Goal: Task Accomplishment & Management: Use online tool/utility

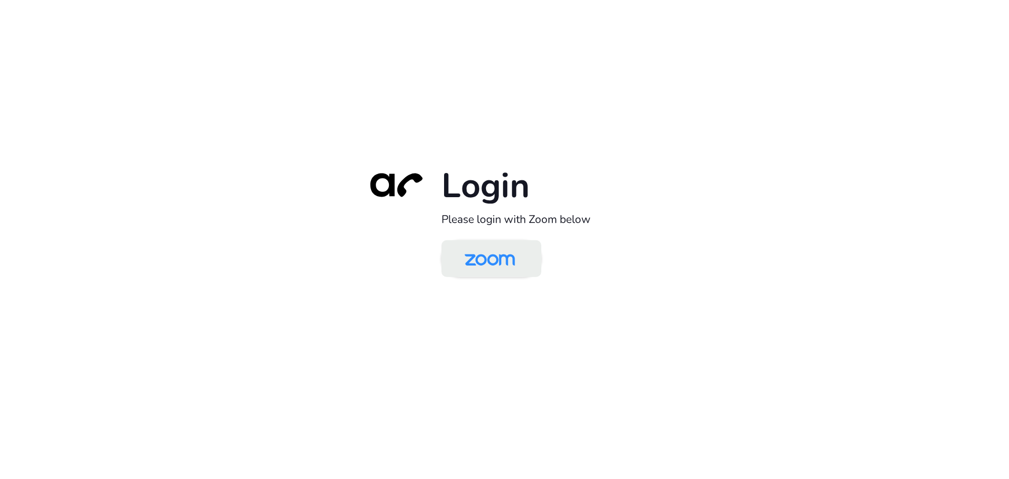
click at [507, 249] on img at bounding box center [490, 259] width 73 height 34
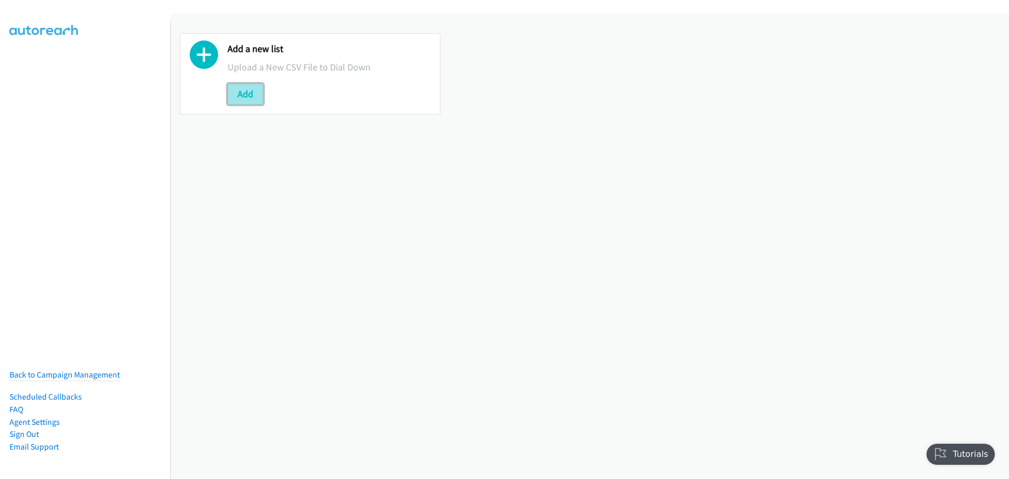
drag, startPoint x: 244, startPoint y: 90, endPoint x: 281, endPoint y: 110, distance: 42.3
click at [244, 91] on button "Add" at bounding box center [246, 94] width 36 height 21
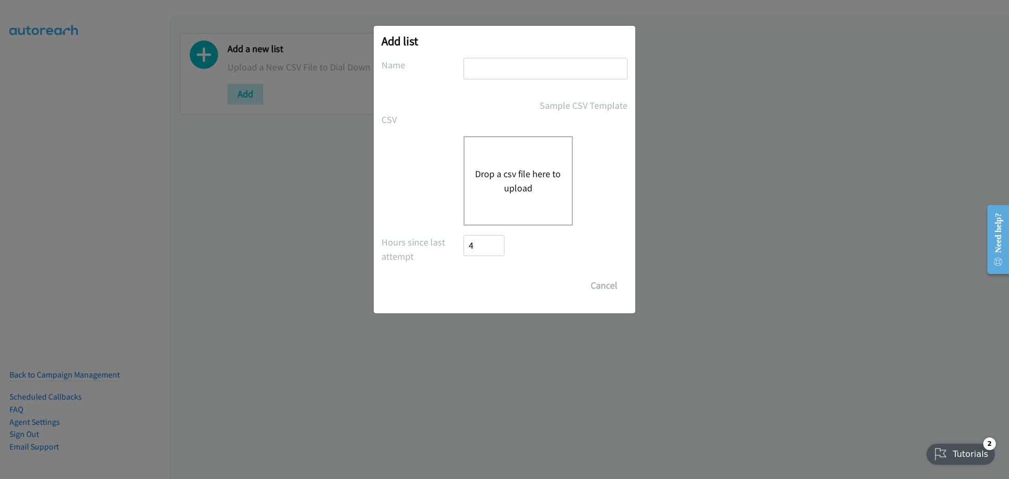
click at [545, 171] on button "Drop a csv file here to upload" at bounding box center [518, 181] width 86 height 28
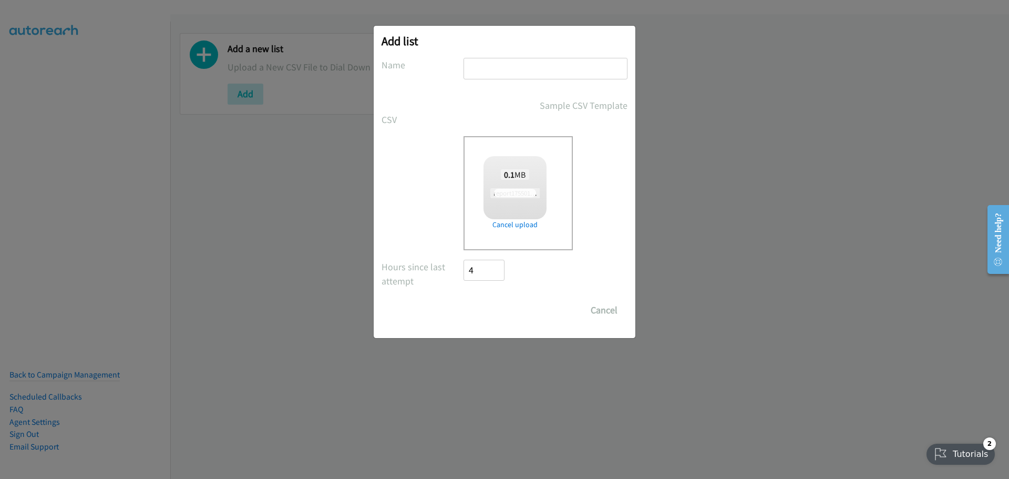
click at [524, 70] on input "text" at bounding box center [546, 69] width 164 height 22
checkbox input "true"
type input "hp korea"
click at [496, 316] on input "Save List" at bounding box center [491, 310] width 55 height 21
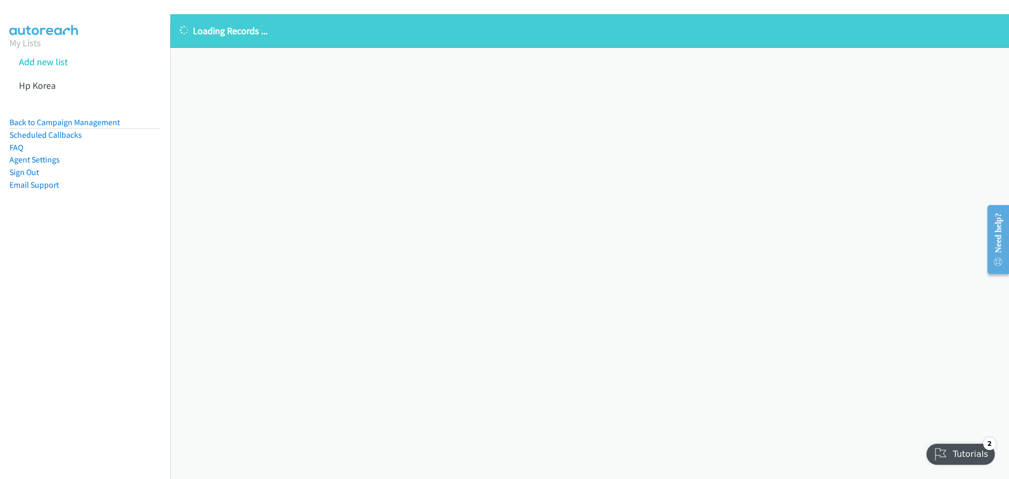
drag, startPoint x: 352, startPoint y: 132, endPoint x: 301, endPoint y: 126, distance: 51.4
click at [352, 132] on div "Loading Records ... Sorry, something went wrong please try again." at bounding box center [589, 246] width 839 height 465
drag, startPoint x: 363, startPoint y: 181, endPoint x: 57, endPoint y: 109, distance: 314.3
click at [363, 181] on div "Loading Records ... Sorry, something went wrong please try again." at bounding box center [589, 246] width 839 height 465
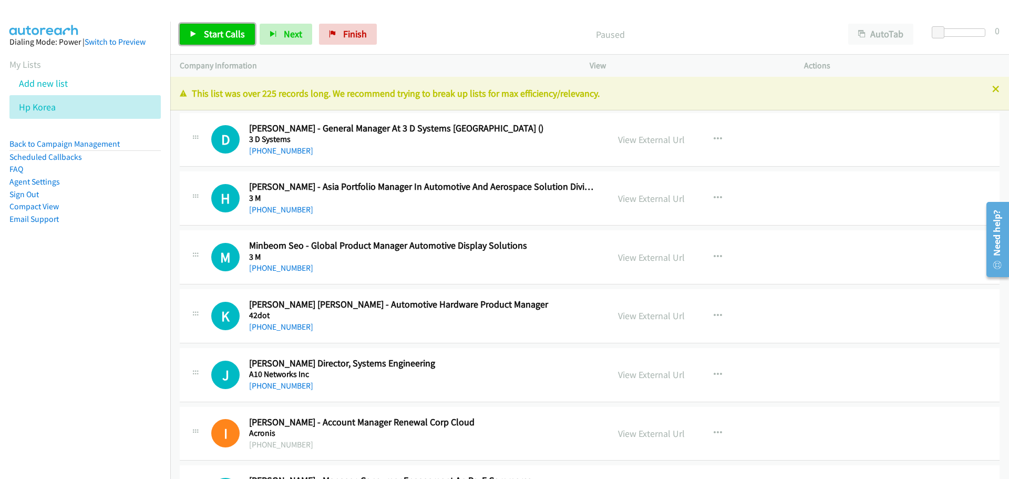
click at [226, 28] on span "Start Calls" at bounding box center [224, 34] width 41 height 12
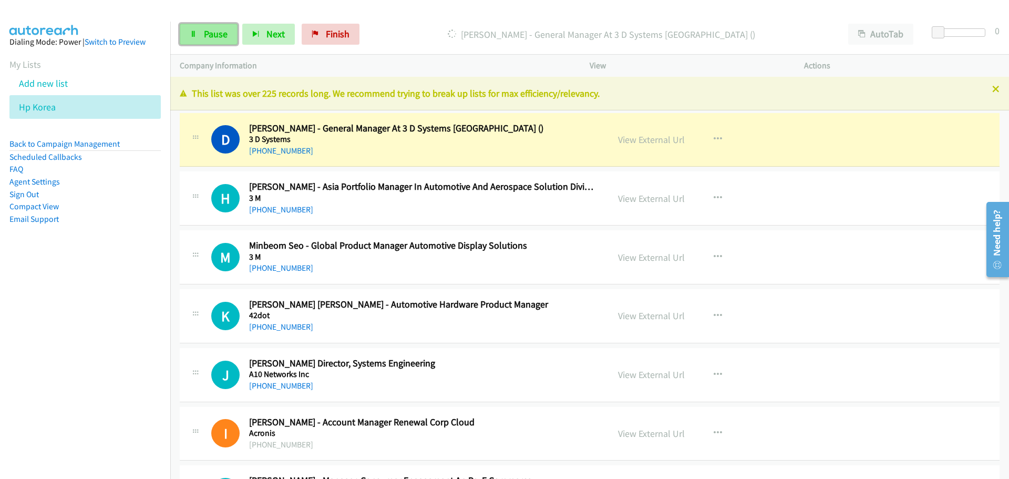
click at [220, 42] on link "Pause" at bounding box center [209, 34] width 58 height 21
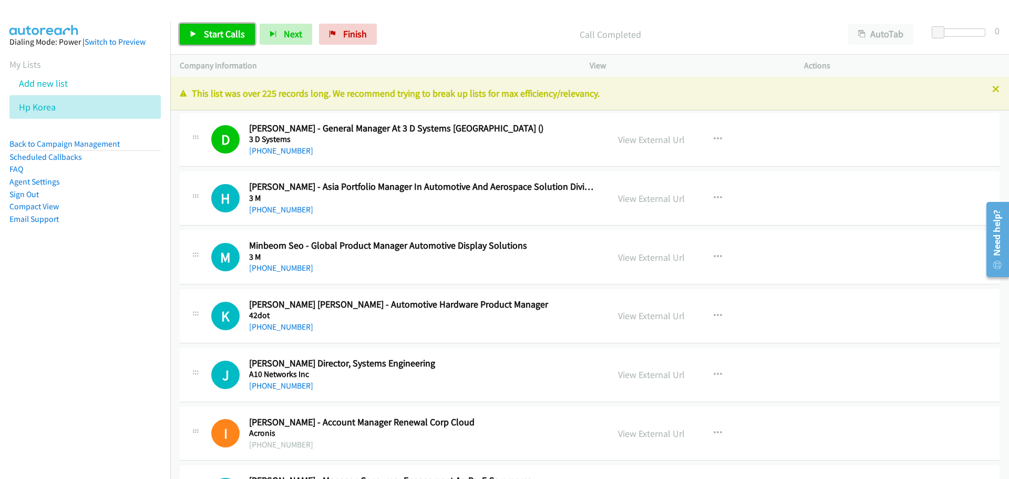
click at [228, 40] on link "Start Calls" at bounding box center [217, 34] width 75 height 21
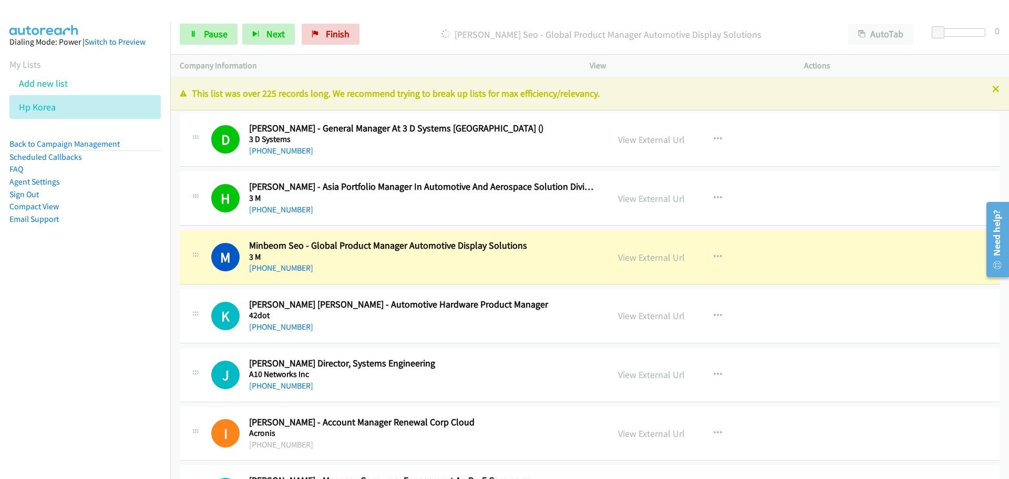
scroll to position [53, 0]
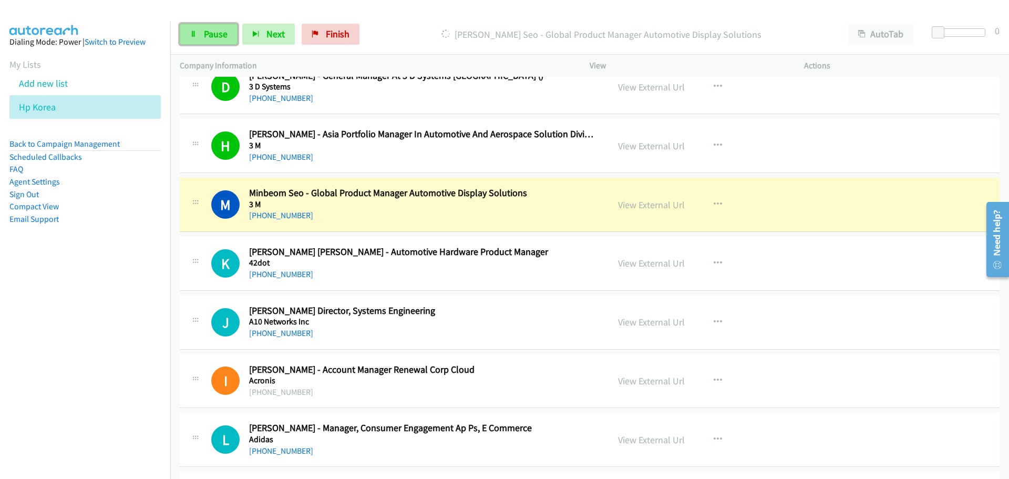
click at [193, 44] on link "Pause" at bounding box center [209, 34] width 58 height 21
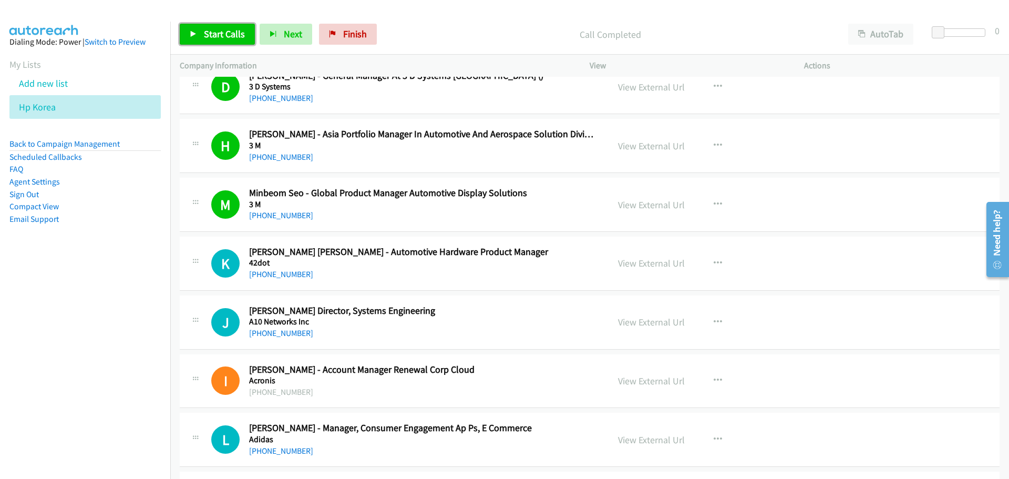
click at [213, 43] on link "Start Calls" at bounding box center [217, 34] width 75 height 21
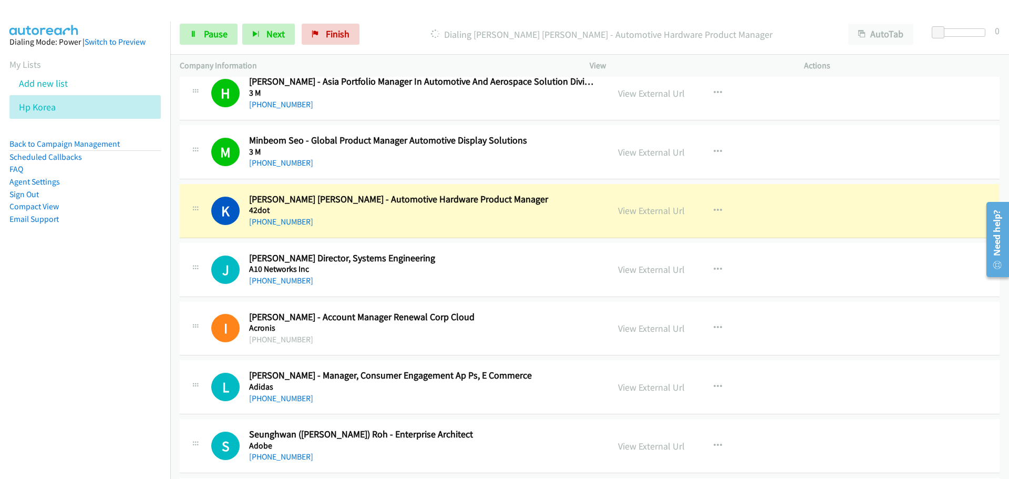
scroll to position [210, 0]
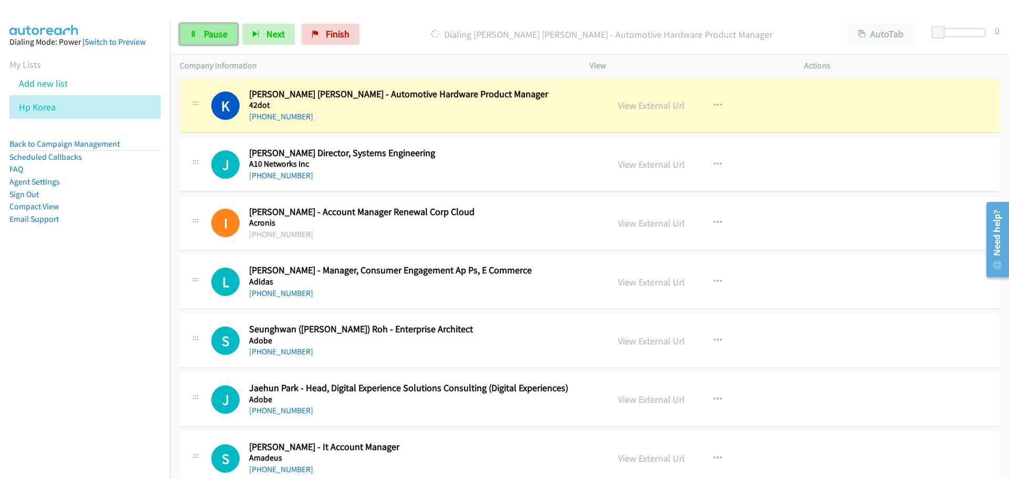
click at [202, 39] on link "Pause" at bounding box center [209, 34] width 58 height 21
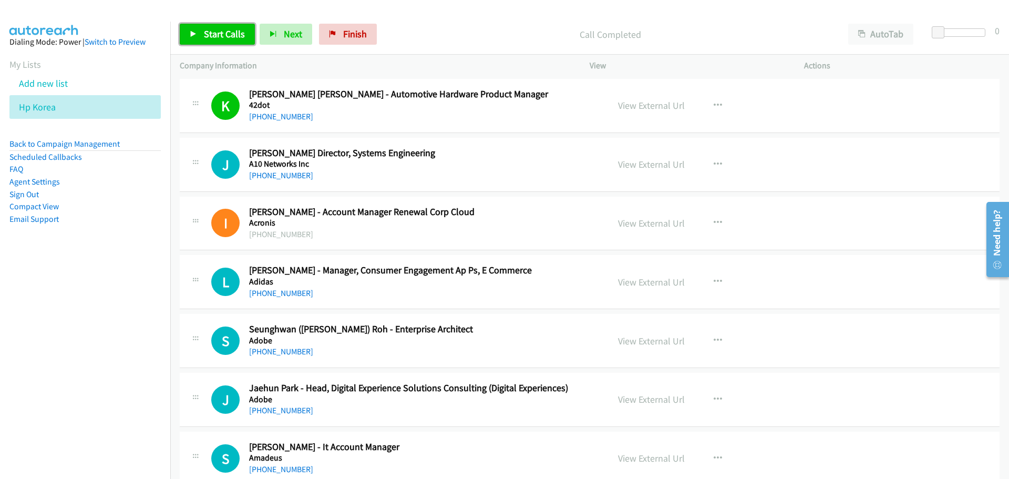
click at [238, 36] on span "Start Calls" at bounding box center [224, 34] width 41 height 12
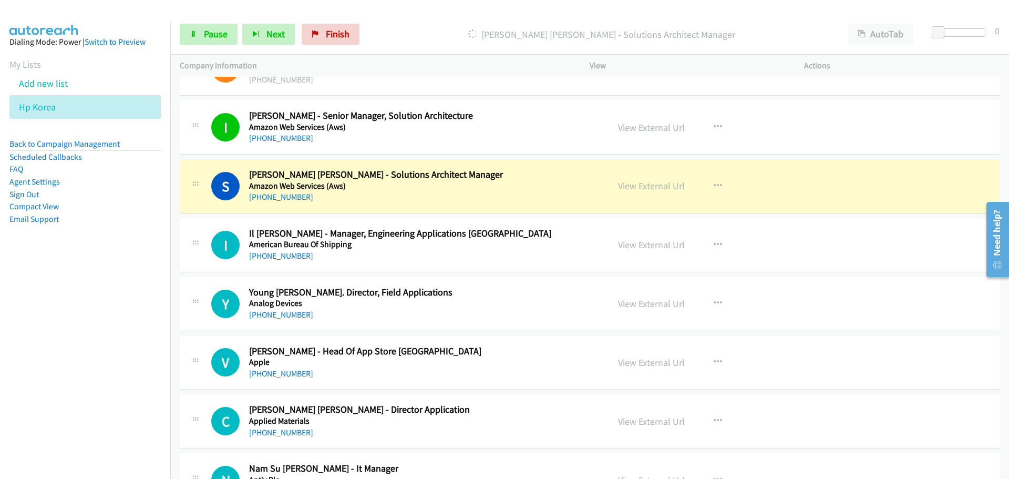
scroll to position [789, 0]
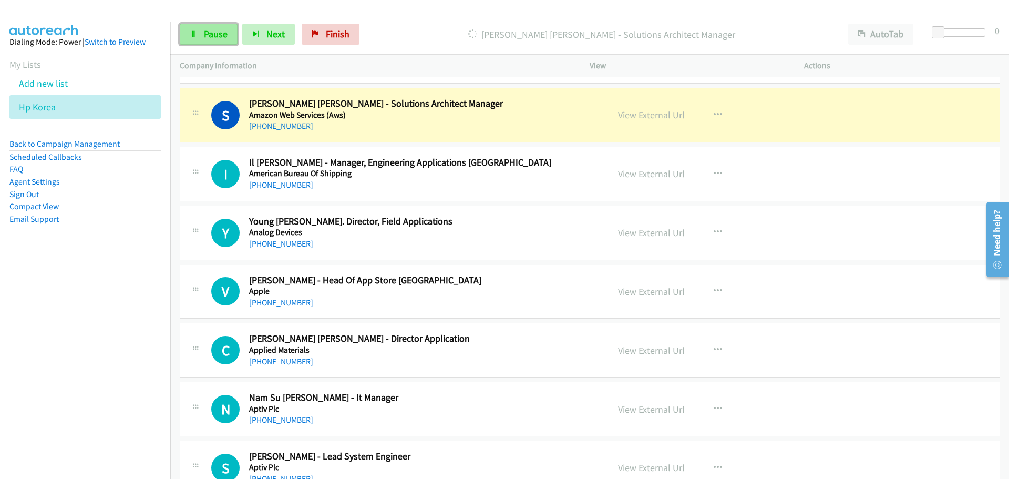
drag, startPoint x: 209, startPoint y: 35, endPoint x: 44, endPoint y: 97, distance: 175.9
click at [209, 35] on span "Pause" at bounding box center [216, 34] width 24 height 12
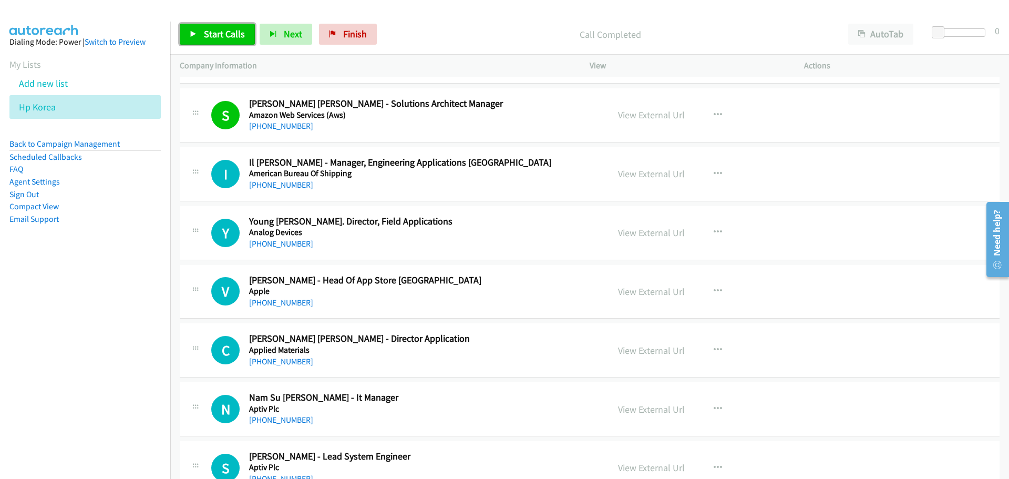
click at [228, 32] on span "Start Calls" at bounding box center [224, 34] width 41 height 12
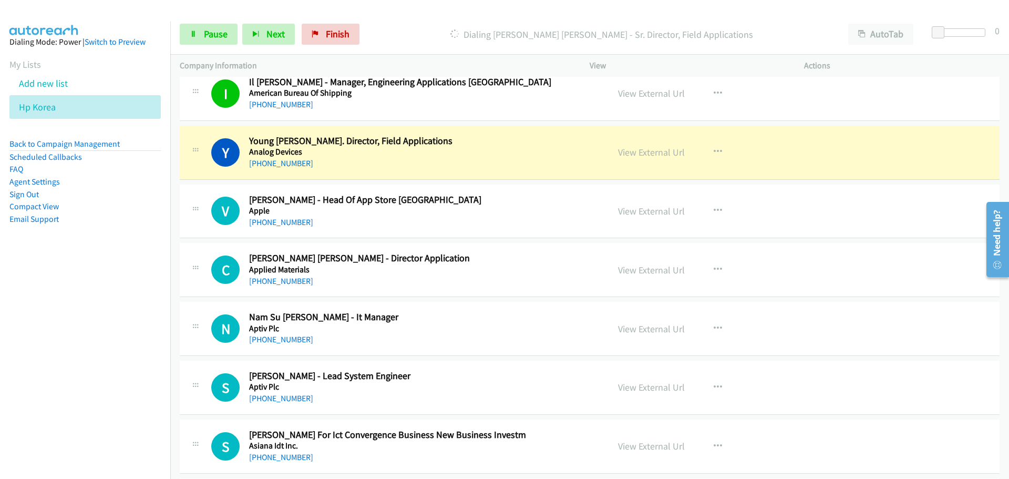
scroll to position [894, 0]
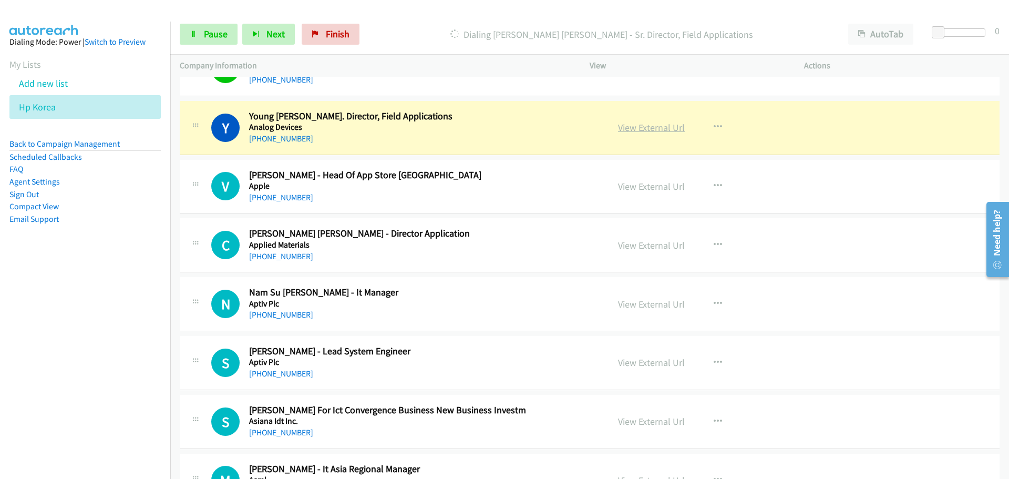
click at [647, 130] on link "View External Url" at bounding box center [651, 127] width 67 height 12
click at [206, 39] on span "Pause" at bounding box center [216, 34] width 24 height 12
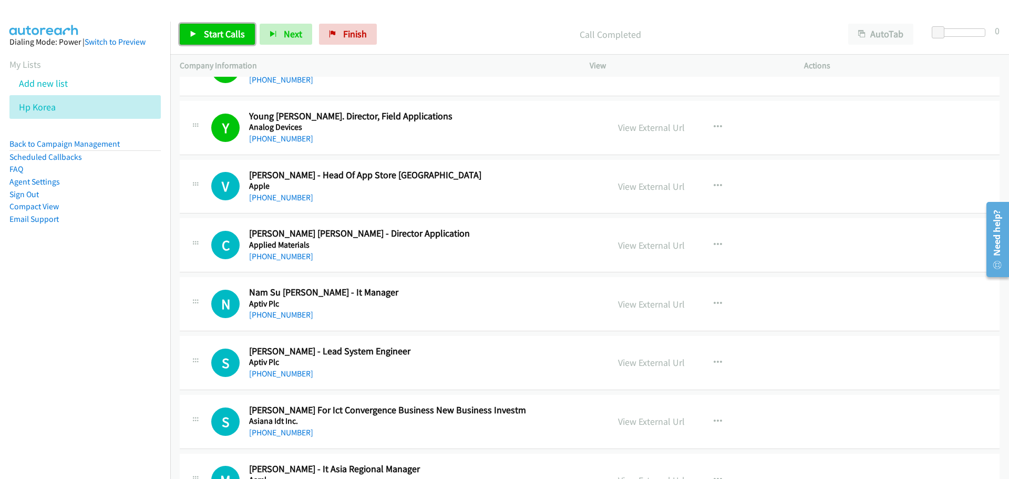
drag, startPoint x: 205, startPoint y: 30, endPoint x: 313, endPoint y: 59, distance: 111.5
click at [205, 30] on span "Start Calls" at bounding box center [224, 34] width 41 height 12
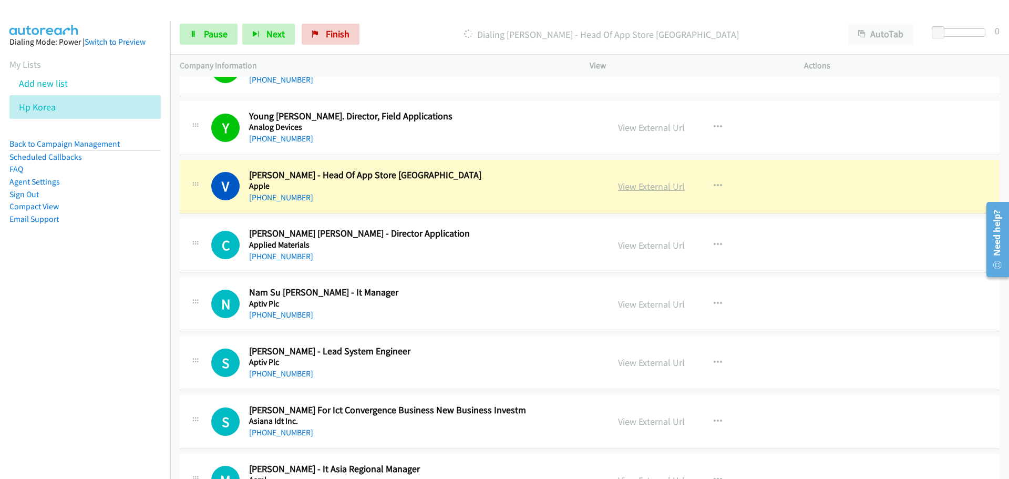
click at [638, 186] on link "View External Url" at bounding box center [651, 186] width 67 height 12
click at [210, 39] on span "Pause" at bounding box center [216, 34] width 24 height 12
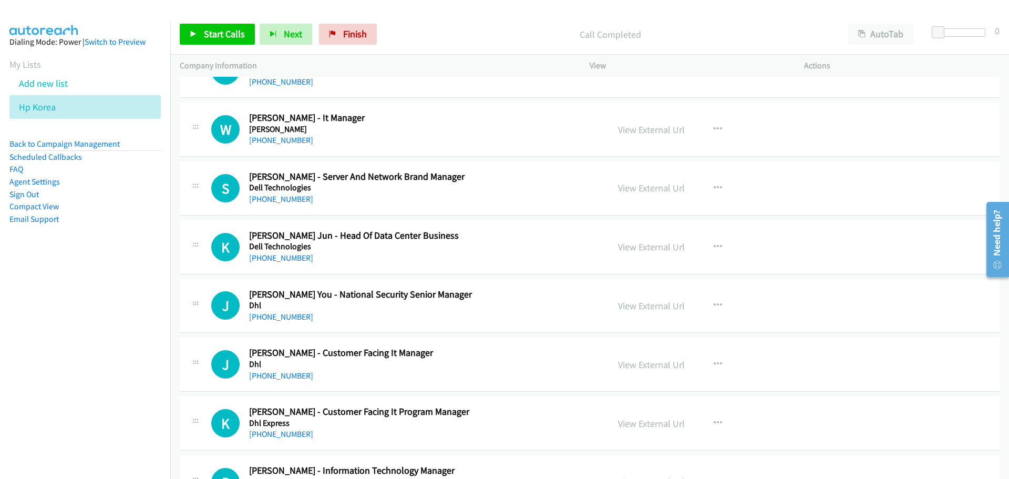
scroll to position [4837, 0]
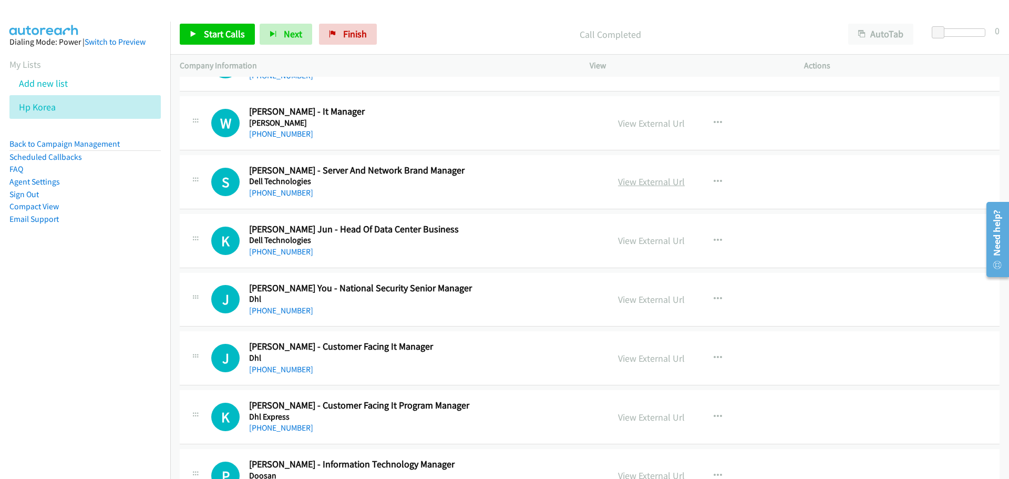
click at [642, 183] on link "View External Url" at bounding box center [651, 182] width 67 height 12
click at [637, 239] on link "View External Url" at bounding box center [651, 240] width 67 height 12
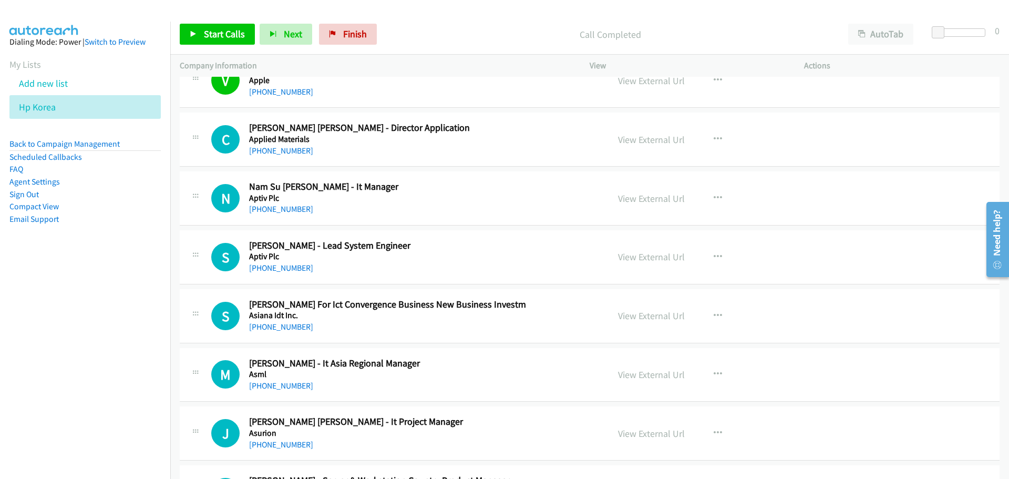
scroll to position [946, 0]
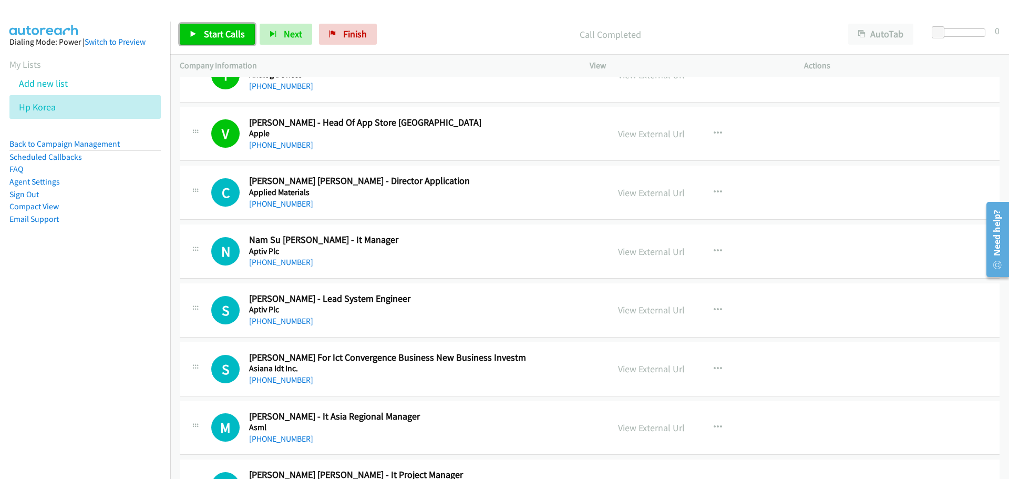
click at [220, 29] on span "Start Calls" at bounding box center [224, 34] width 41 height 12
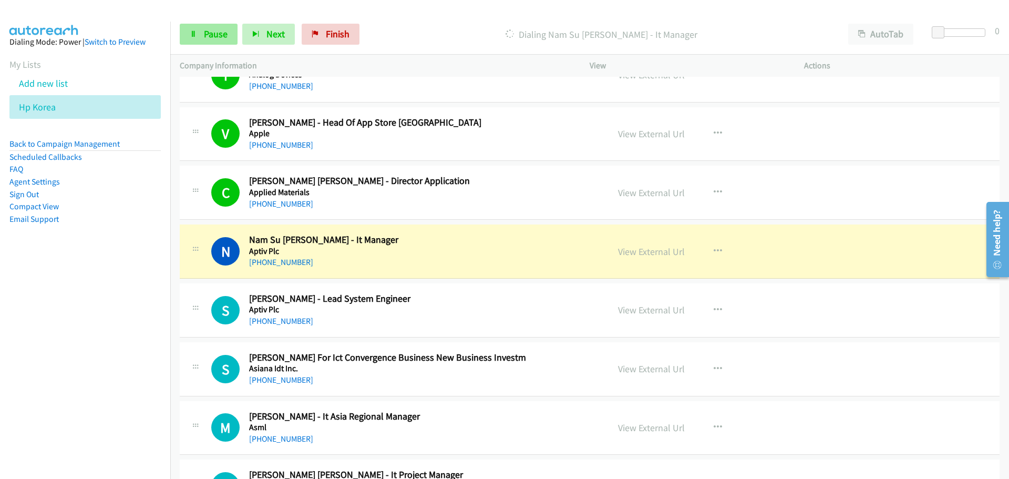
click at [210, 23] on div "Start Calls Pause Next Finish Dialing Nam Su David Heo - It Manager AutoTab Aut…" at bounding box center [589, 34] width 839 height 40
click at [210, 32] on span "Pause" at bounding box center [216, 34] width 24 height 12
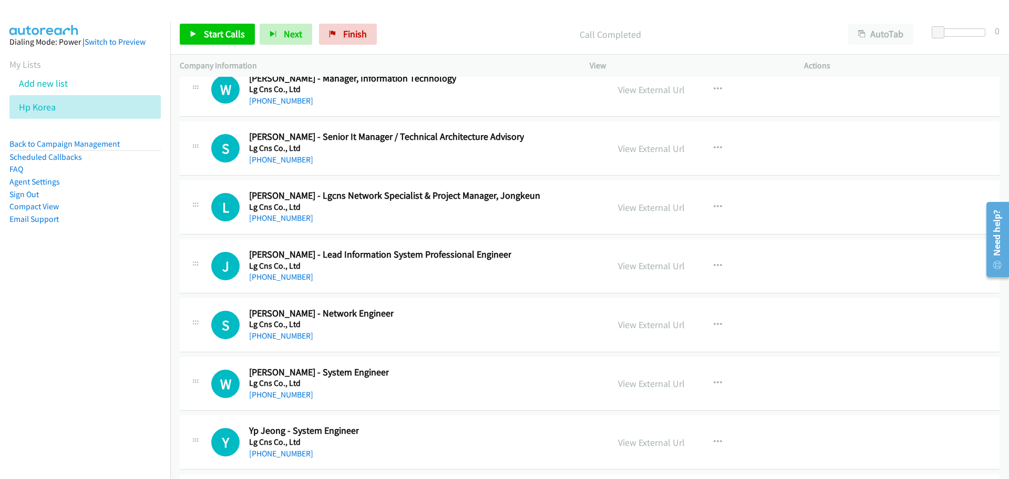
scroll to position [13459, 0]
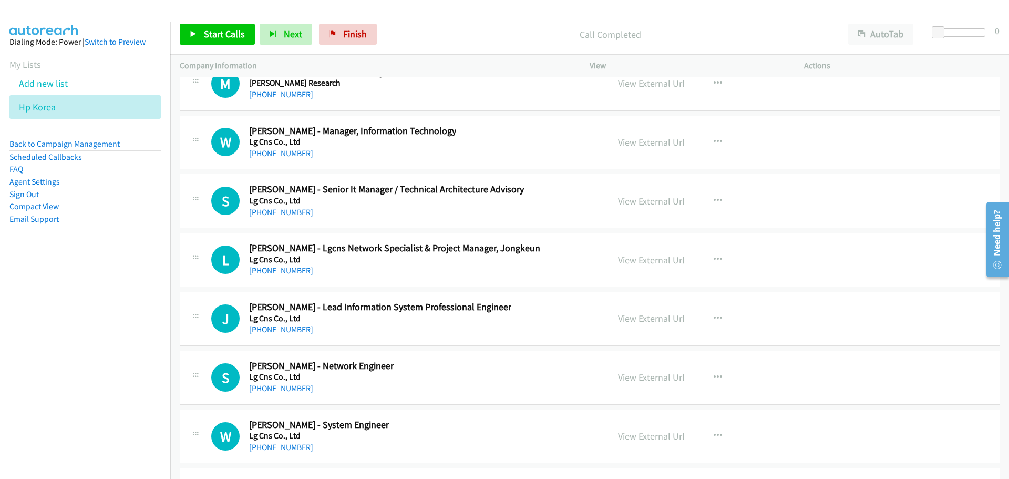
drag, startPoint x: 665, startPoint y: 141, endPoint x: 627, endPoint y: 120, distance: 43.6
click at [665, 141] on link "View External Url" at bounding box center [651, 142] width 67 height 12
click at [628, 199] on link "View External Url" at bounding box center [651, 201] width 67 height 12
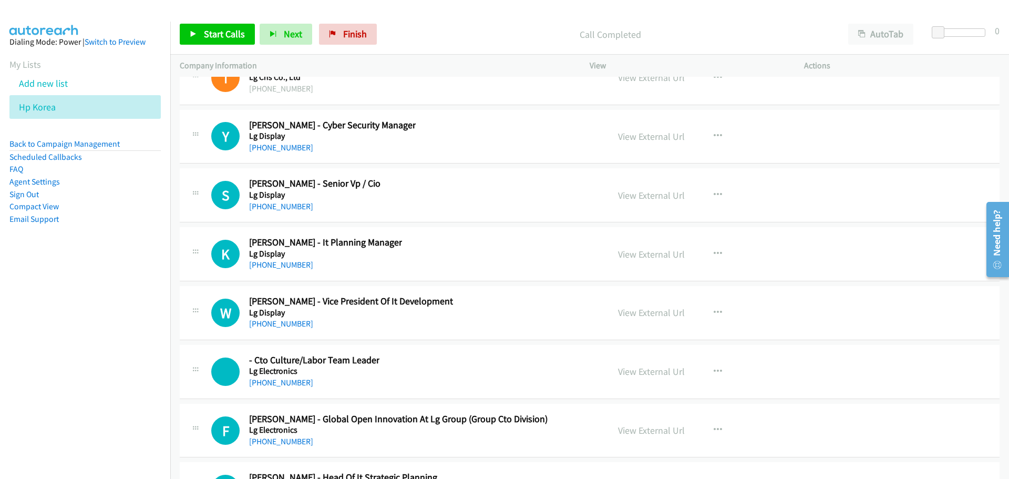
scroll to position [14352, 0]
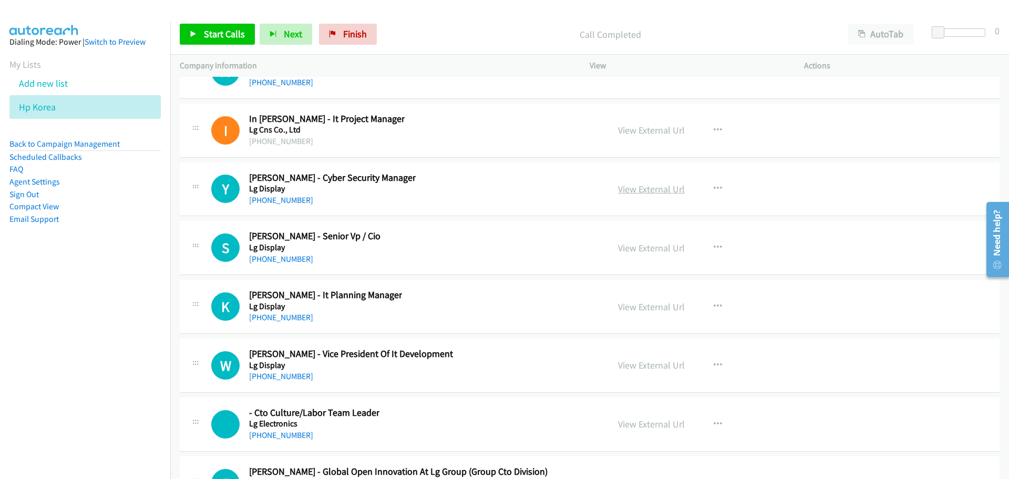
click at [668, 188] on link "View External Url" at bounding box center [651, 189] width 67 height 12
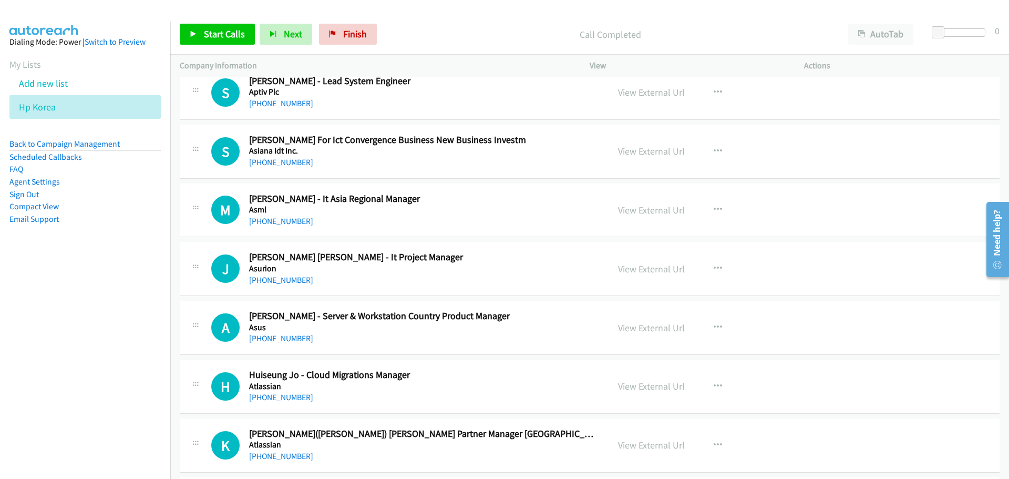
scroll to position [1058, 0]
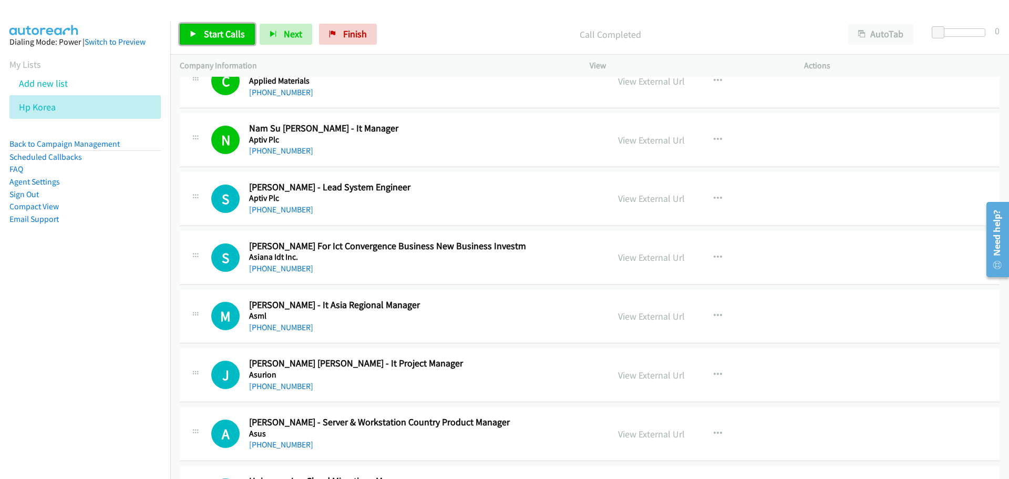
click at [211, 43] on link "Start Calls" at bounding box center [217, 34] width 75 height 21
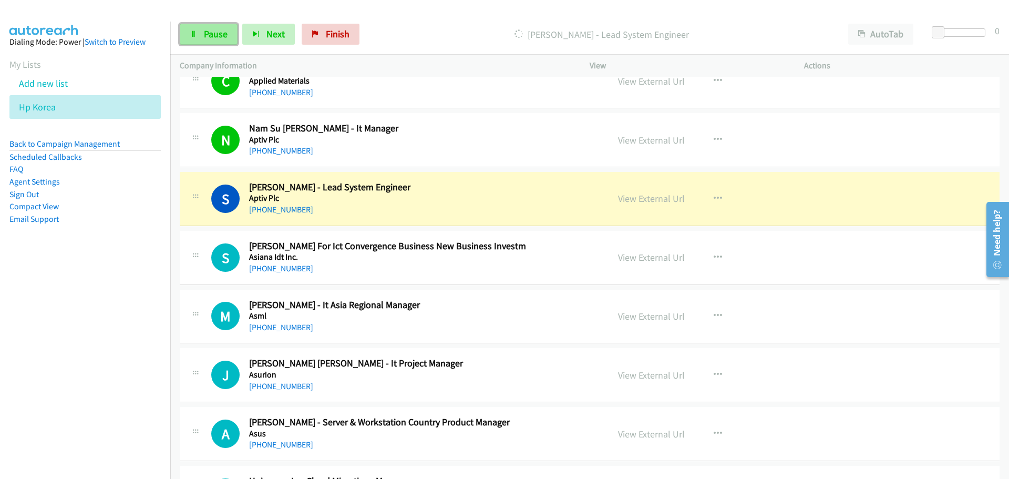
click at [230, 35] on link "Pause" at bounding box center [209, 34] width 58 height 21
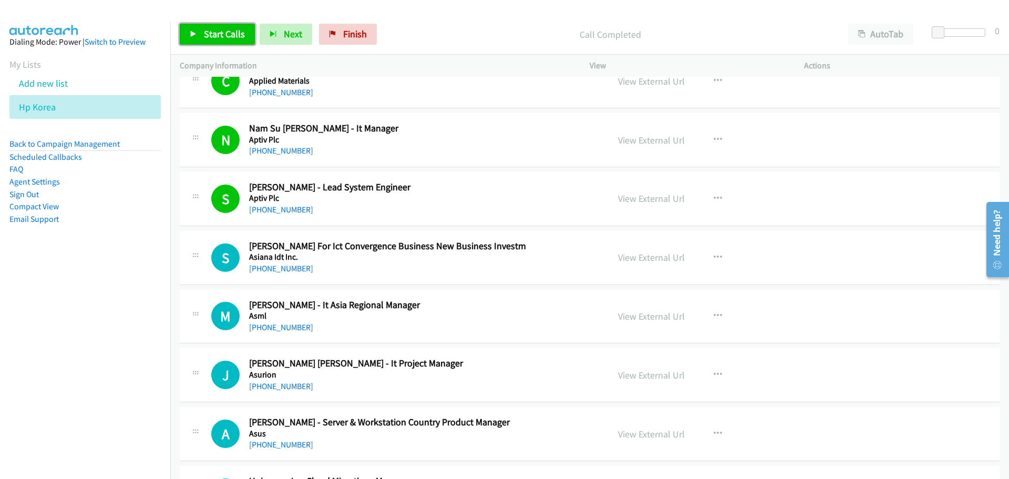
click at [205, 35] on span "Start Calls" at bounding box center [224, 34] width 41 height 12
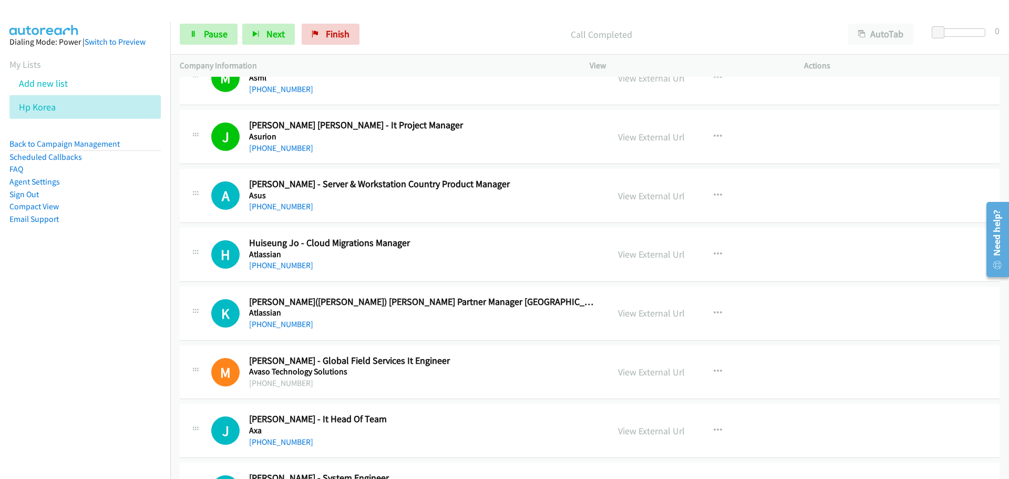
scroll to position [1321, 0]
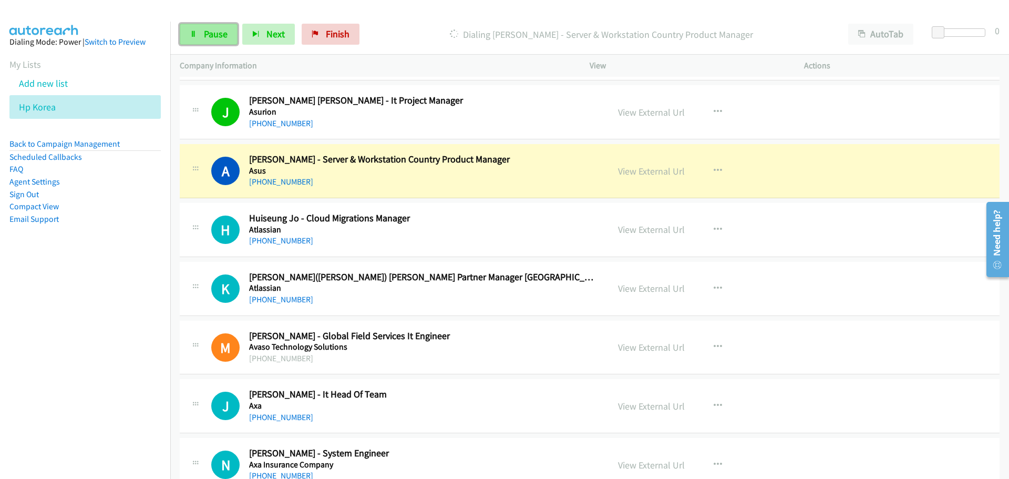
click at [209, 43] on link "Pause" at bounding box center [209, 34] width 58 height 21
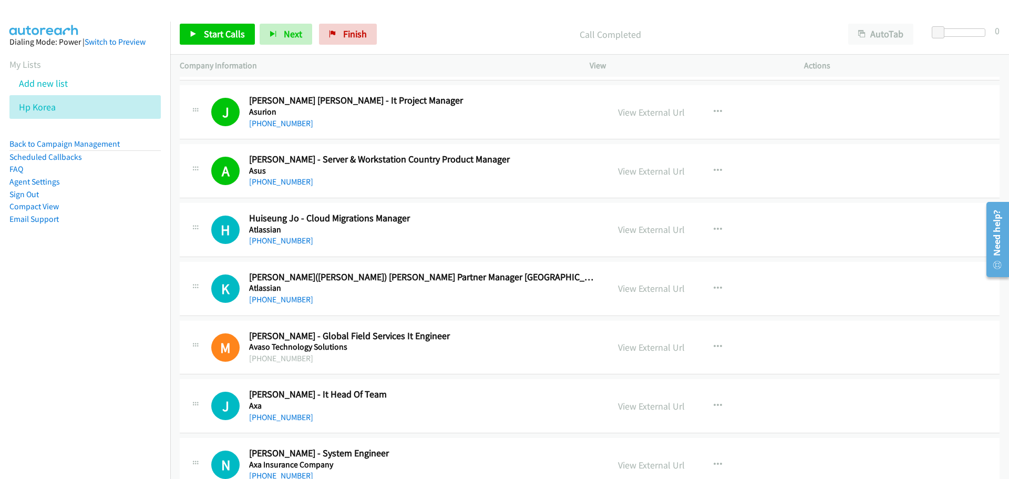
drag, startPoint x: 640, startPoint y: 167, endPoint x: 497, endPoint y: 6, distance: 215.3
drag, startPoint x: 637, startPoint y: 171, endPoint x: 614, endPoint y: 156, distance: 28.0
click at [655, 169] on link "View External Url" at bounding box center [651, 171] width 67 height 12
click at [217, 29] on span "Start Calls" at bounding box center [224, 34] width 41 height 12
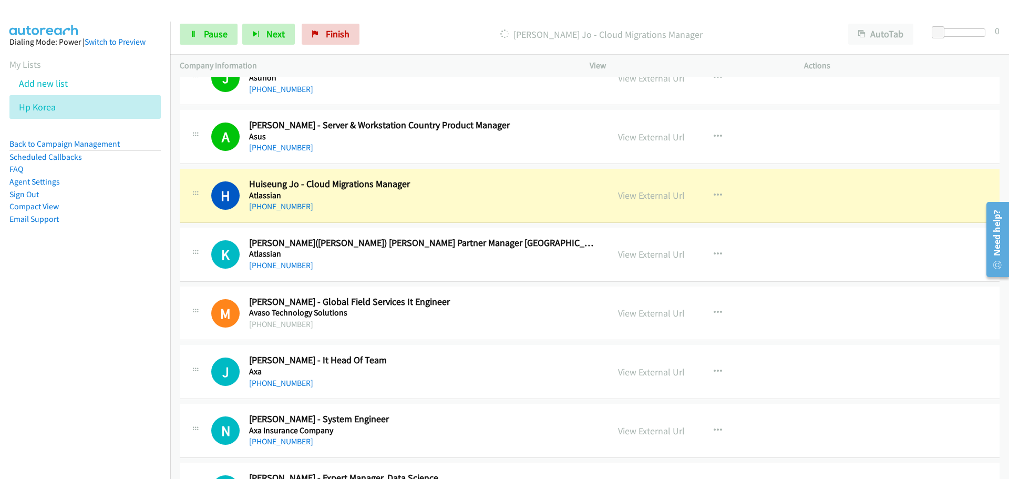
scroll to position [1373, 0]
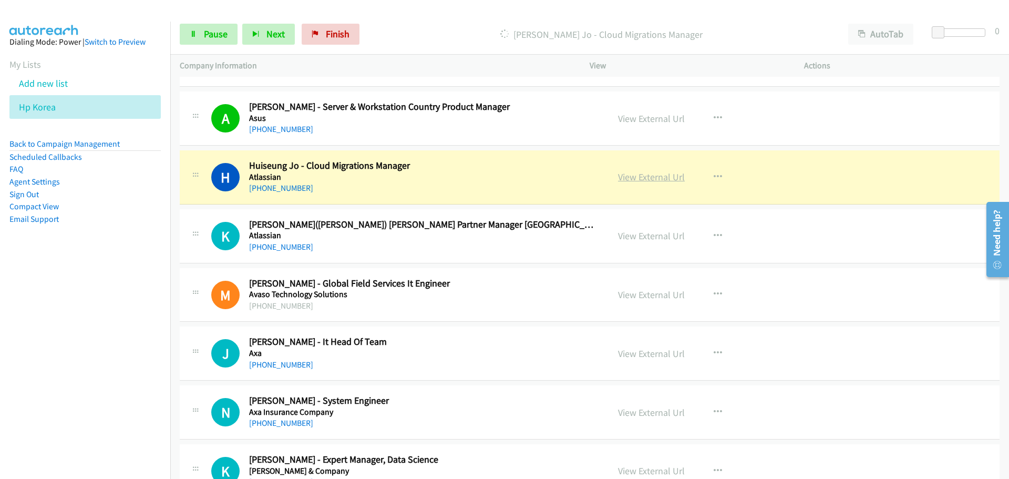
click at [627, 177] on link "View External Url" at bounding box center [651, 177] width 67 height 12
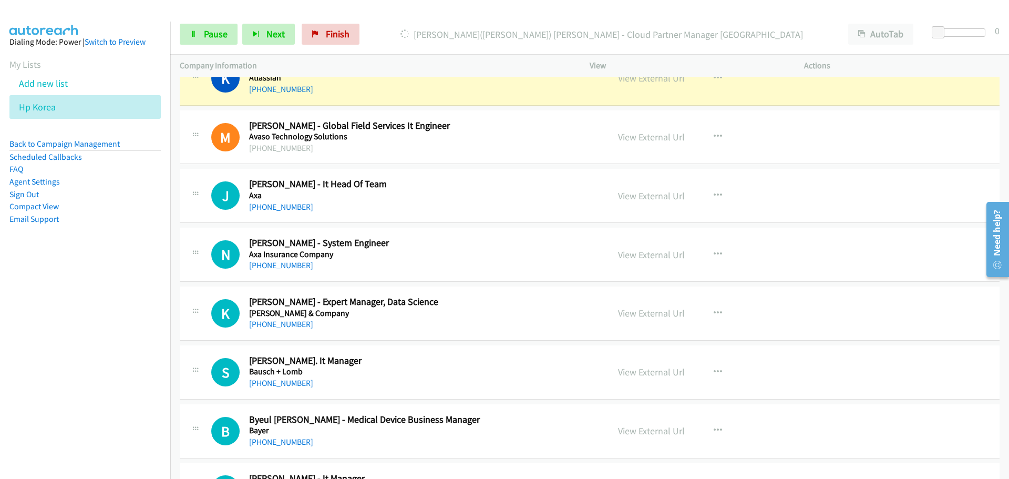
scroll to position [1478, 0]
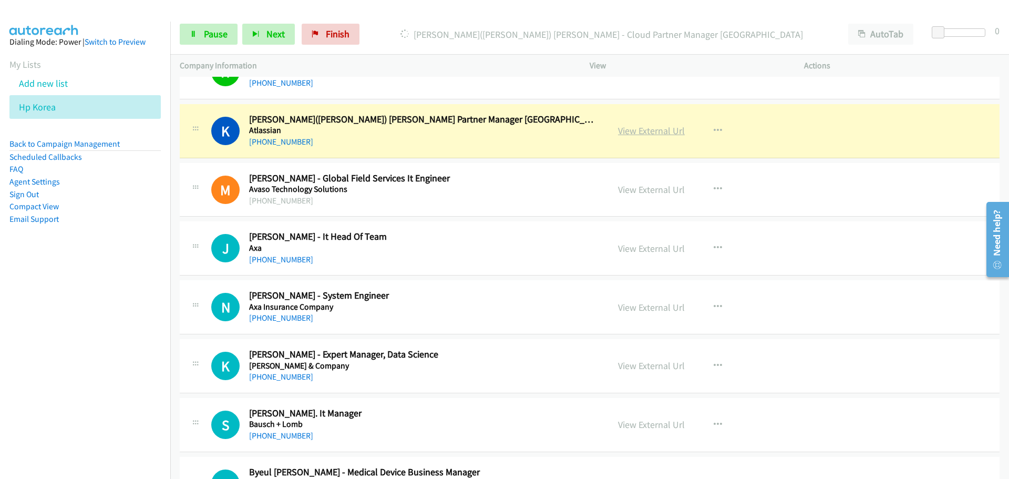
click at [648, 135] on link "View External Url" at bounding box center [651, 131] width 67 height 12
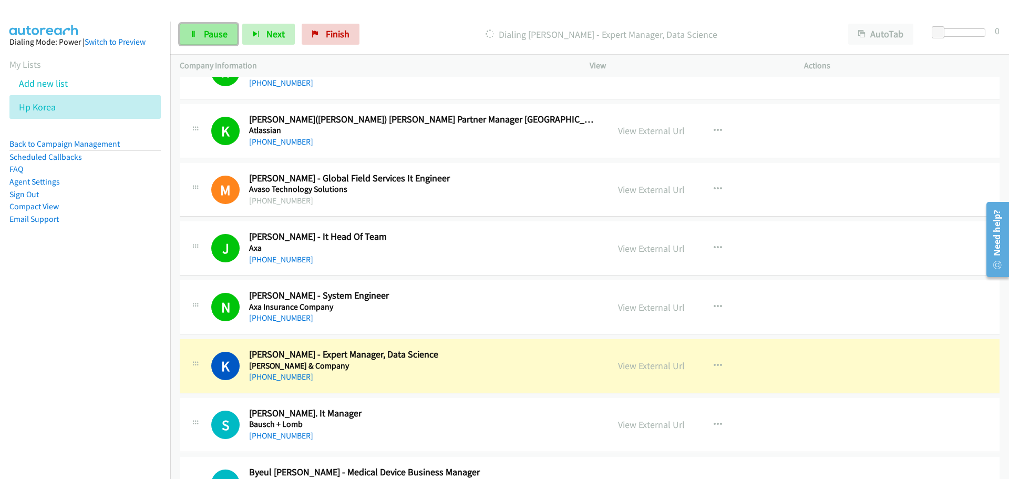
click at [212, 28] on span "Pause" at bounding box center [216, 34] width 24 height 12
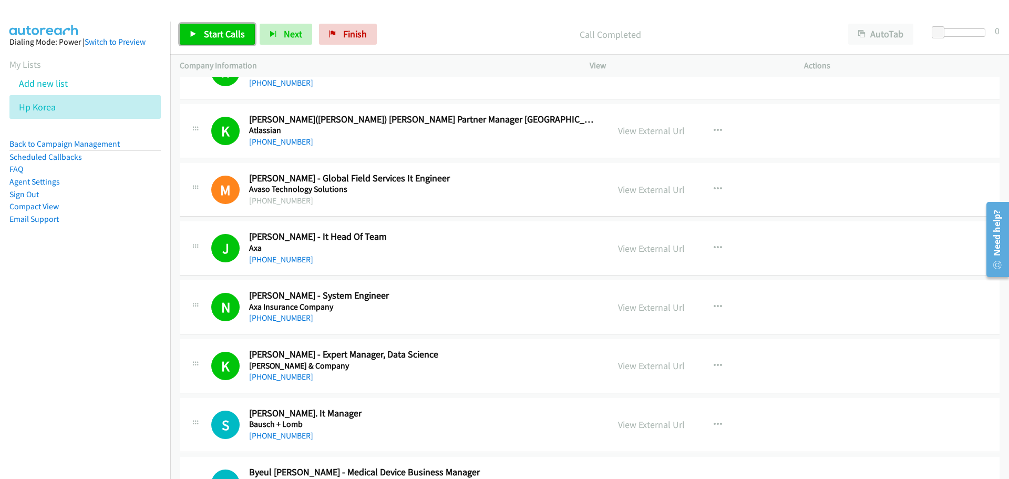
click at [234, 34] on span "Start Calls" at bounding box center [224, 34] width 41 height 12
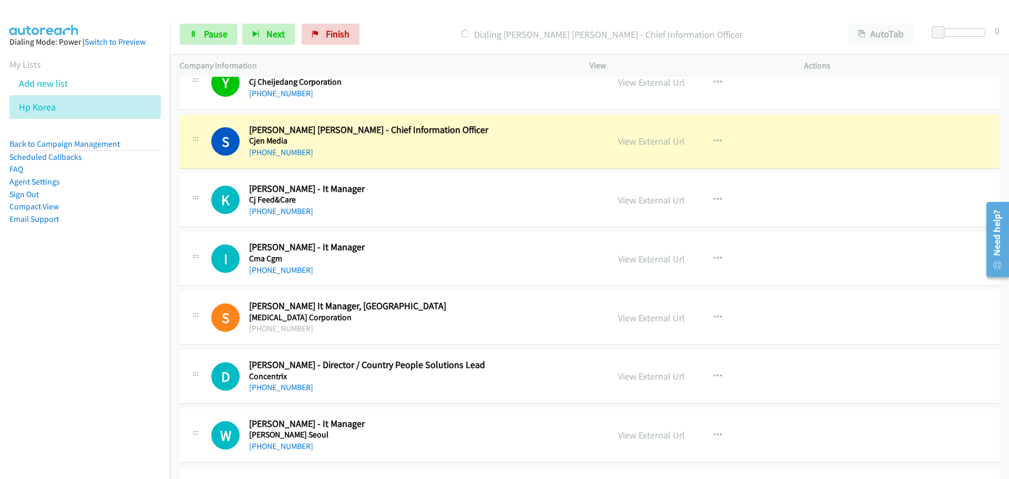
scroll to position [3056, 0]
click at [658, 144] on link "View External Url" at bounding box center [651, 141] width 67 height 12
click at [206, 32] on span "Pause" at bounding box center [216, 34] width 24 height 12
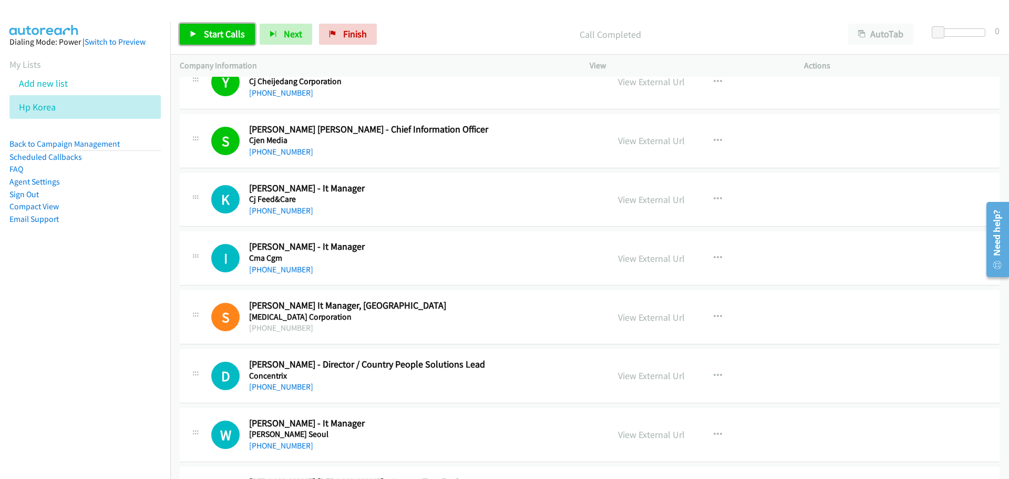
click at [214, 28] on span "Start Calls" at bounding box center [224, 34] width 41 height 12
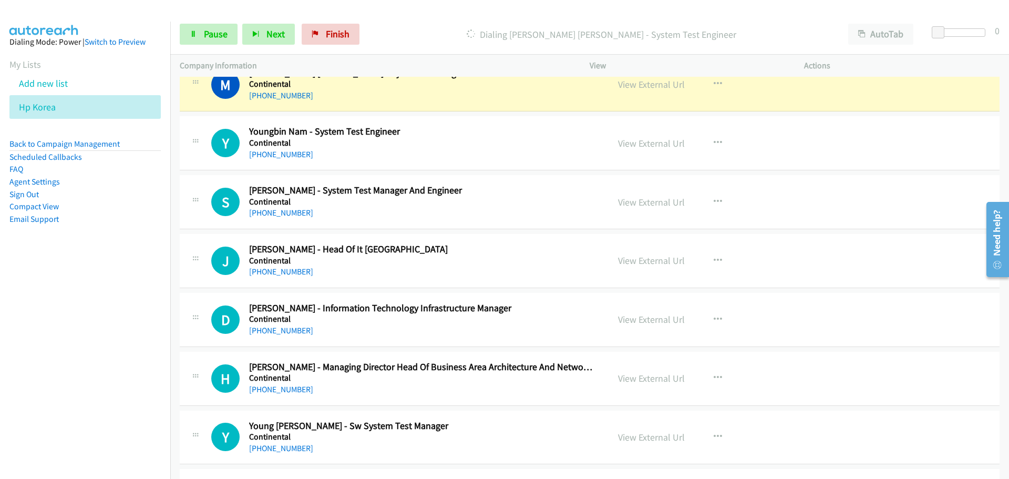
scroll to position [3476, 0]
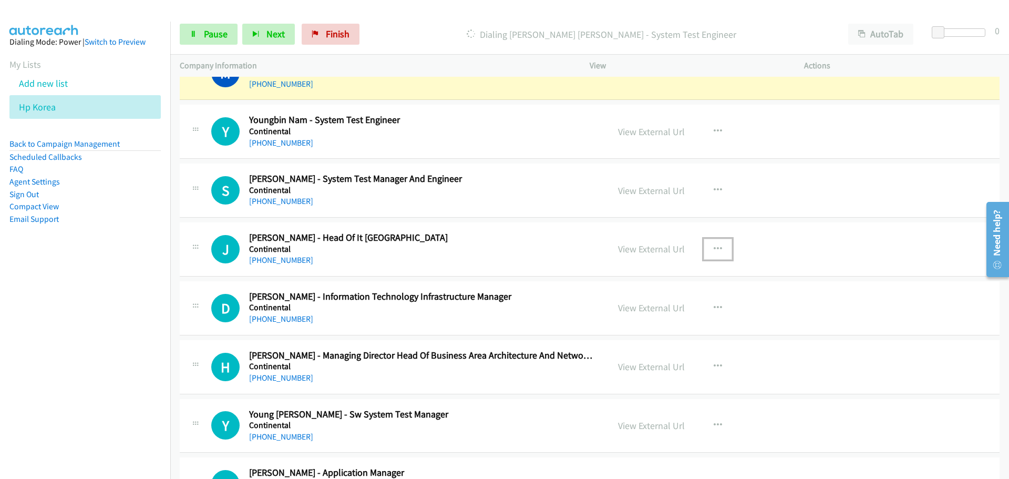
click at [718, 250] on button "button" at bounding box center [718, 249] width 28 height 21
click at [642, 319] on link "Start Calls Here" at bounding box center [662, 318] width 140 height 21
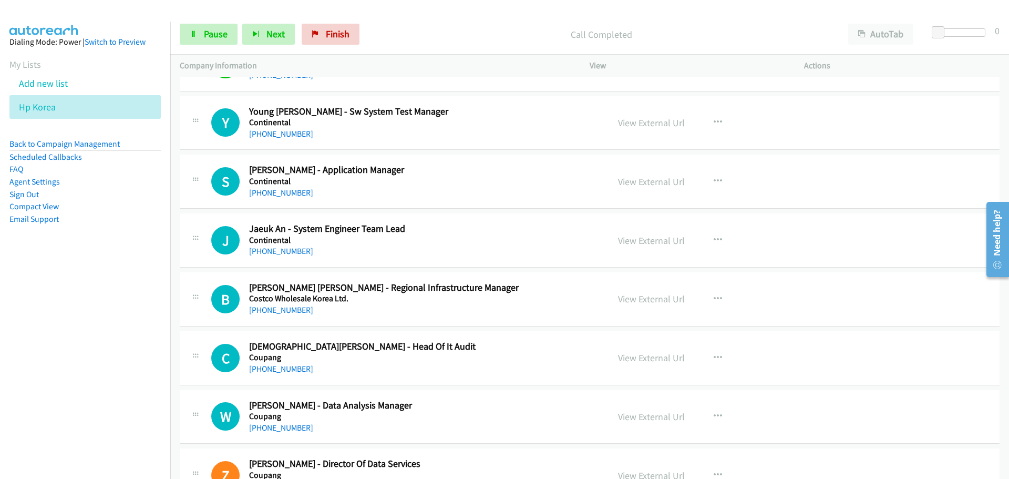
scroll to position [3844, 0]
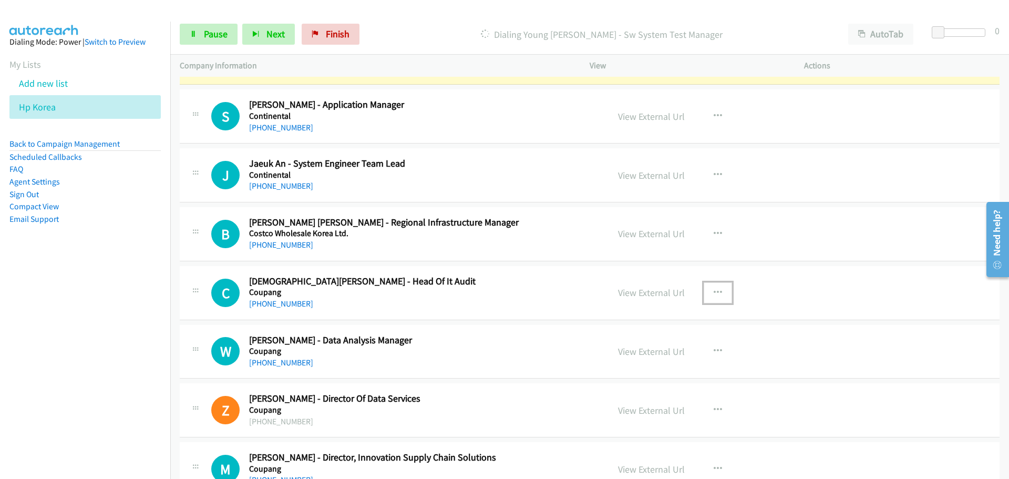
click at [714, 294] on icon "button" at bounding box center [718, 293] width 8 height 8
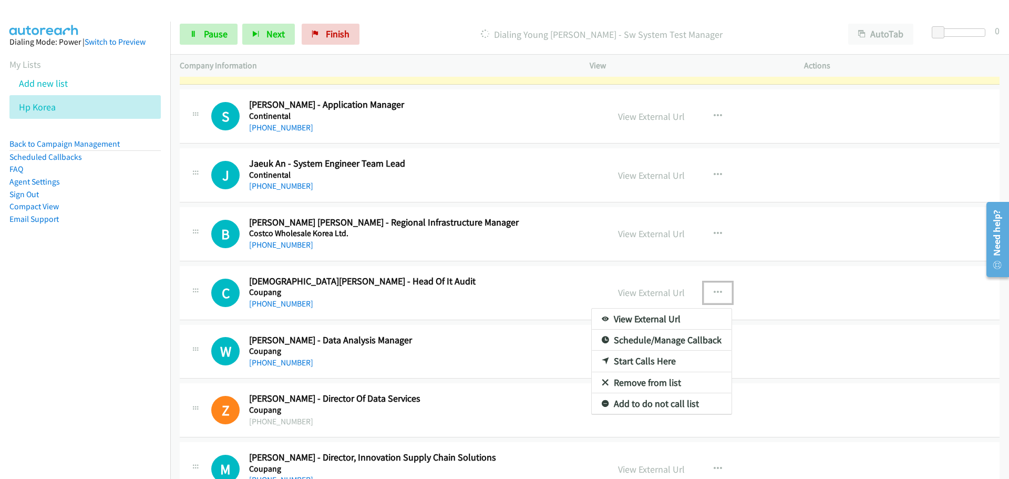
click at [641, 360] on link "Start Calls Here" at bounding box center [662, 361] width 140 height 21
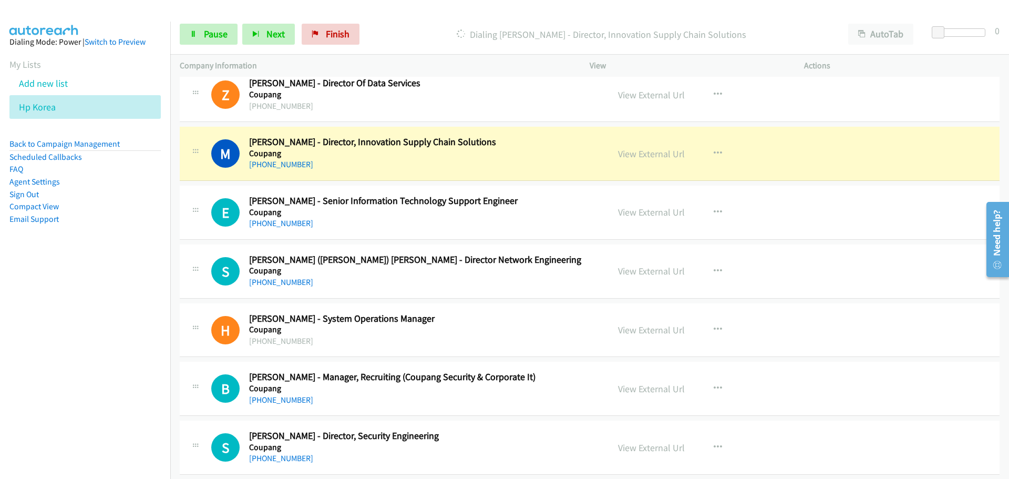
scroll to position [4212, 0]
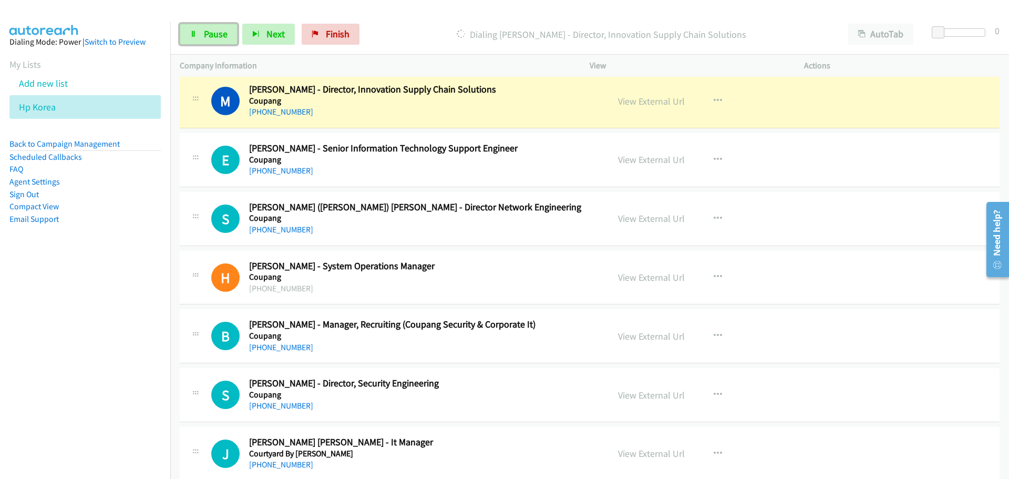
drag, startPoint x: 225, startPoint y: 37, endPoint x: 2, endPoint y: 188, distance: 269.9
click at [225, 37] on span "Pause" at bounding box center [216, 34] width 24 height 12
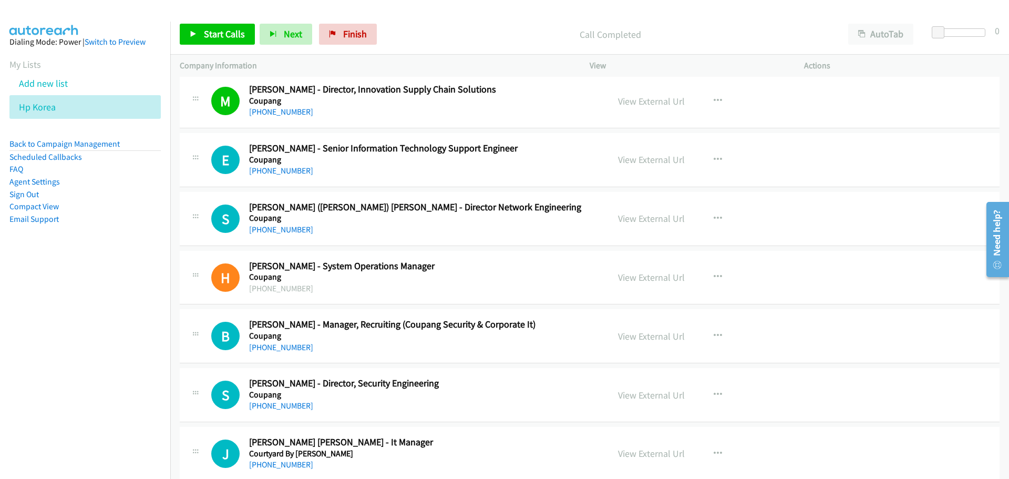
scroll to position [4265, 0]
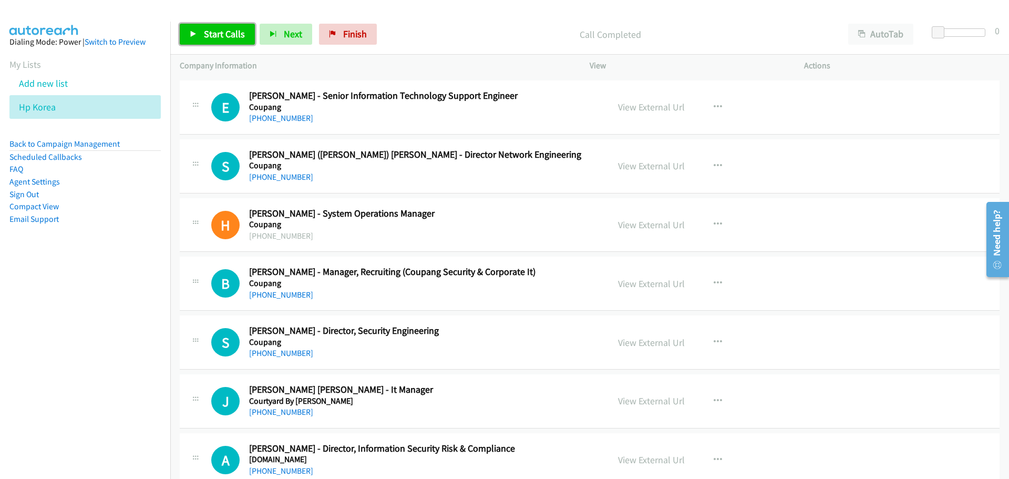
click at [205, 36] on span "Start Calls" at bounding box center [224, 34] width 41 height 12
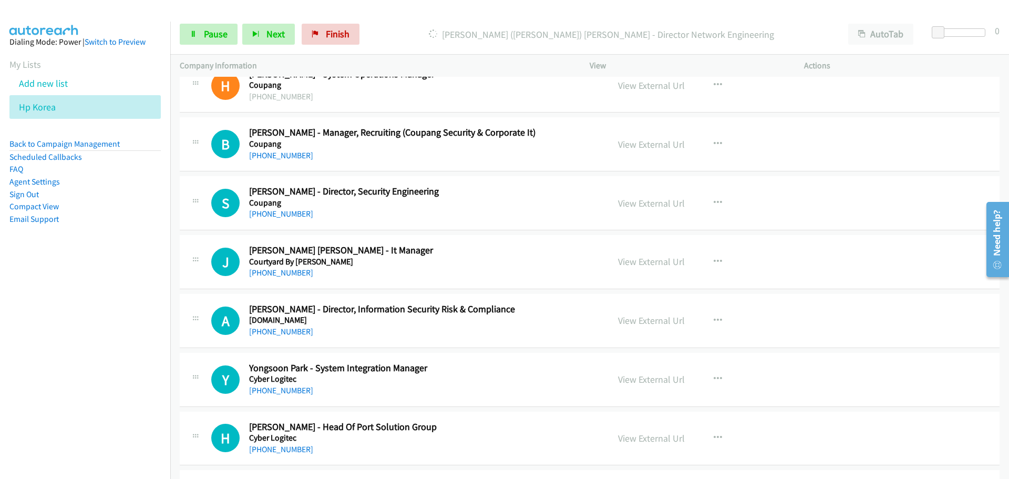
scroll to position [4422, 0]
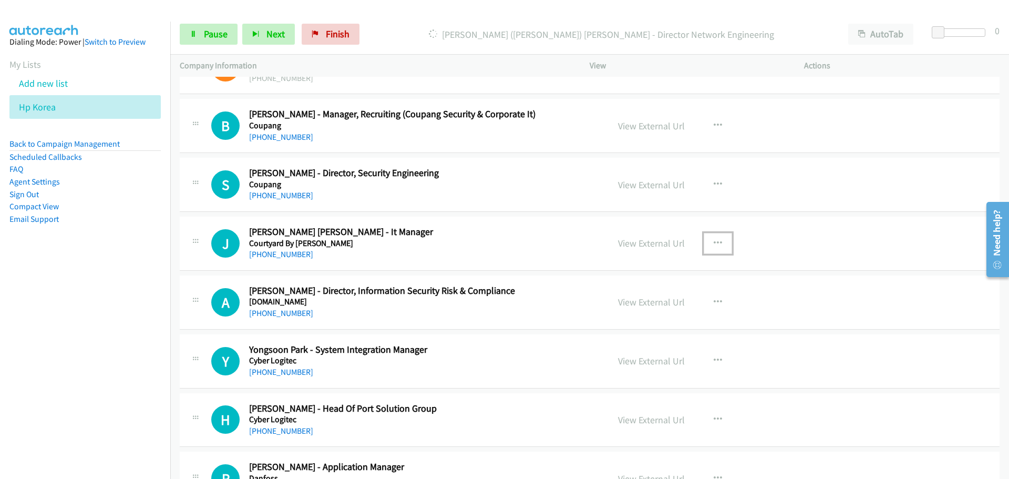
click at [718, 243] on button "button" at bounding box center [718, 243] width 28 height 21
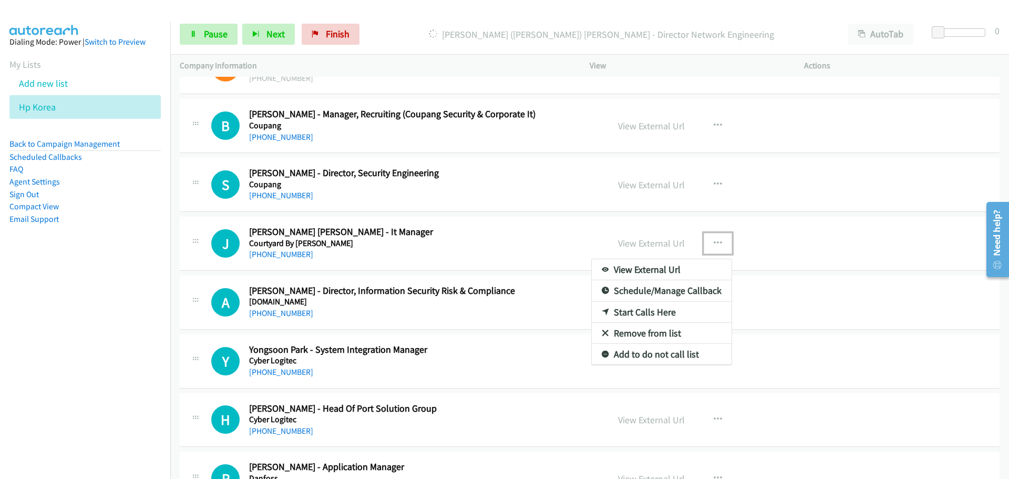
click at [629, 315] on link "Start Calls Here" at bounding box center [662, 312] width 140 height 21
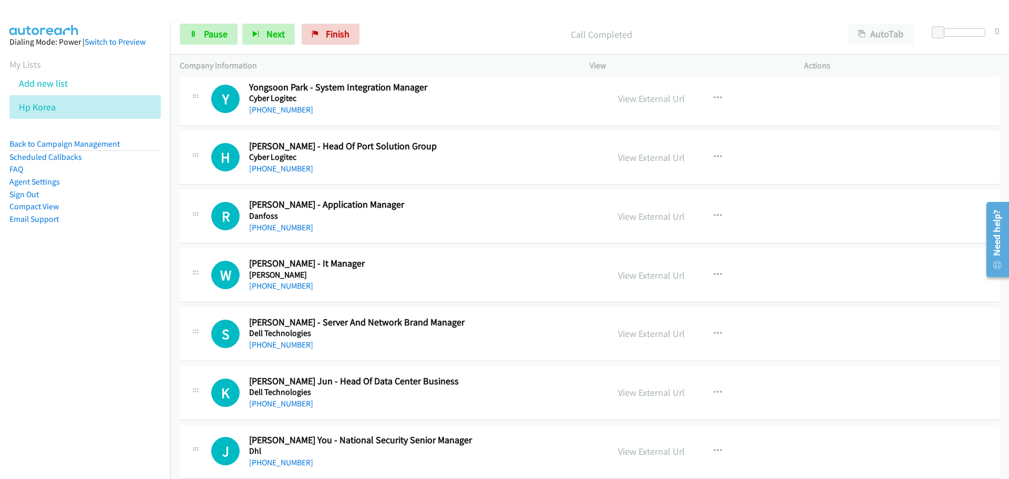
scroll to position [4685, 0]
click at [719, 275] on button "button" at bounding box center [718, 274] width 28 height 21
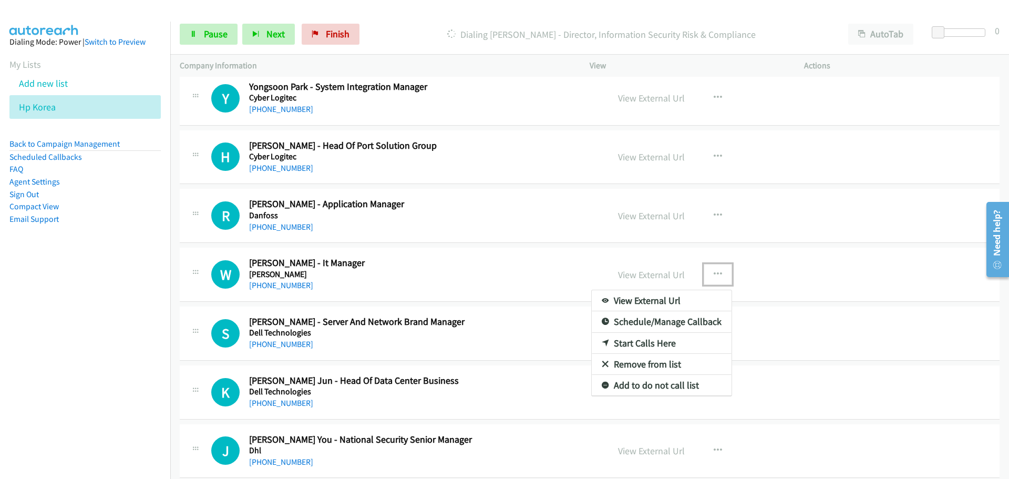
click at [618, 347] on link "Start Calls Here" at bounding box center [662, 343] width 140 height 21
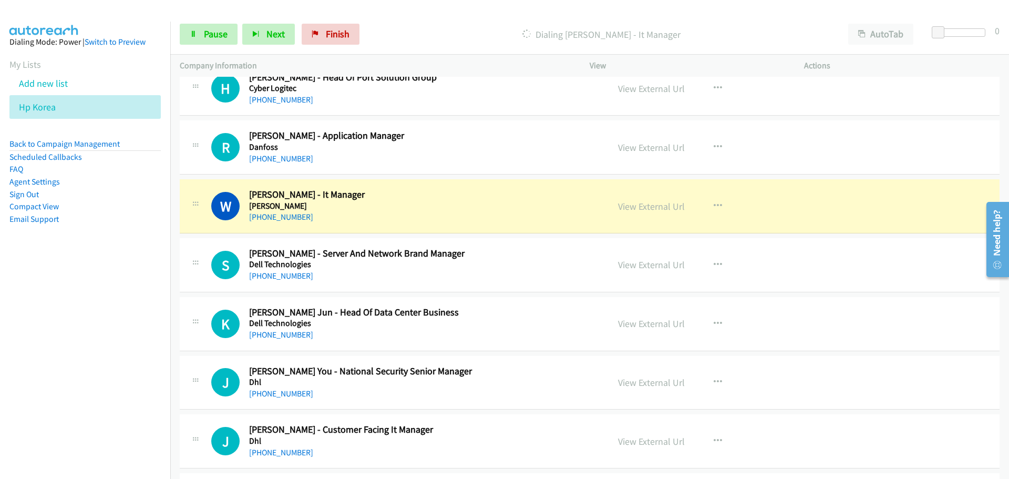
scroll to position [4843, 0]
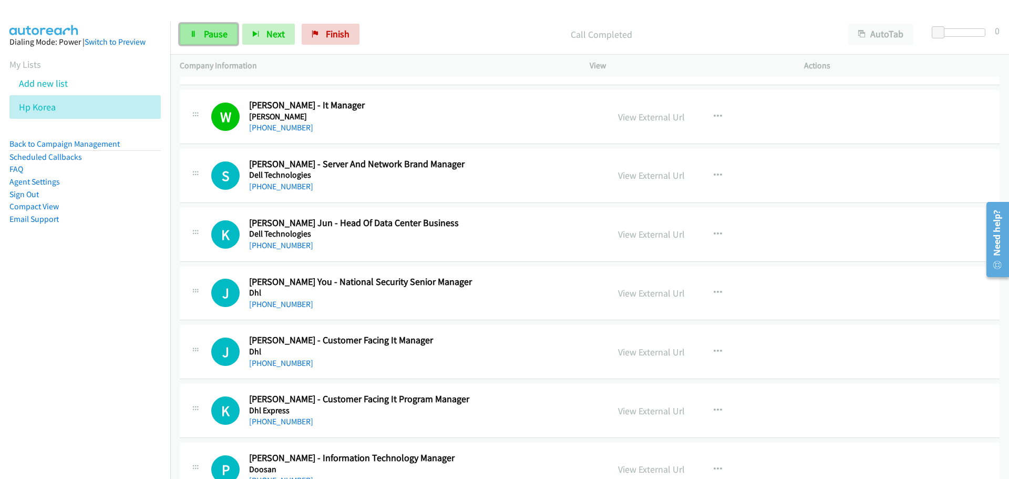
click at [200, 28] on link "Pause" at bounding box center [209, 34] width 58 height 21
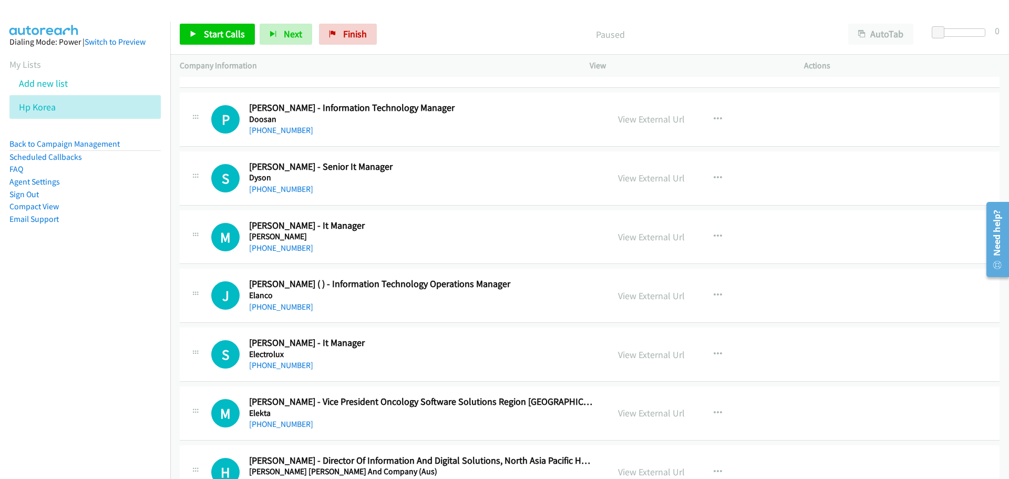
scroll to position [5211, 0]
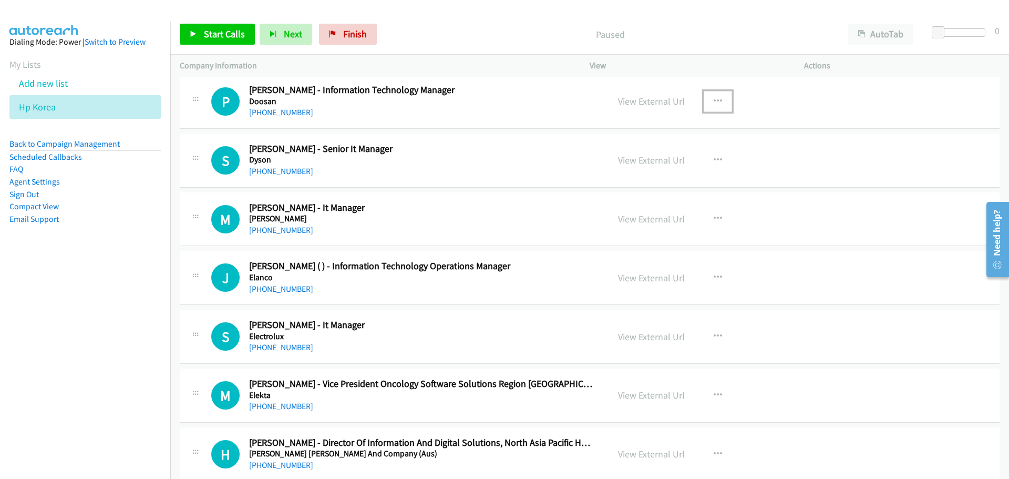
click at [706, 99] on button "button" at bounding box center [718, 101] width 28 height 21
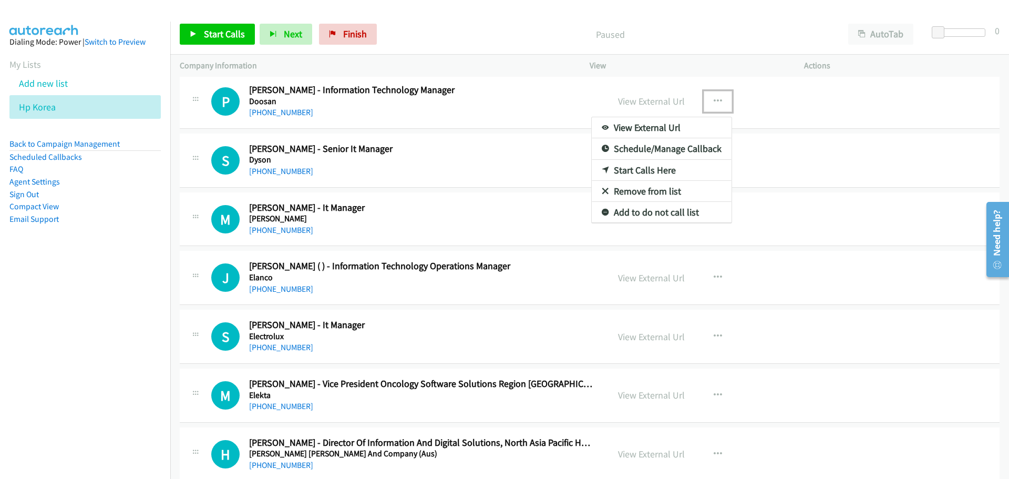
click at [655, 165] on link "Start Calls Here" at bounding box center [662, 170] width 140 height 21
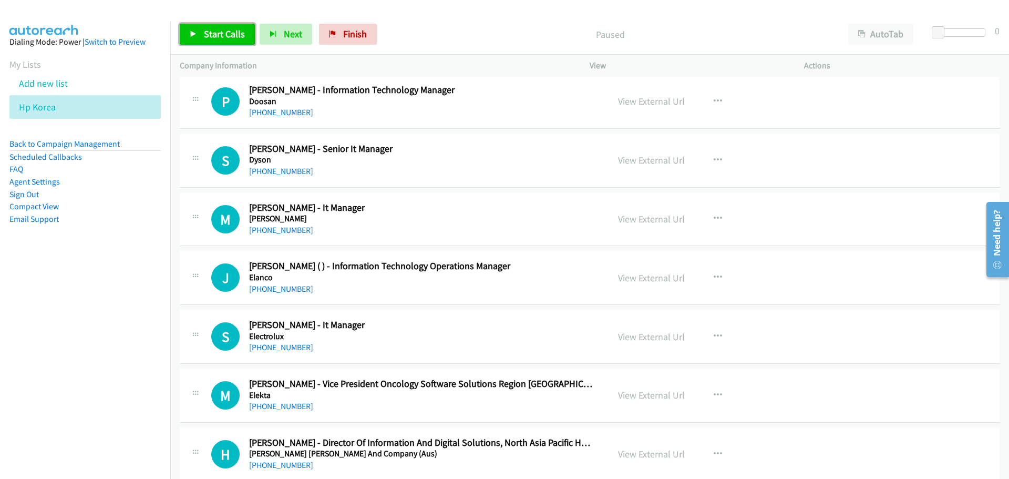
click at [224, 39] on span "Start Calls" at bounding box center [224, 34] width 41 height 12
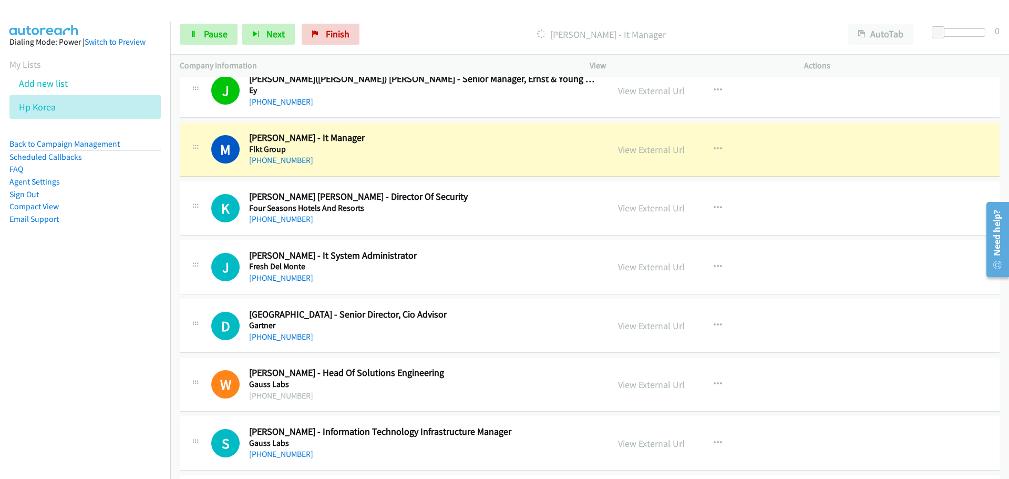
scroll to position [6105, 0]
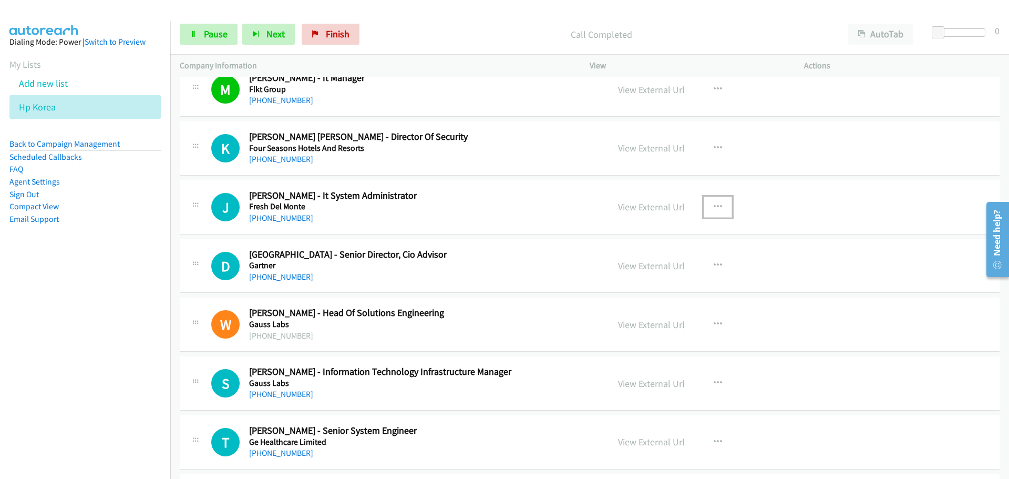
click at [711, 201] on button "button" at bounding box center [718, 207] width 28 height 21
click at [640, 275] on link "Start Calls Here" at bounding box center [662, 275] width 140 height 21
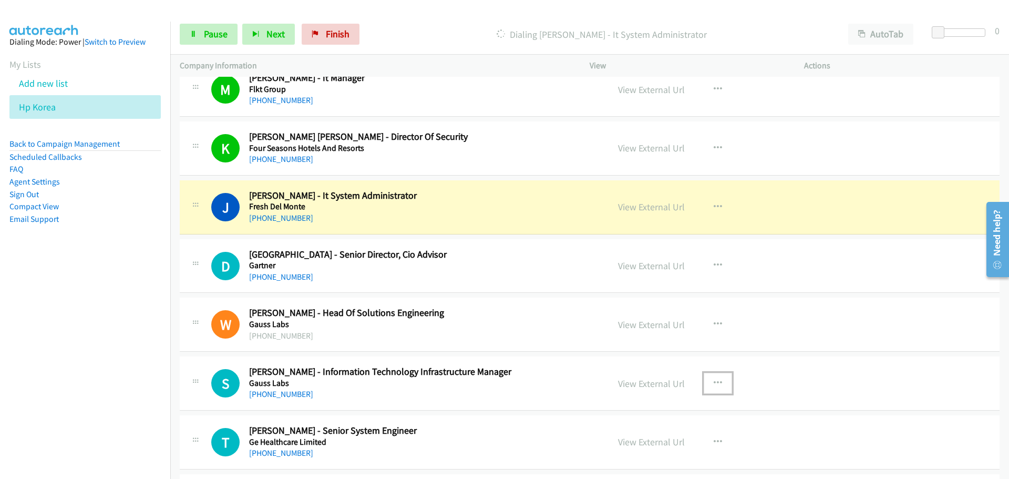
click at [714, 384] on icon "button" at bounding box center [718, 383] width 8 height 8
click at [622, 456] on link "Start Calls Here" at bounding box center [662, 452] width 140 height 21
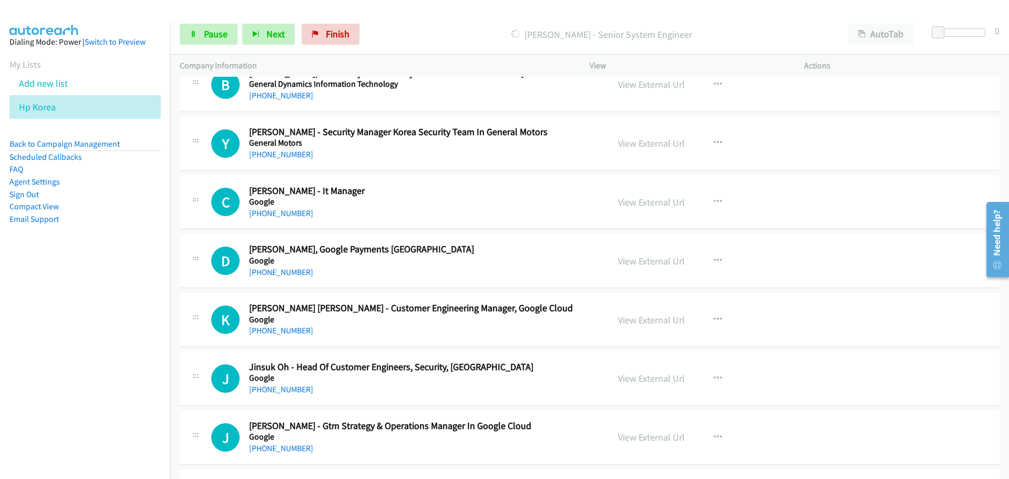
scroll to position [6525, 0]
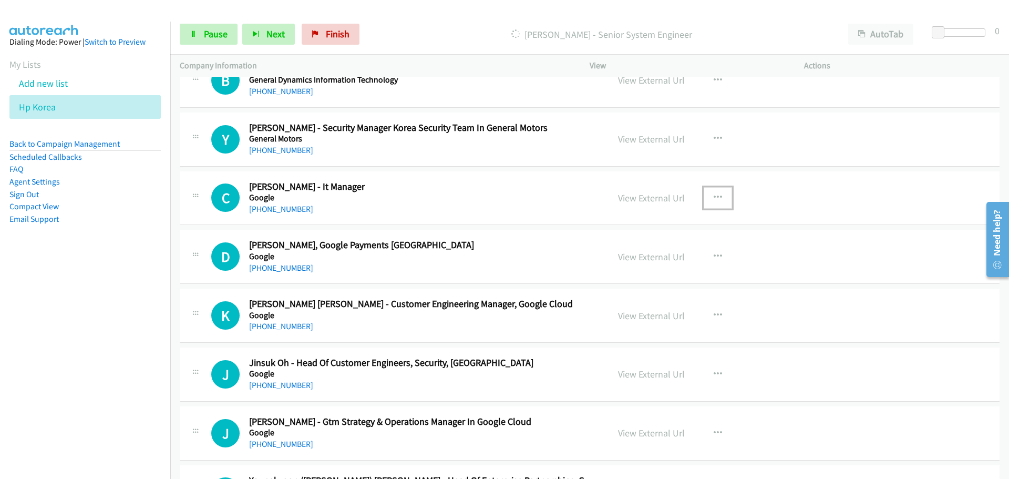
click at [715, 200] on icon "button" at bounding box center [718, 197] width 8 height 8
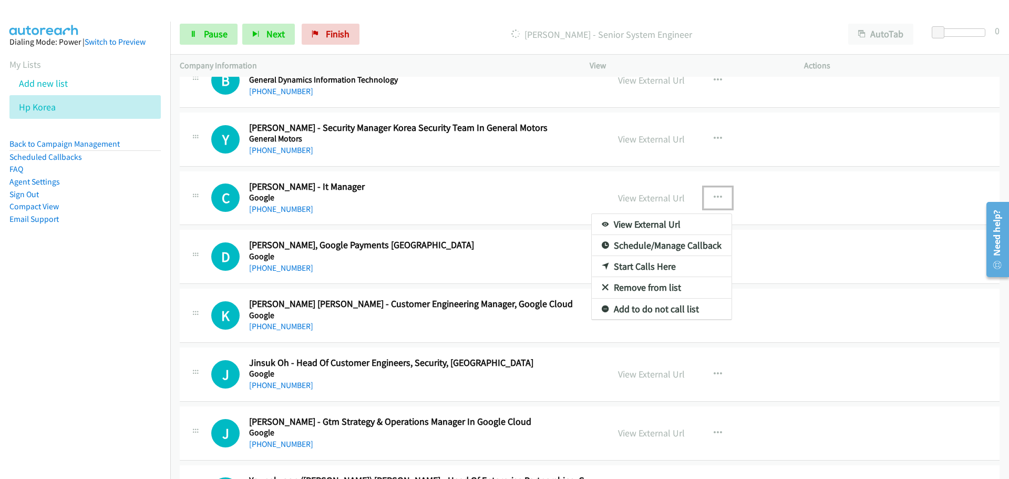
click at [657, 269] on link "Start Calls Here" at bounding box center [662, 266] width 140 height 21
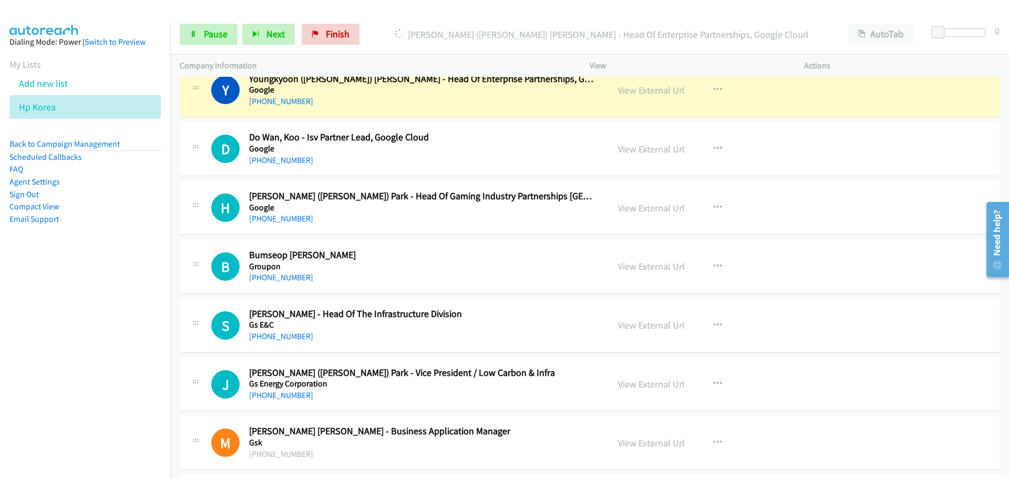
scroll to position [6946, 0]
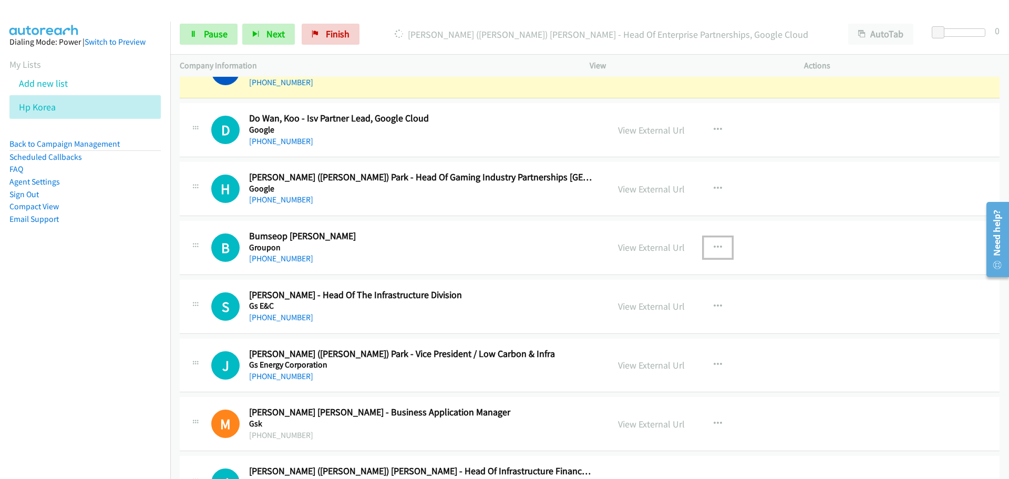
click at [715, 248] on icon "button" at bounding box center [718, 247] width 8 height 8
click at [622, 318] on link "Start Calls Here" at bounding box center [662, 316] width 140 height 21
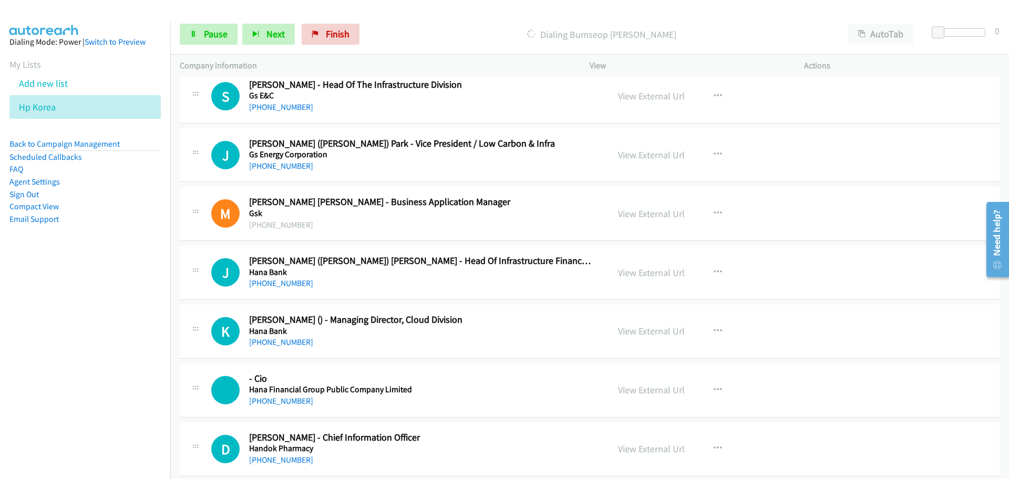
scroll to position [7209, 0]
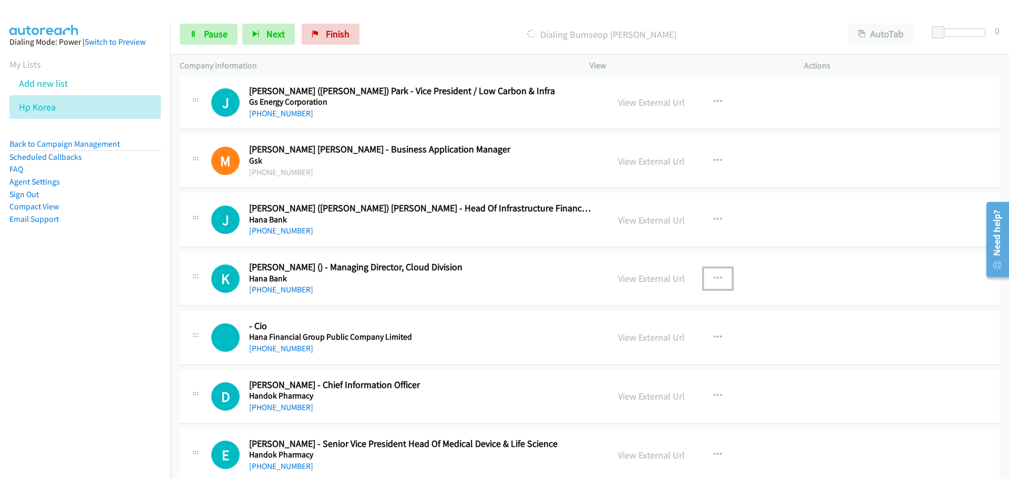
click at [719, 277] on button "button" at bounding box center [718, 278] width 28 height 21
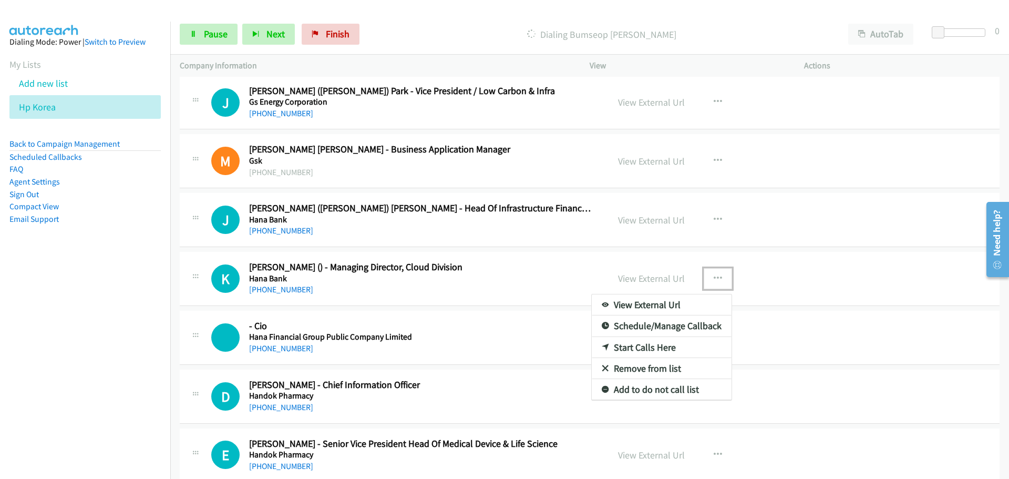
click at [642, 349] on link "Start Calls Here" at bounding box center [662, 347] width 140 height 21
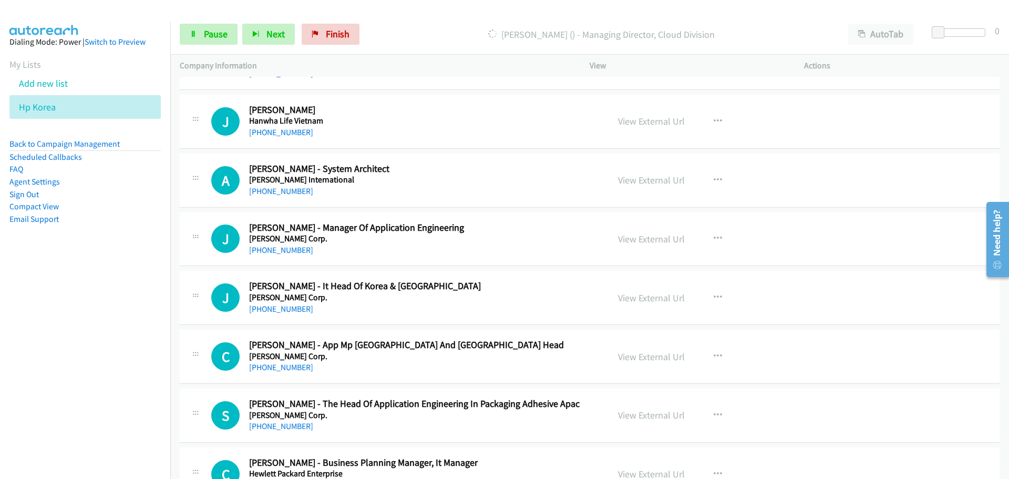
scroll to position [7735, 0]
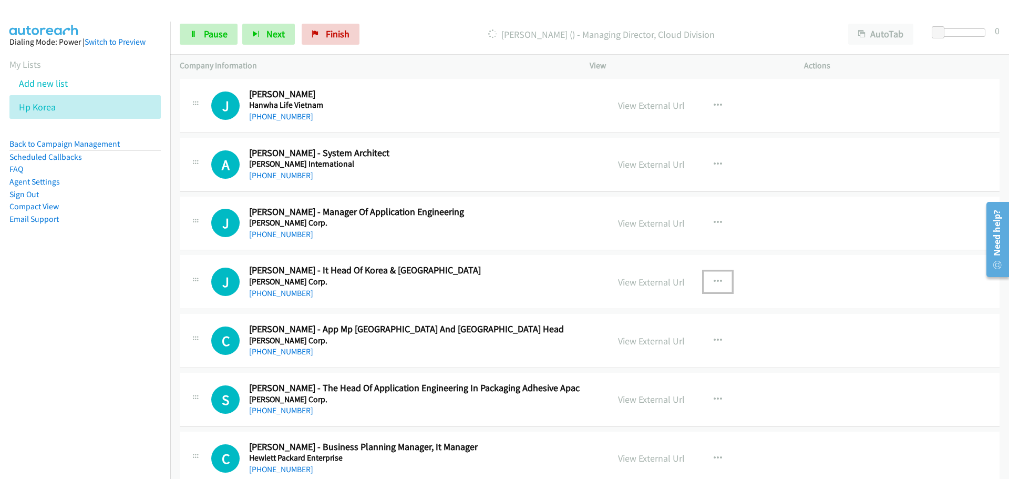
click at [714, 281] on icon "button" at bounding box center [718, 282] width 8 height 8
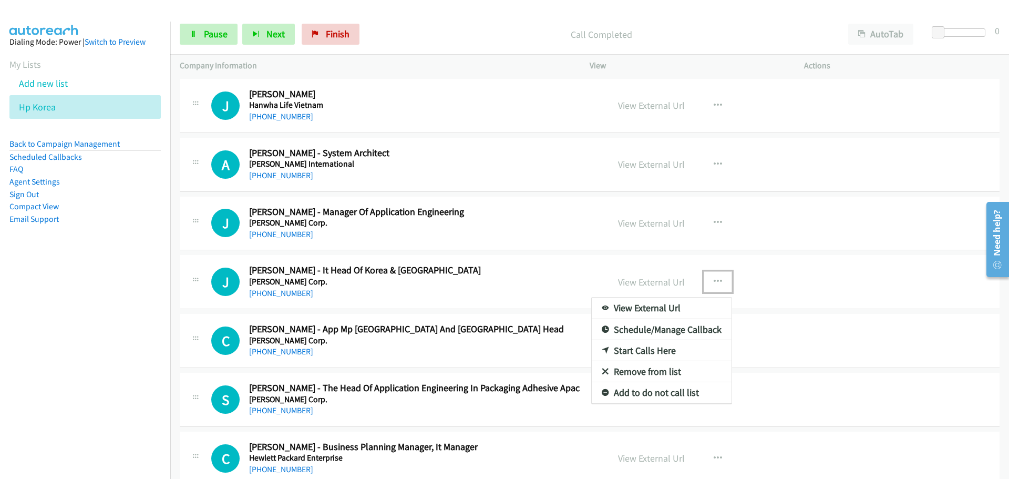
click at [648, 352] on link "Start Calls Here" at bounding box center [662, 350] width 140 height 21
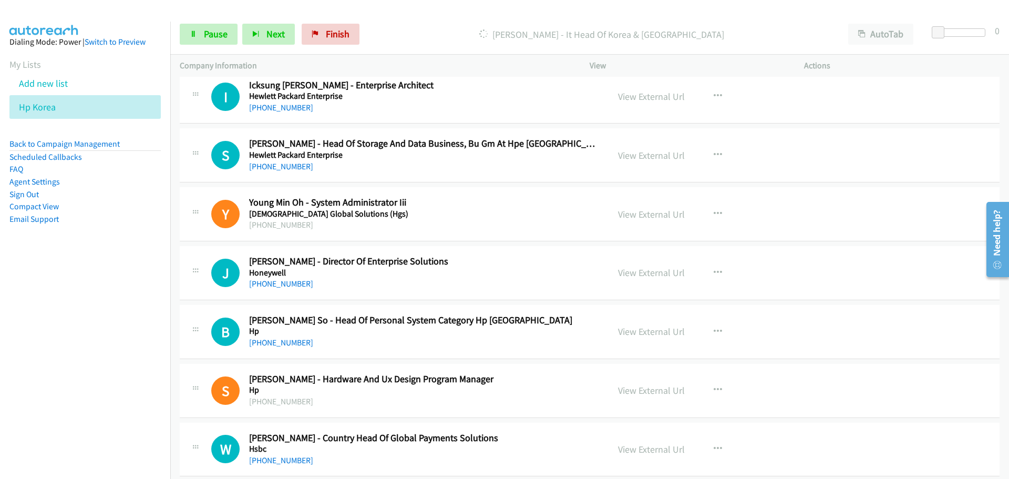
scroll to position [8260, 0]
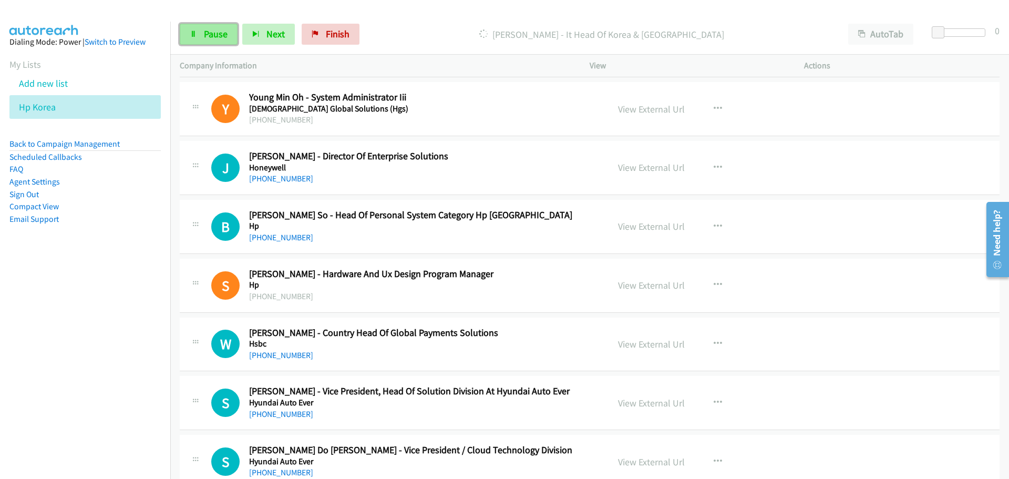
click at [201, 28] on link "Pause" at bounding box center [209, 34] width 58 height 21
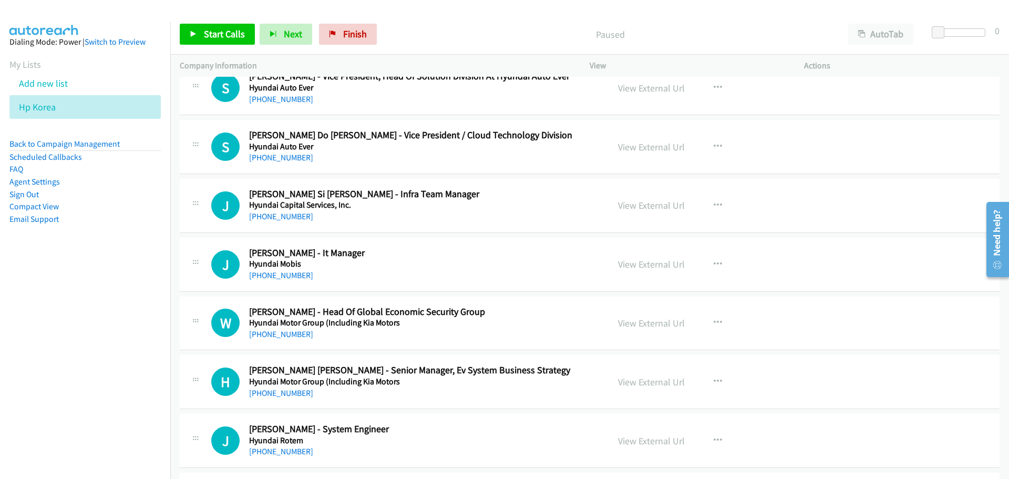
scroll to position [8576, 0]
click at [714, 203] on icon "button" at bounding box center [718, 205] width 8 height 8
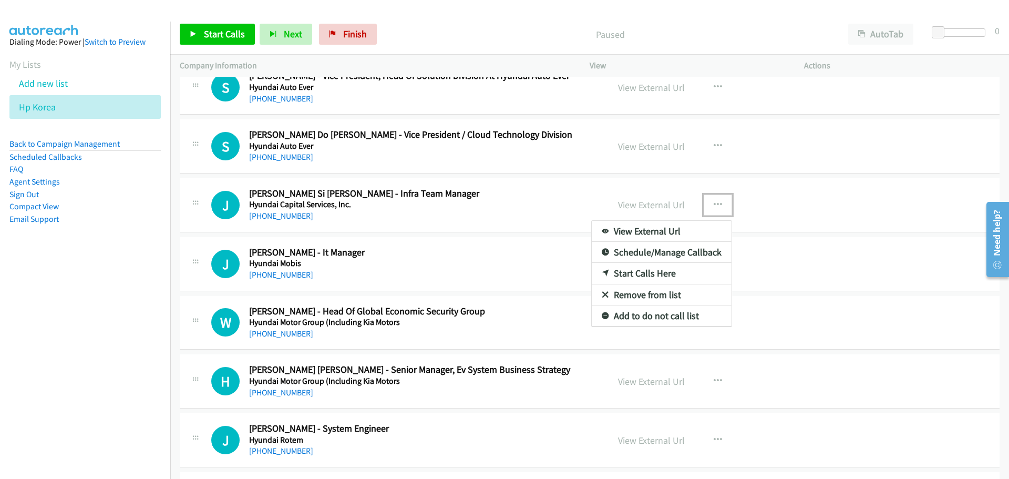
drag, startPoint x: 641, startPoint y: 273, endPoint x: 581, endPoint y: 234, distance: 72.2
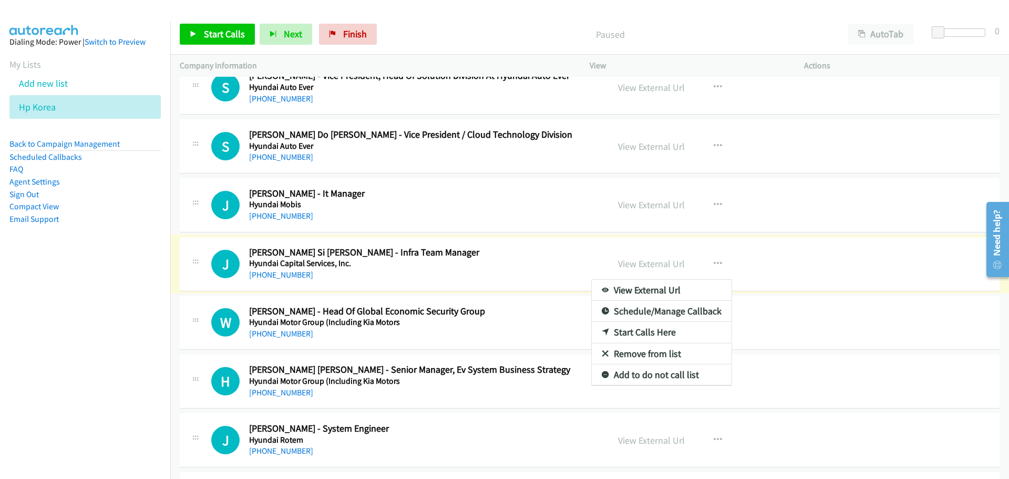
click at [218, 45] on div at bounding box center [504, 239] width 1009 height 479
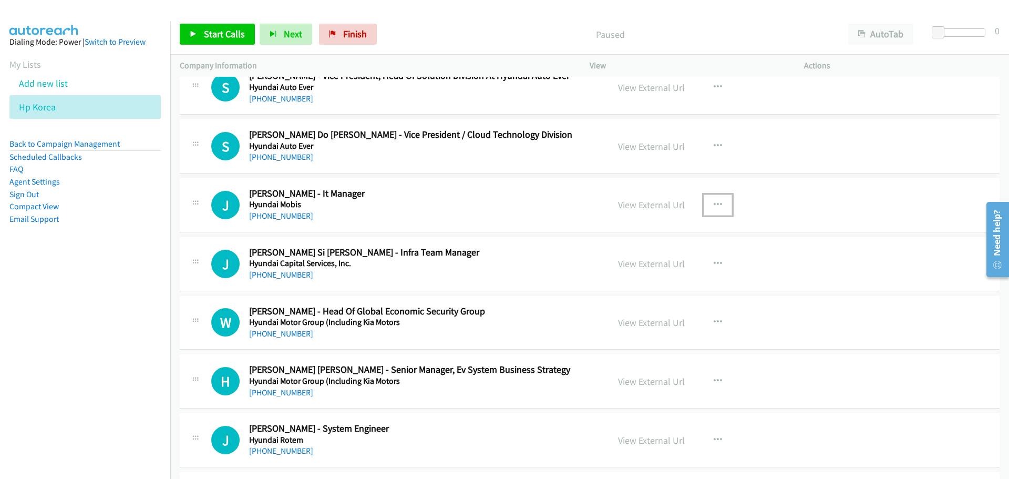
click at [713, 209] on button "button" at bounding box center [718, 205] width 28 height 21
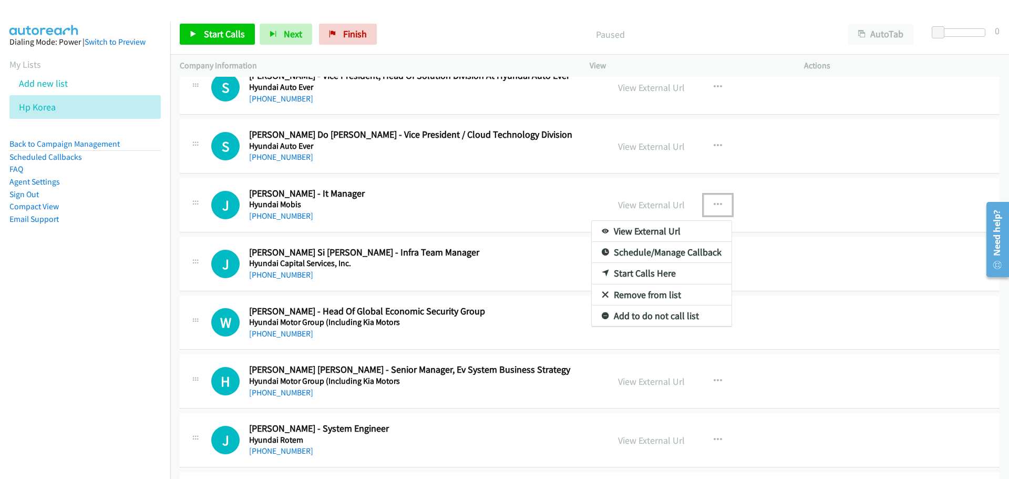
click at [643, 272] on link "Start Calls Here" at bounding box center [662, 273] width 140 height 21
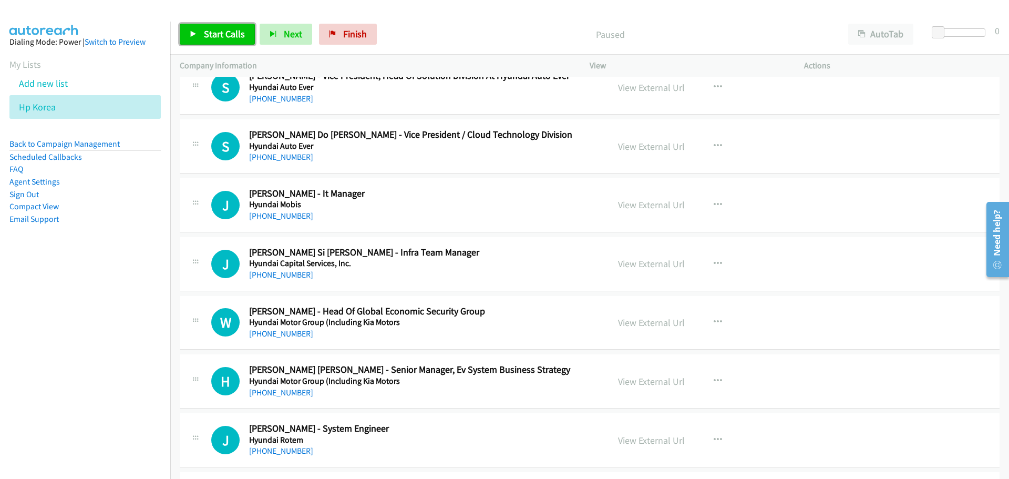
click at [226, 32] on span "Start Calls" at bounding box center [224, 34] width 41 height 12
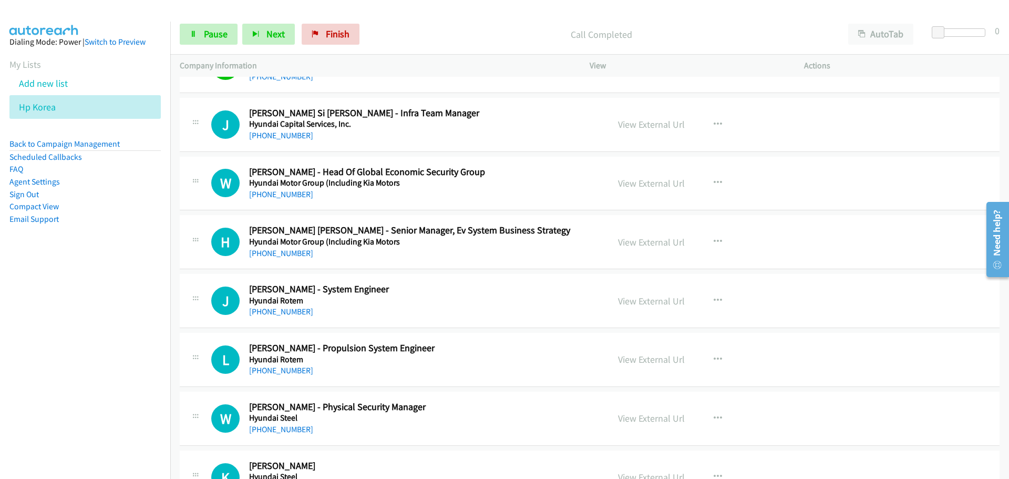
scroll to position [8733, 0]
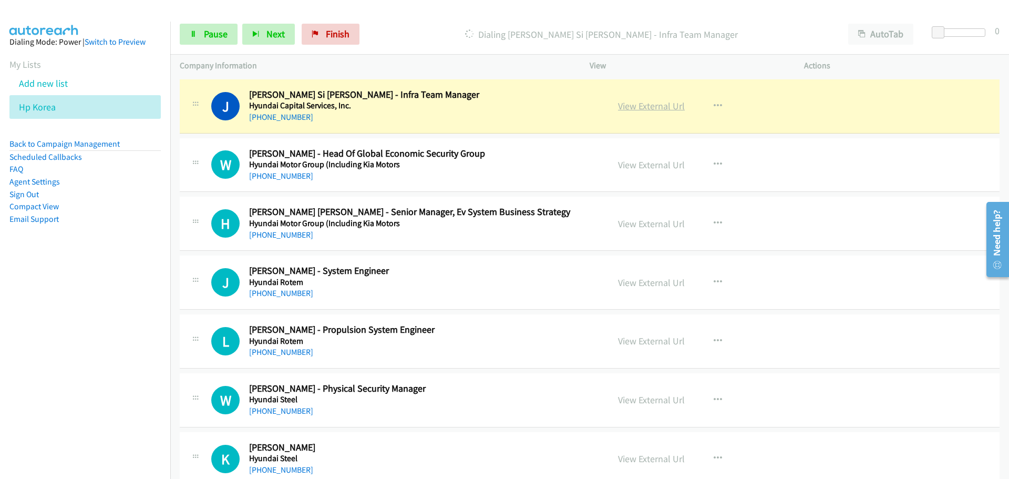
click at [672, 104] on link "View External Url" at bounding box center [651, 106] width 67 height 12
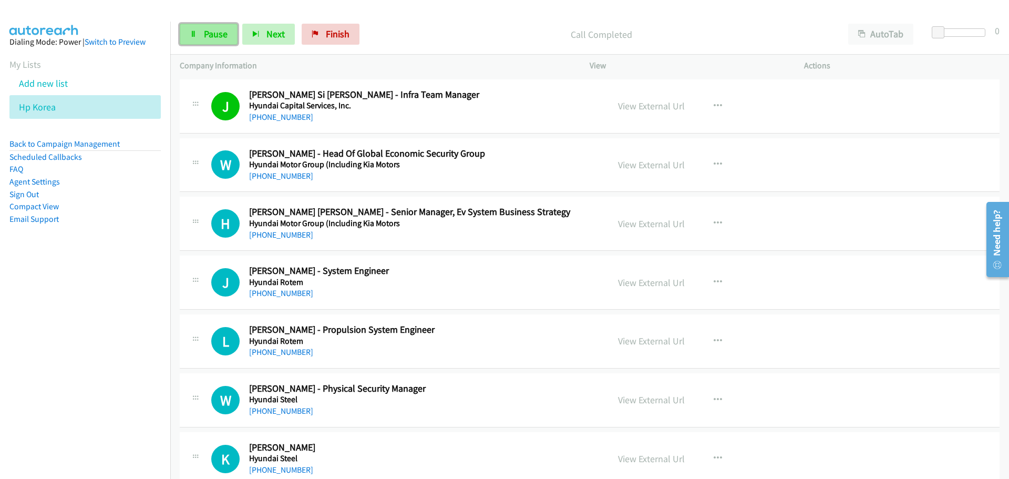
click at [228, 24] on link "Pause" at bounding box center [209, 34] width 58 height 21
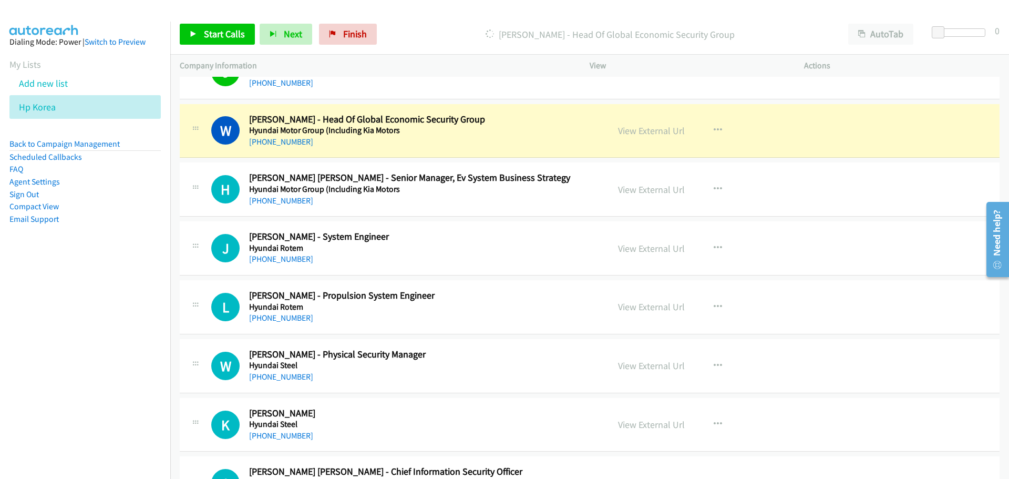
scroll to position [8786, 0]
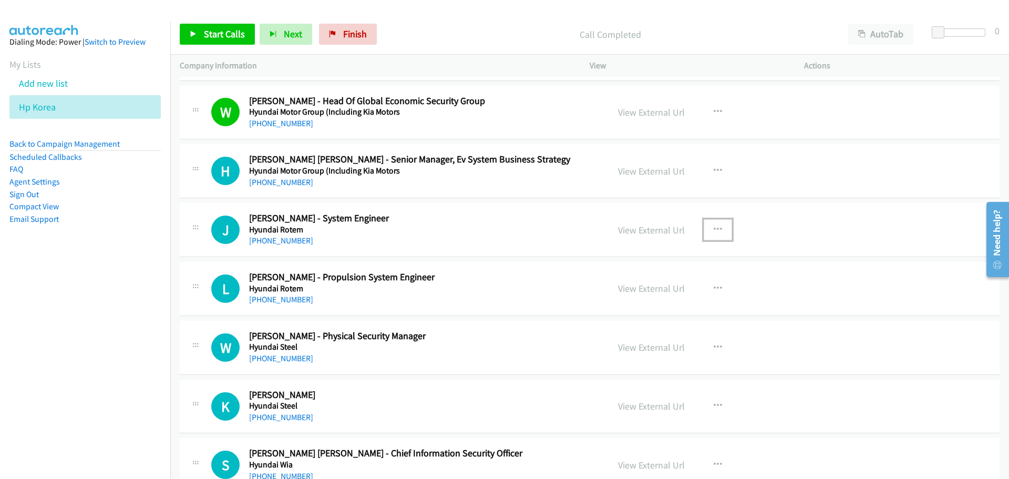
drag, startPoint x: 716, startPoint y: 232, endPoint x: 699, endPoint y: 240, distance: 18.6
click at [716, 232] on icon "button" at bounding box center [718, 230] width 8 height 8
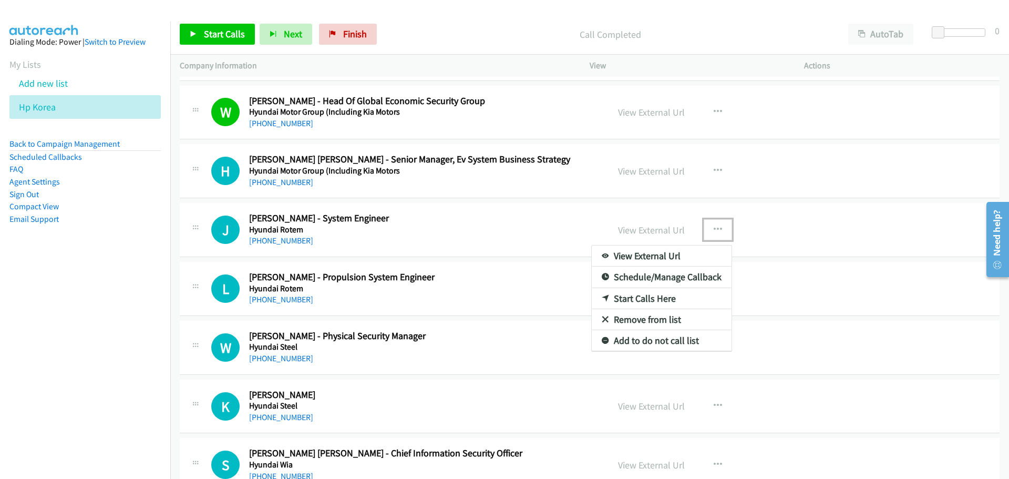
click at [647, 295] on link "Start Calls Here" at bounding box center [662, 298] width 140 height 21
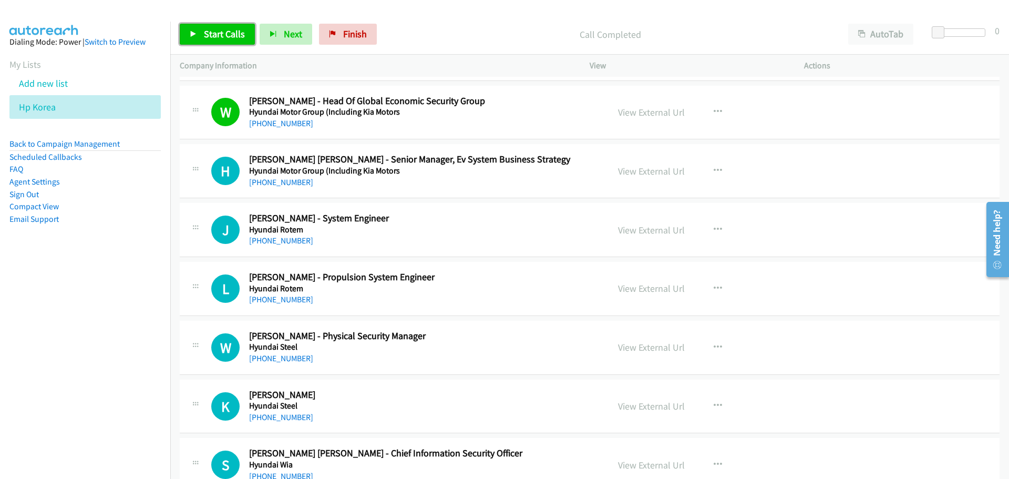
click at [226, 43] on link "Start Calls" at bounding box center [217, 34] width 75 height 21
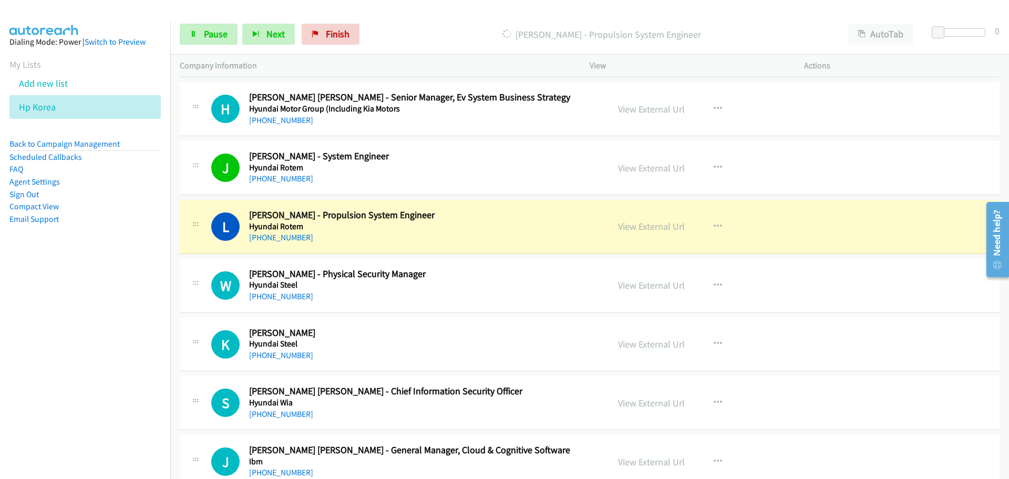
scroll to position [8944, 0]
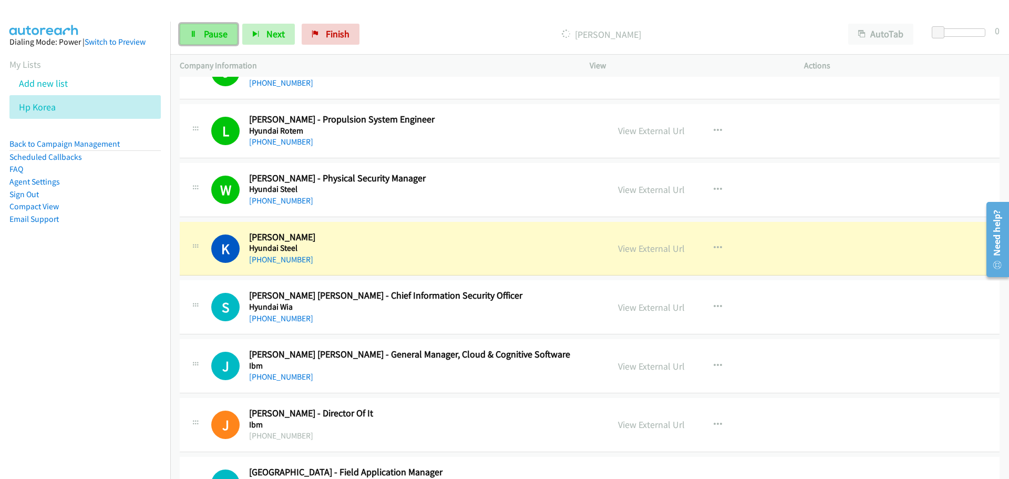
drag, startPoint x: 216, startPoint y: 32, endPoint x: 65, endPoint y: 33, distance: 150.9
click at [216, 32] on span "Pause" at bounding box center [216, 34] width 24 height 12
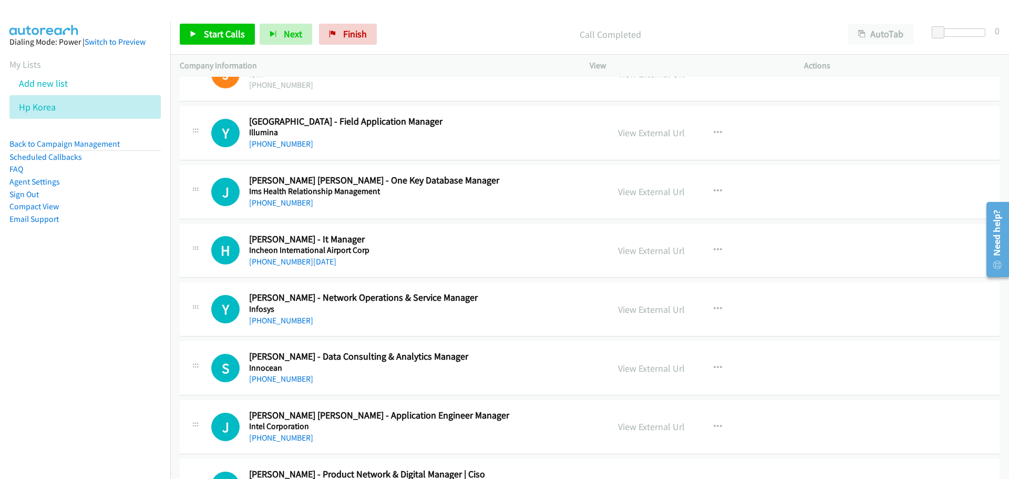
scroll to position [9312, 0]
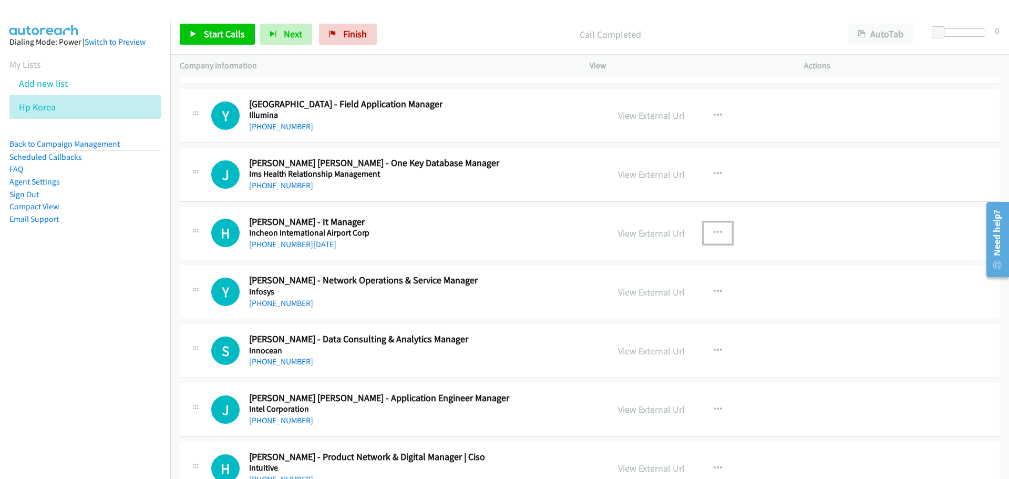
click at [714, 229] on icon "button" at bounding box center [718, 233] width 8 height 8
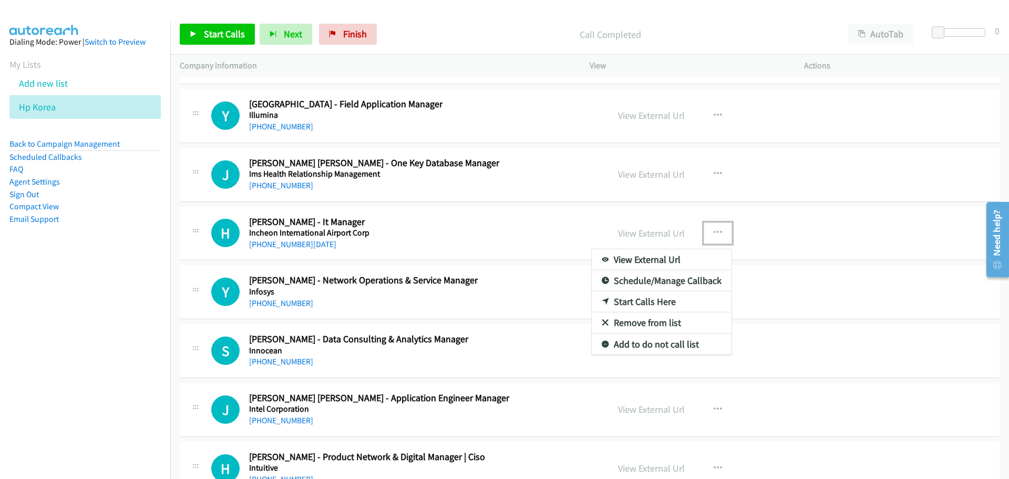
click at [643, 301] on link "Start Calls Here" at bounding box center [662, 301] width 140 height 21
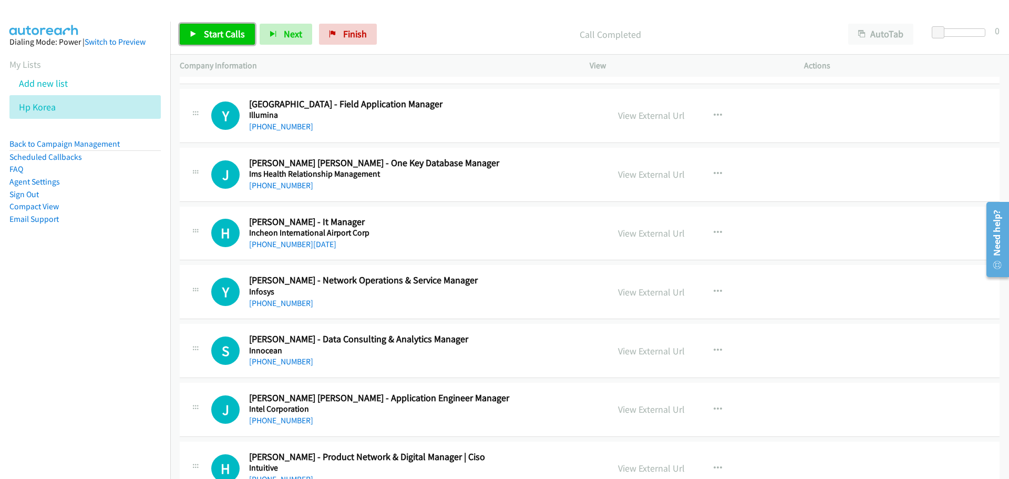
click at [222, 41] on link "Start Calls" at bounding box center [217, 34] width 75 height 21
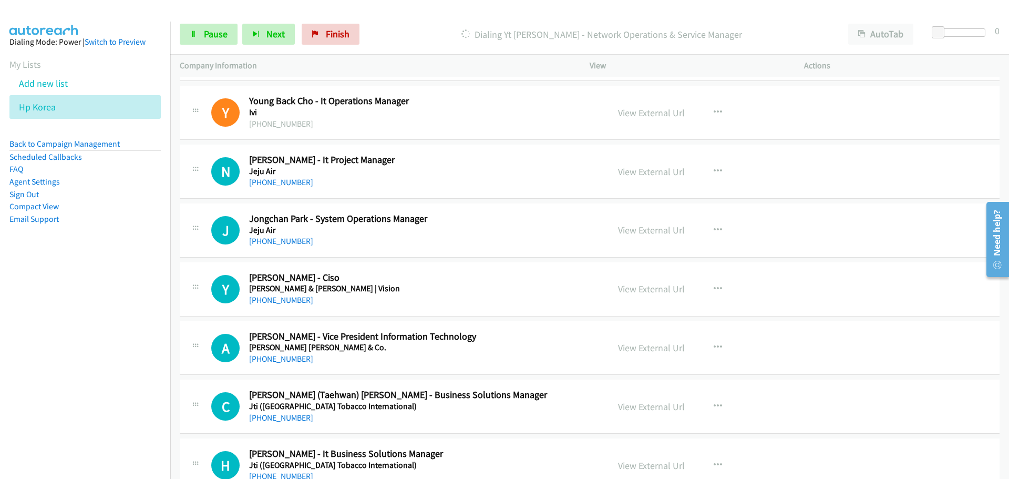
scroll to position [9837, 0]
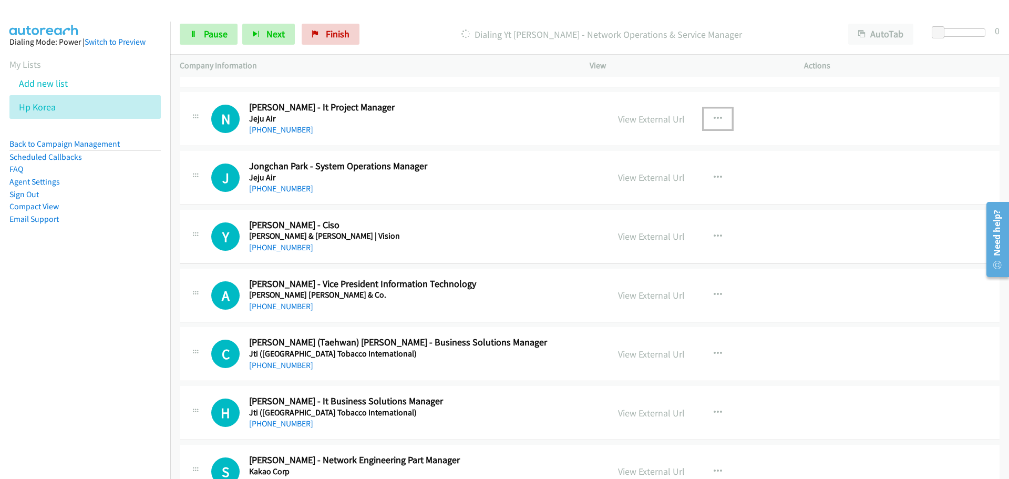
drag, startPoint x: 718, startPoint y: 117, endPoint x: 710, endPoint y: 129, distance: 14.4
click at [718, 117] on button "button" at bounding box center [718, 118] width 28 height 21
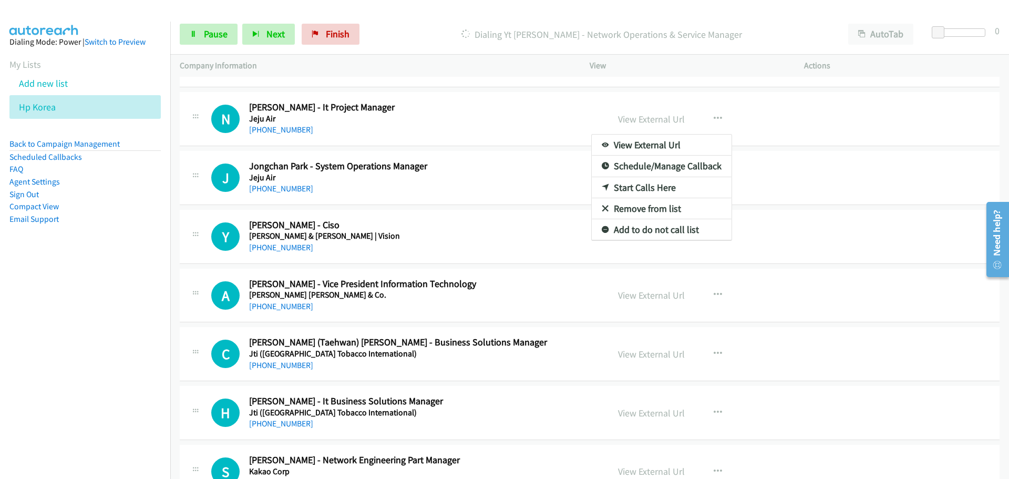
click at [622, 193] on link "Start Calls Here" at bounding box center [662, 187] width 140 height 21
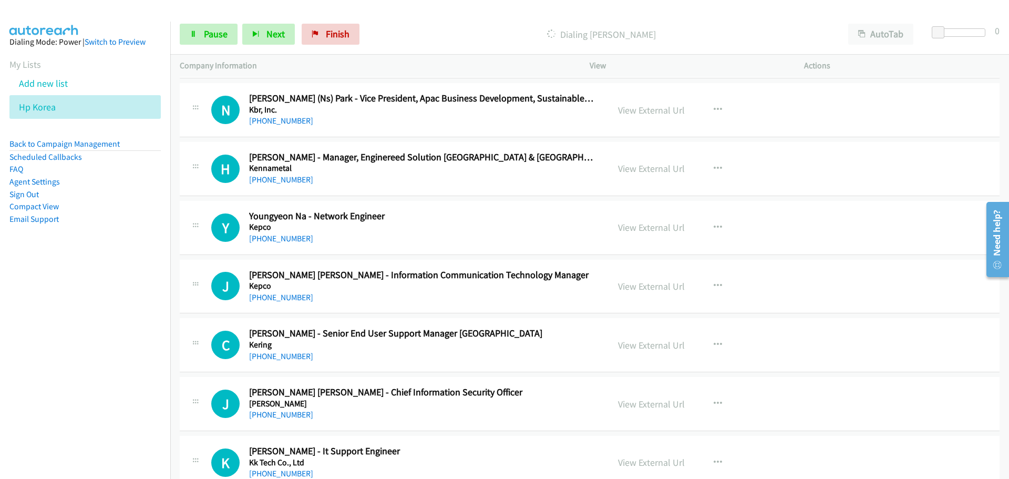
scroll to position [10521, 0]
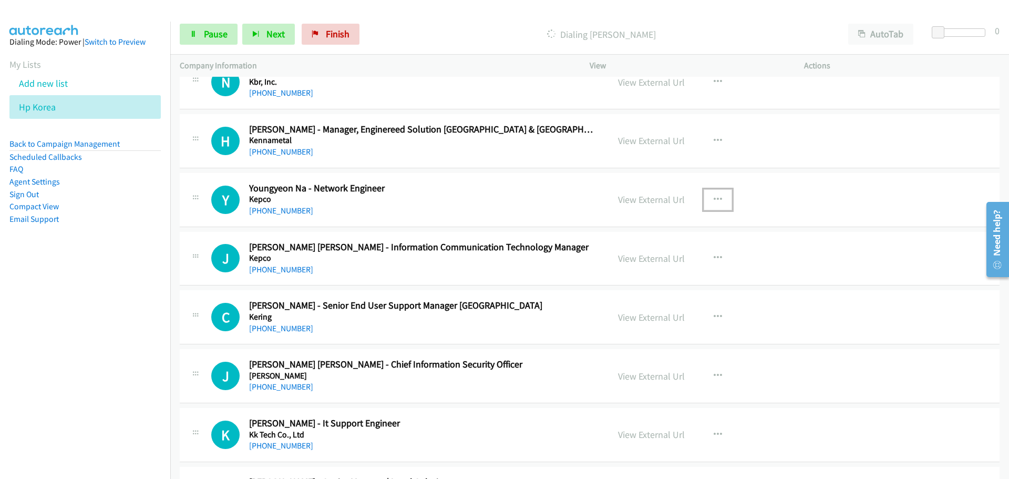
click at [719, 201] on button "button" at bounding box center [718, 199] width 28 height 21
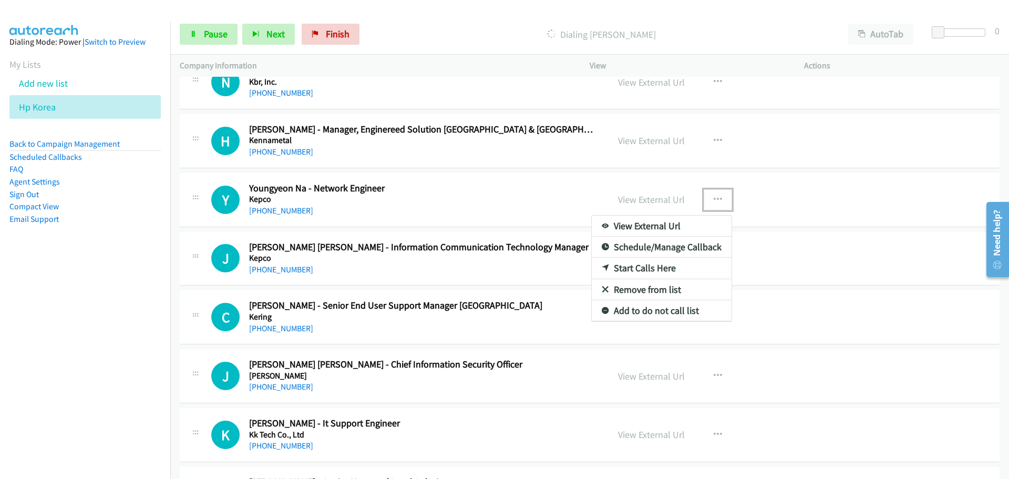
click at [648, 269] on link "Start Calls Here" at bounding box center [662, 268] width 140 height 21
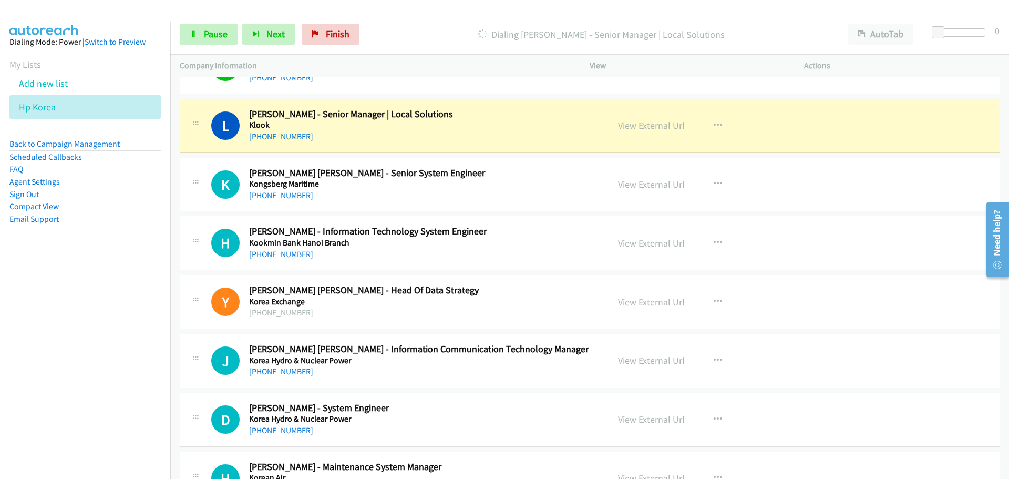
scroll to position [10941, 0]
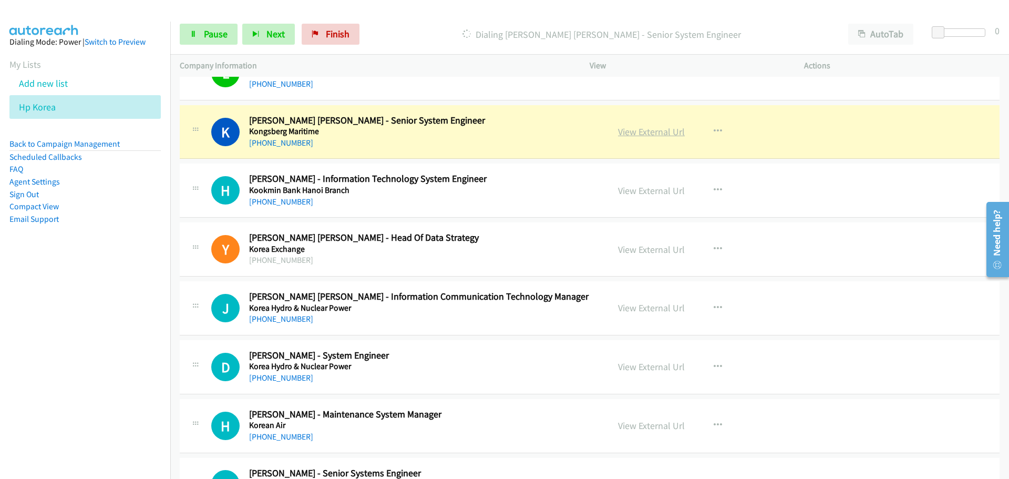
click at [619, 132] on link "View External Url" at bounding box center [651, 132] width 67 height 12
click at [206, 39] on span "Pause" at bounding box center [216, 34] width 24 height 12
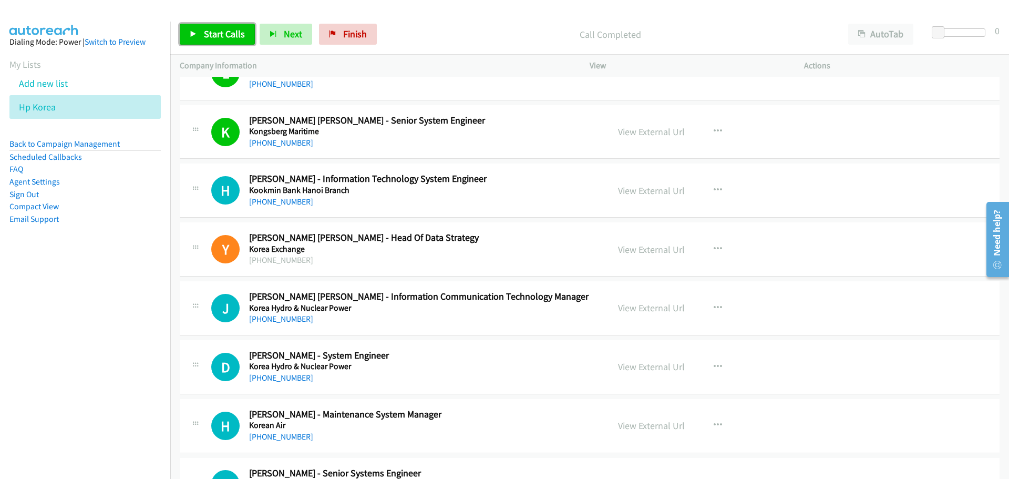
click at [226, 43] on link "Start Calls" at bounding box center [217, 34] width 75 height 21
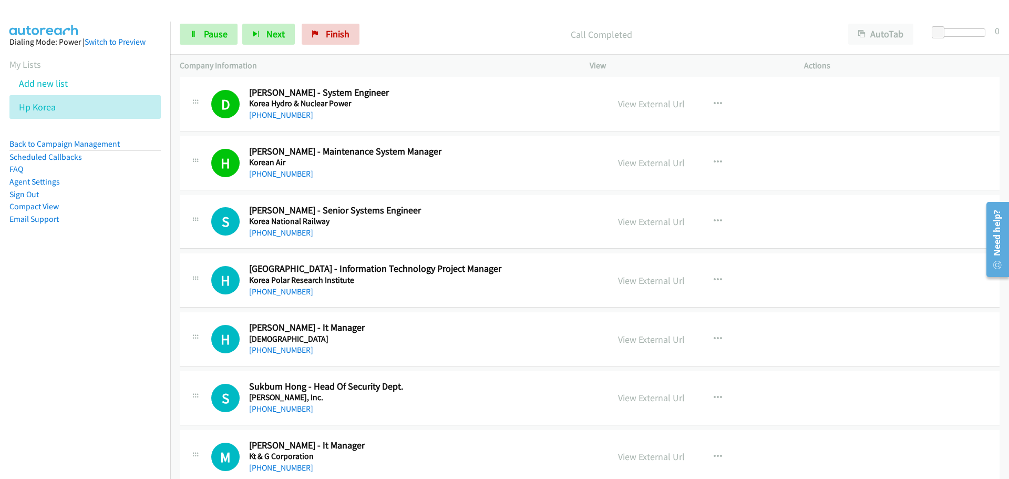
scroll to position [11257, 0]
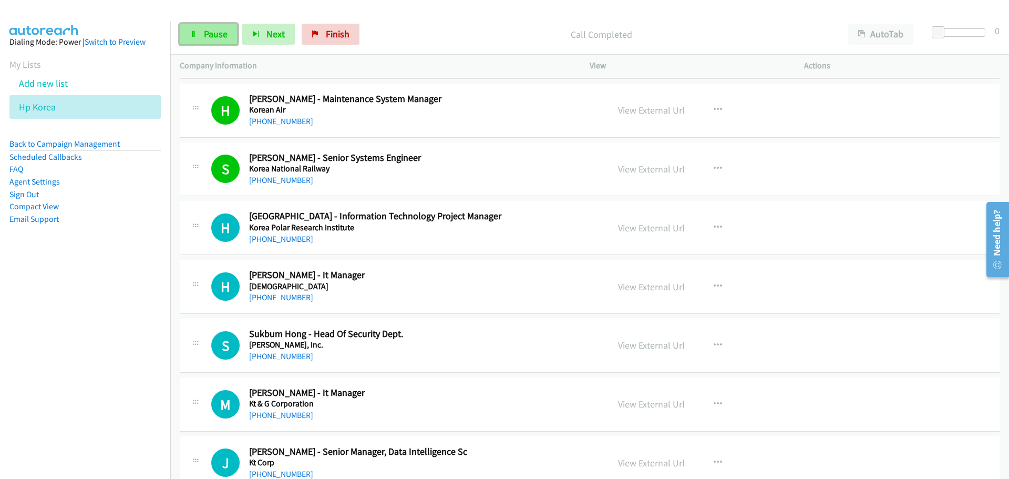
click at [222, 33] on span "Pause" at bounding box center [216, 34] width 24 height 12
click at [716, 229] on icon "button" at bounding box center [718, 227] width 8 height 8
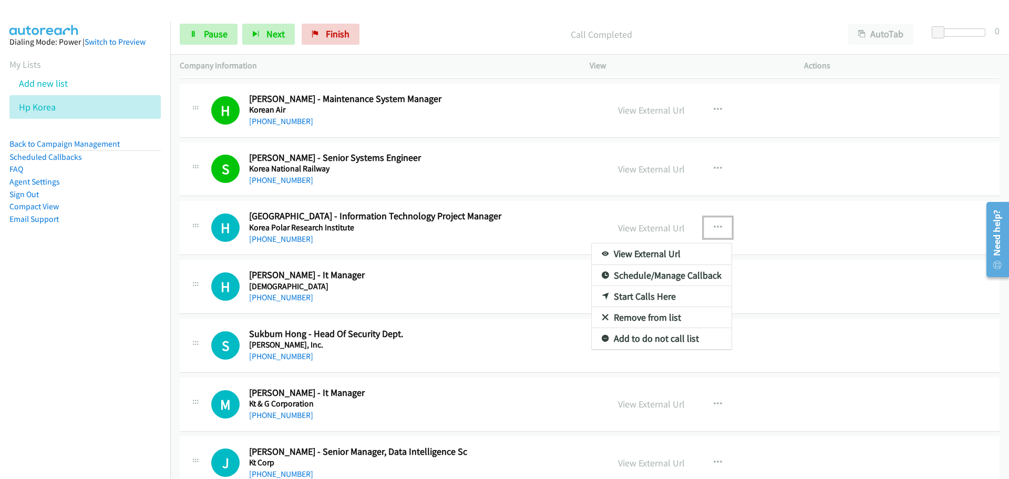
click at [638, 298] on link "Start Calls Here" at bounding box center [662, 296] width 140 height 21
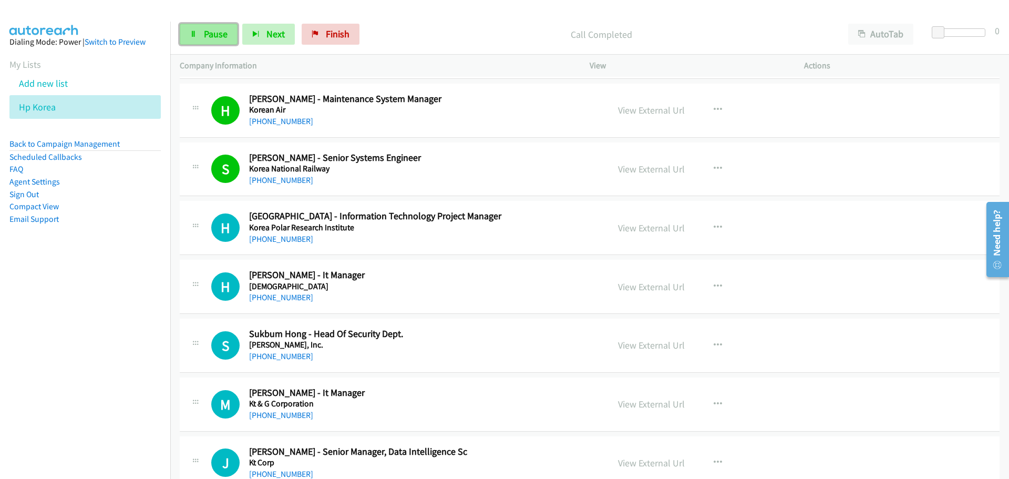
click at [214, 35] on span "Pause" at bounding box center [216, 34] width 24 height 12
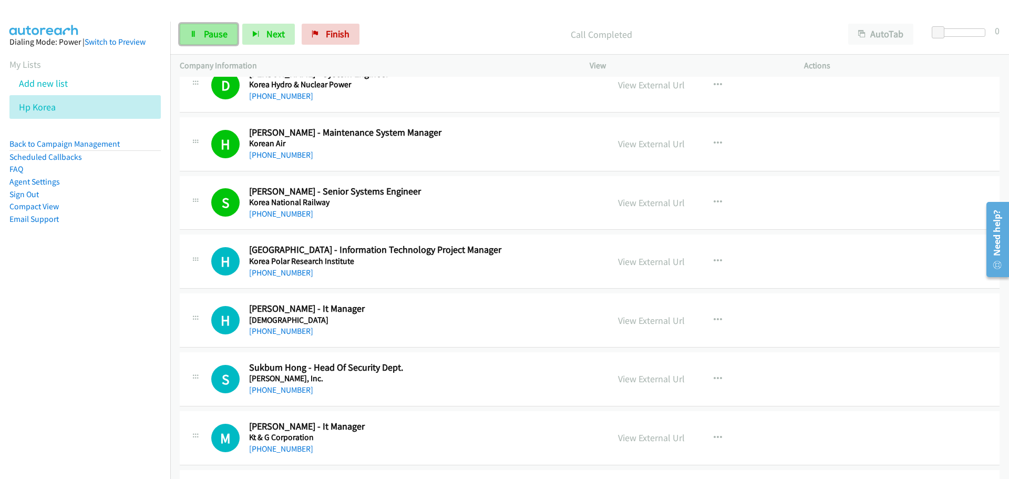
click at [209, 28] on span "Pause" at bounding box center [216, 34] width 24 height 12
click at [224, 36] on span "Pause" at bounding box center [216, 34] width 24 height 12
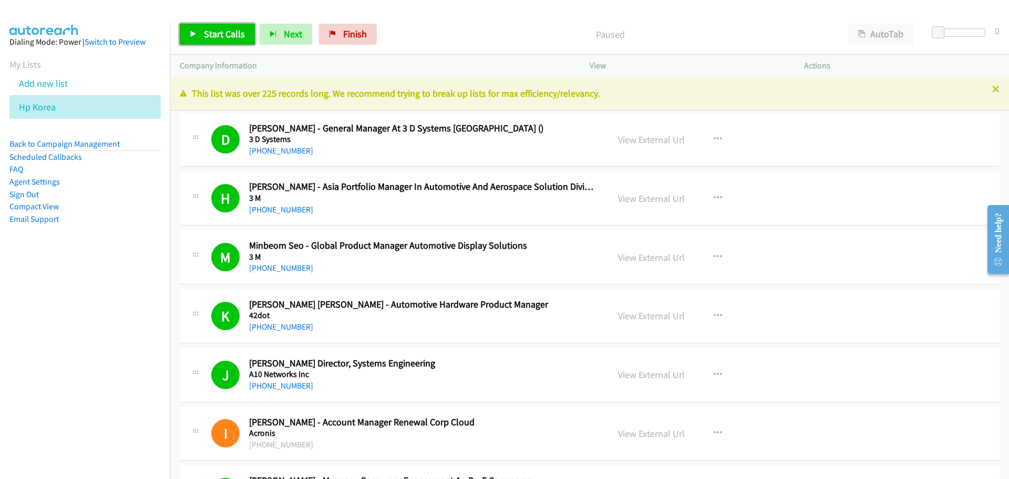
click at [223, 24] on link "Start Calls" at bounding box center [217, 34] width 75 height 21
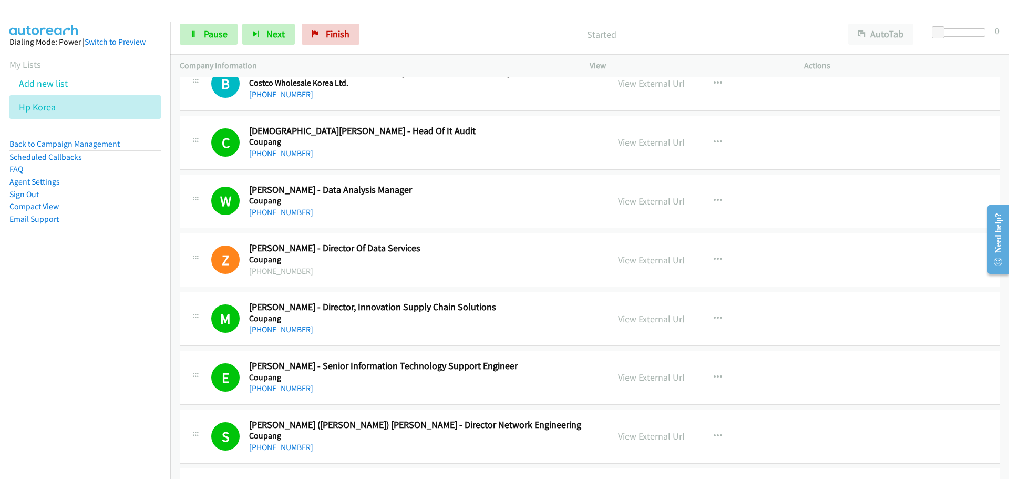
scroll to position [3996, 0]
drag, startPoint x: 208, startPoint y: 31, endPoint x: 10, endPoint y: 124, distance: 218.3
click at [208, 31] on span "Pause" at bounding box center [216, 34] width 24 height 12
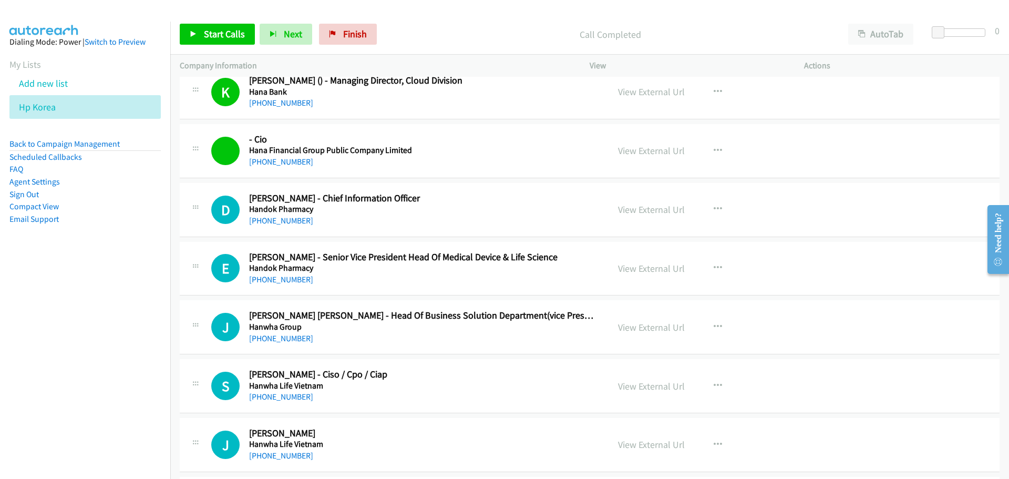
scroll to position [7413, 0]
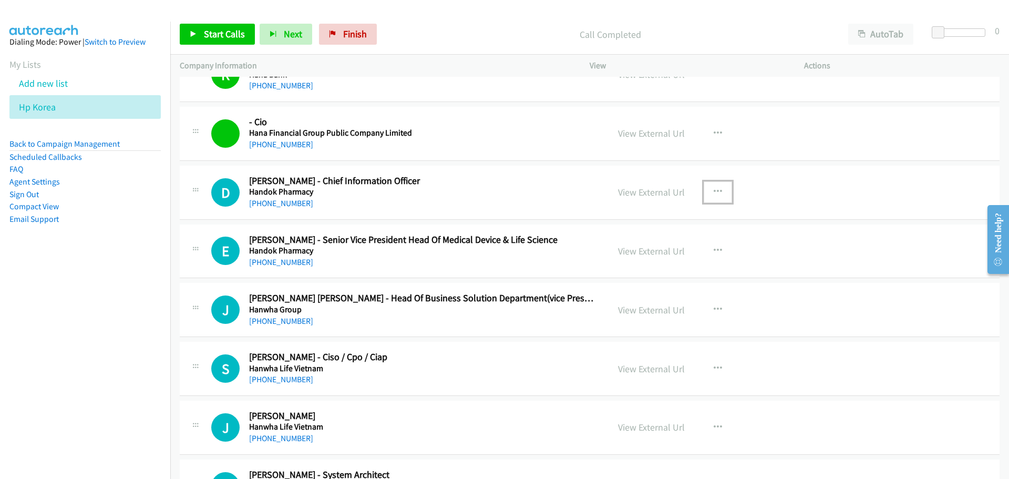
click at [708, 189] on button "button" at bounding box center [718, 191] width 28 height 21
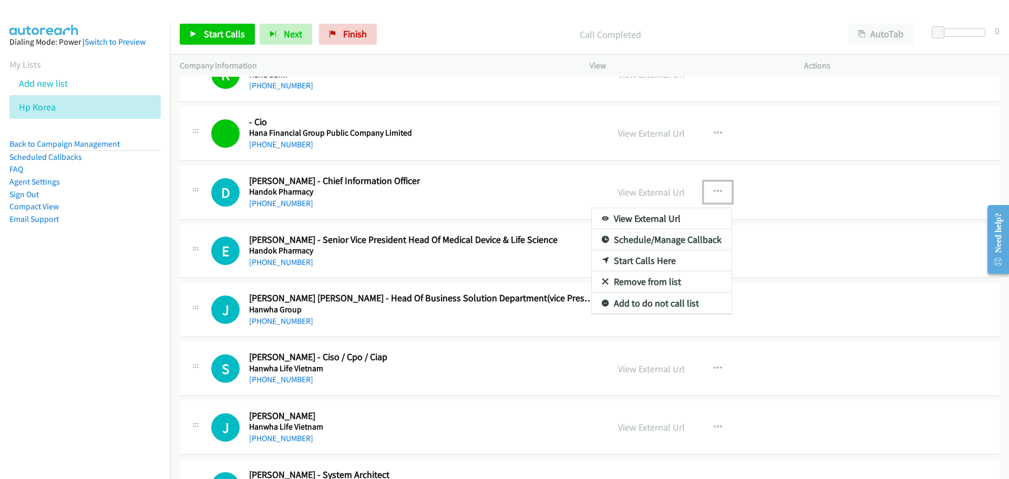
click at [620, 261] on link "Start Calls Here" at bounding box center [662, 260] width 140 height 21
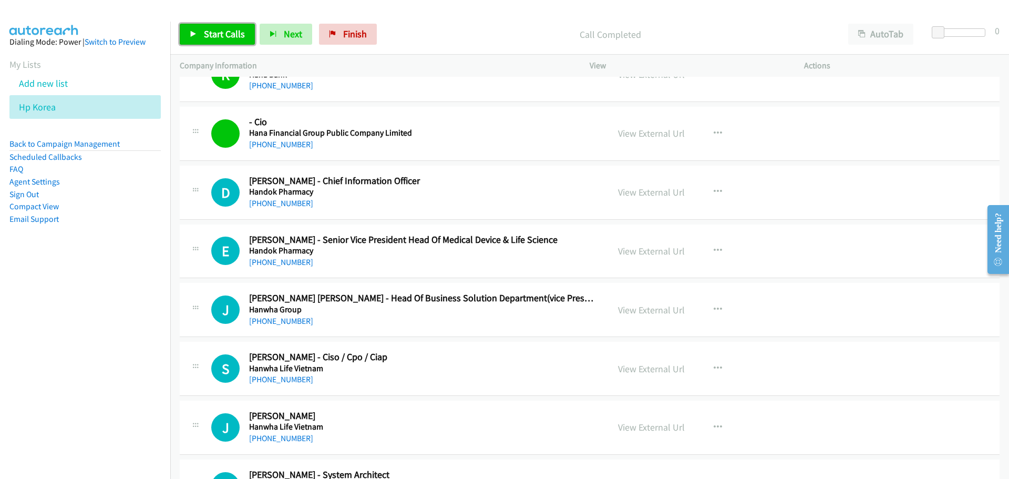
click at [202, 34] on link "Start Calls" at bounding box center [217, 34] width 75 height 21
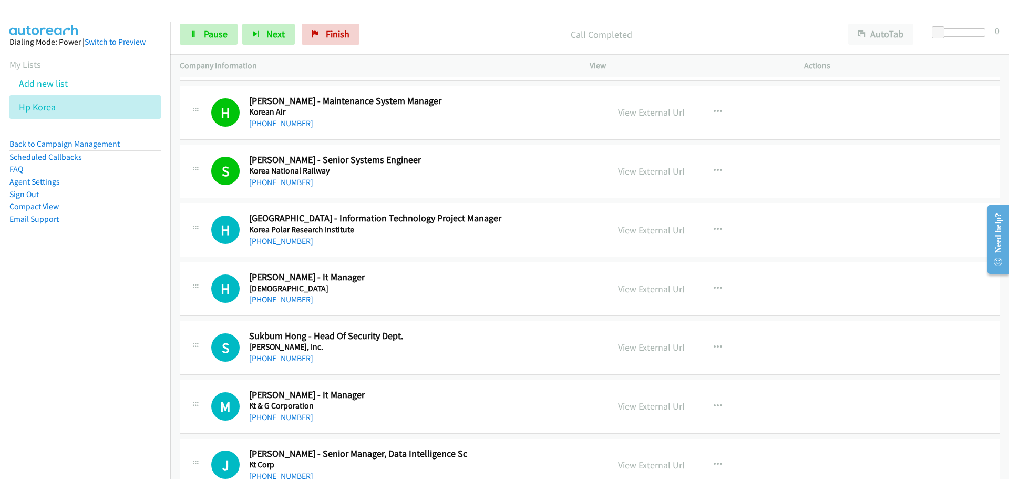
scroll to position [11251, 0]
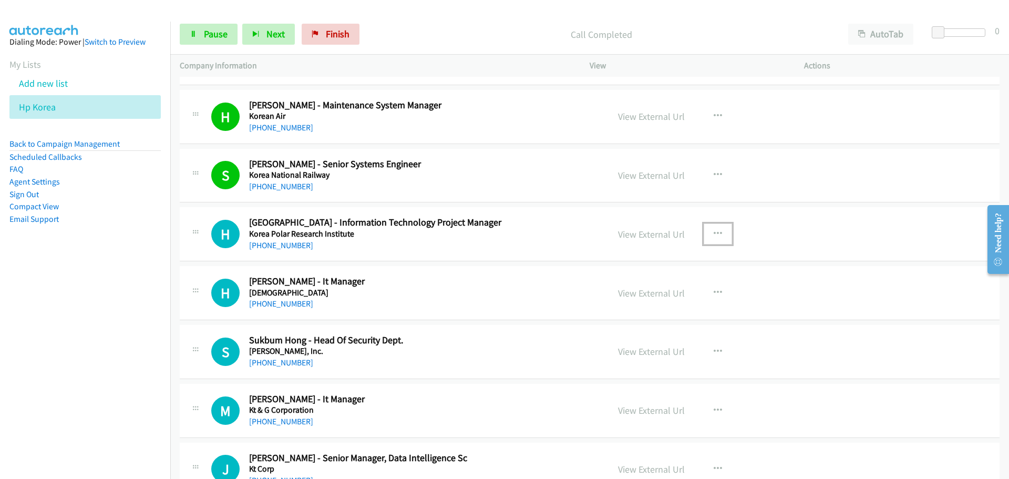
click at [719, 235] on button "button" at bounding box center [718, 233] width 28 height 21
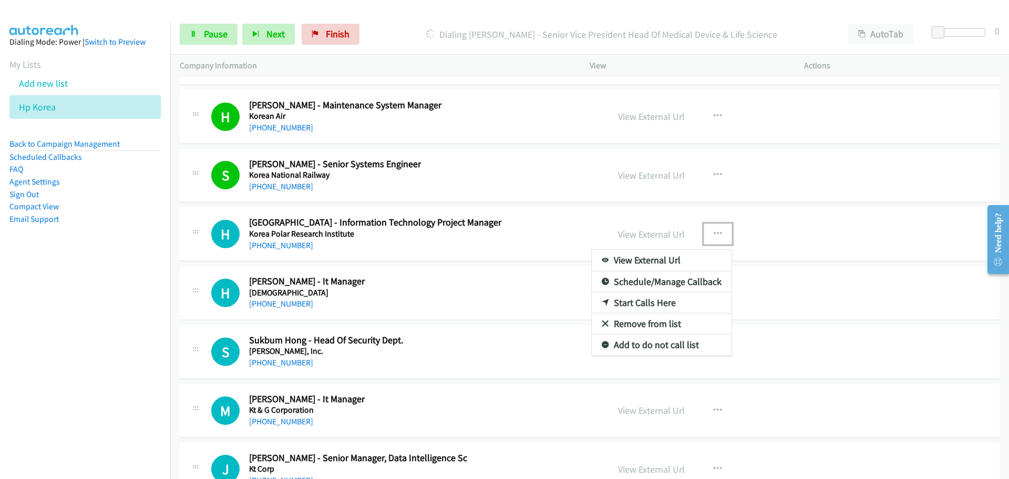
click at [642, 303] on link "Start Calls Here" at bounding box center [662, 302] width 140 height 21
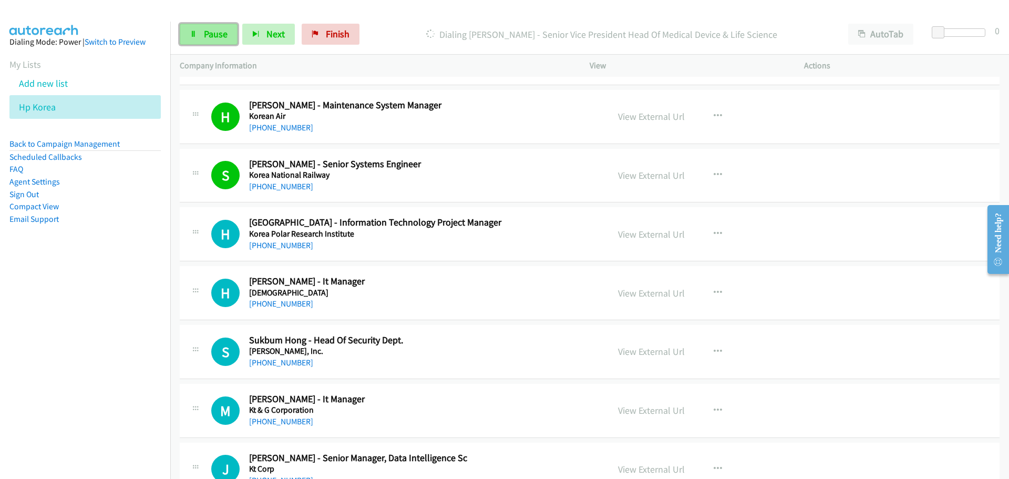
click at [204, 31] on span "Pause" at bounding box center [216, 34] width 24 height 12
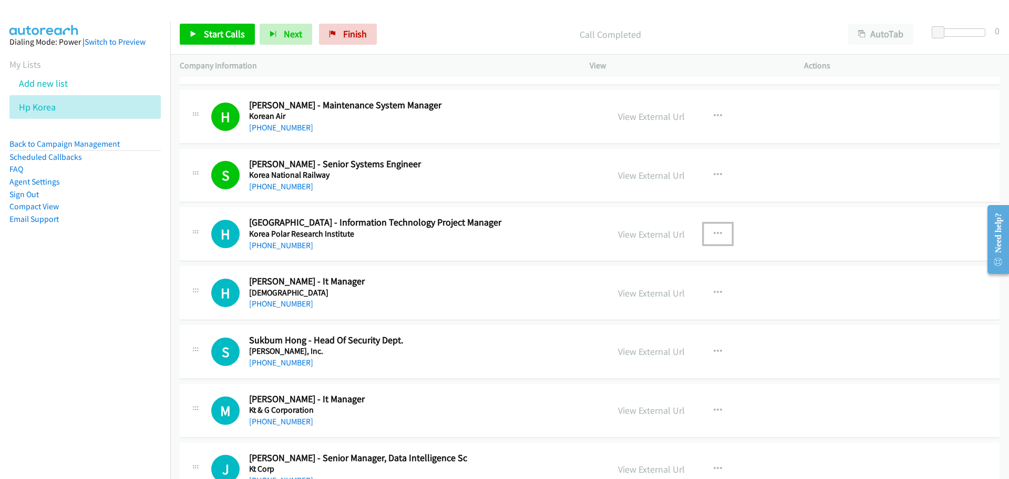
click at [716, 228] on button "button" at bounding box center [718, 233] width 28 height 21
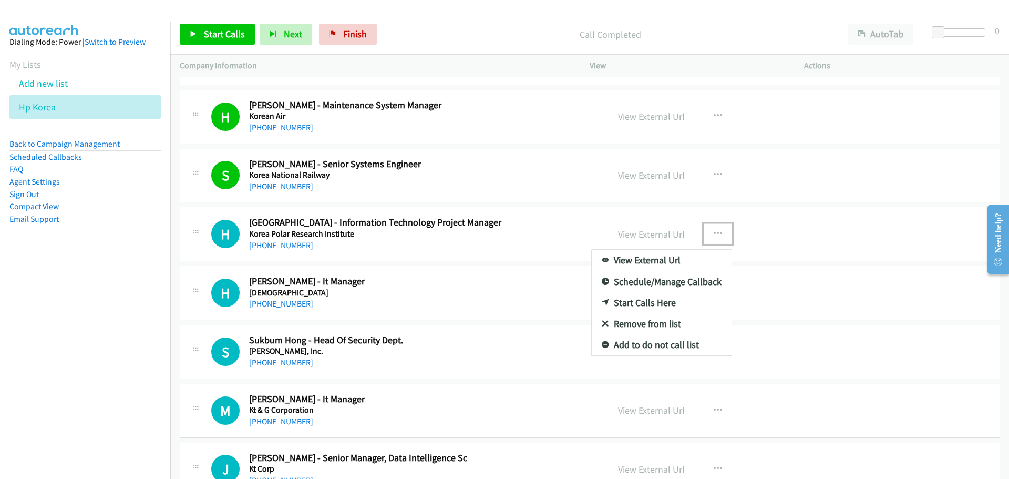
click at [637, 306] on link "Start Calls Here" at bounding box center [662, 302] width 140 height 21
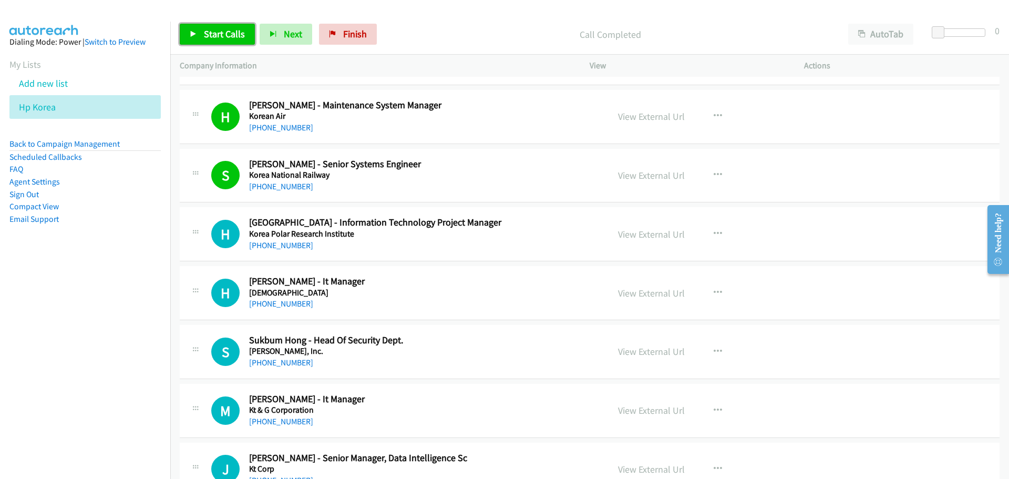
click at [220, 35] on span "Start Calls" at bounding box center [224, 34] width 41 height 12
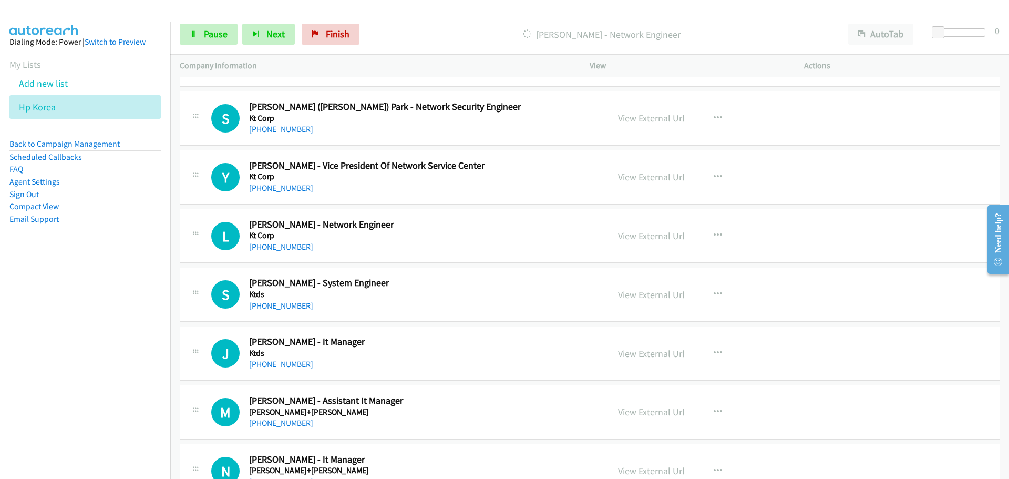
scroll to position [12723, 0]
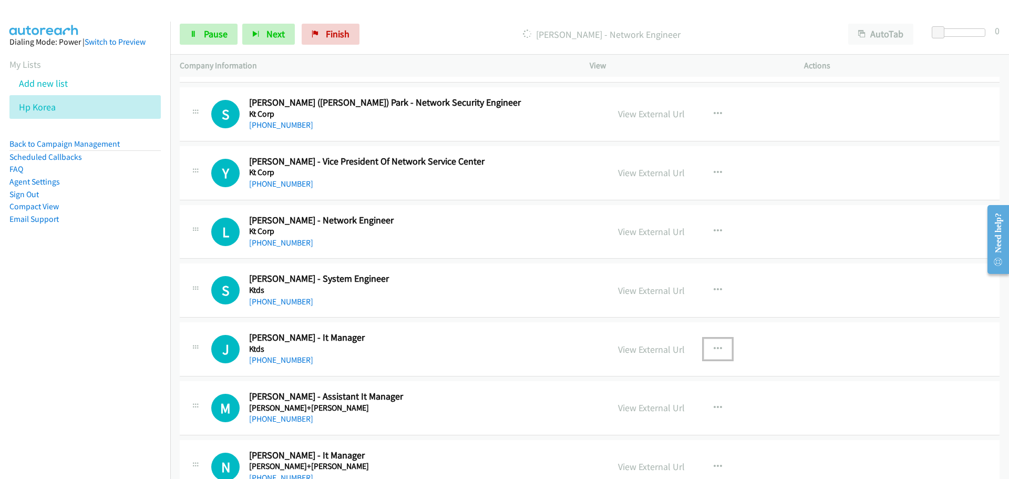
click at [714, 349] on icon "button" at bounding box center [718, 349] width 8 height 8
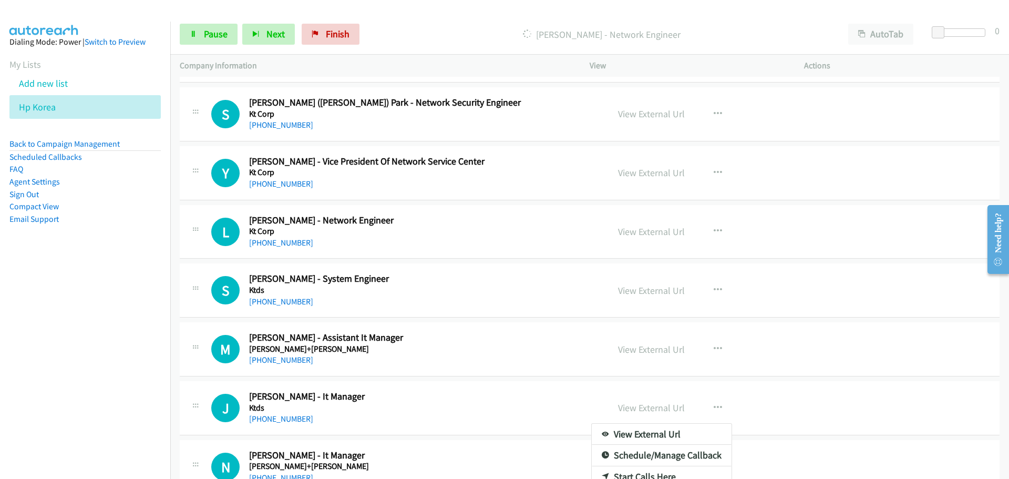
click at [885, 400] on div at bounding box center [504, 239] width 1009 height 479
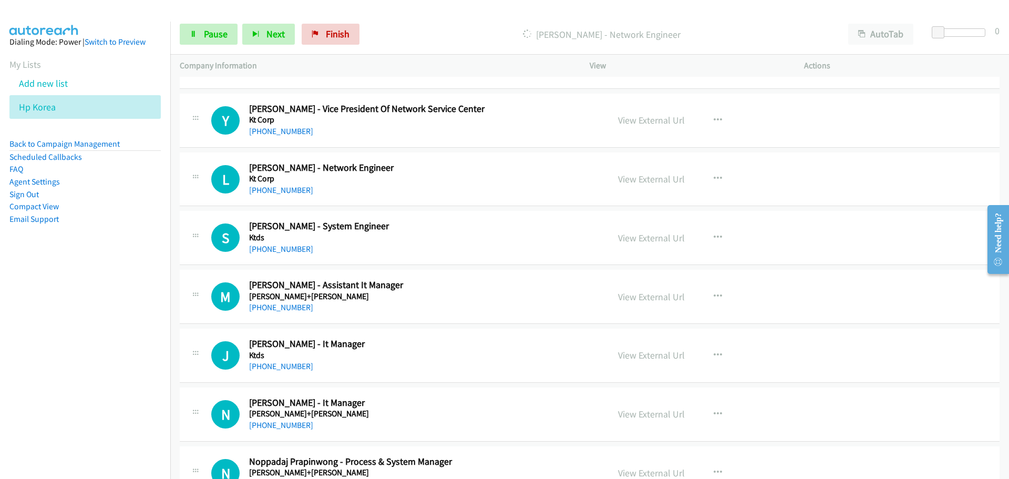
scroll to position [12828, 0]
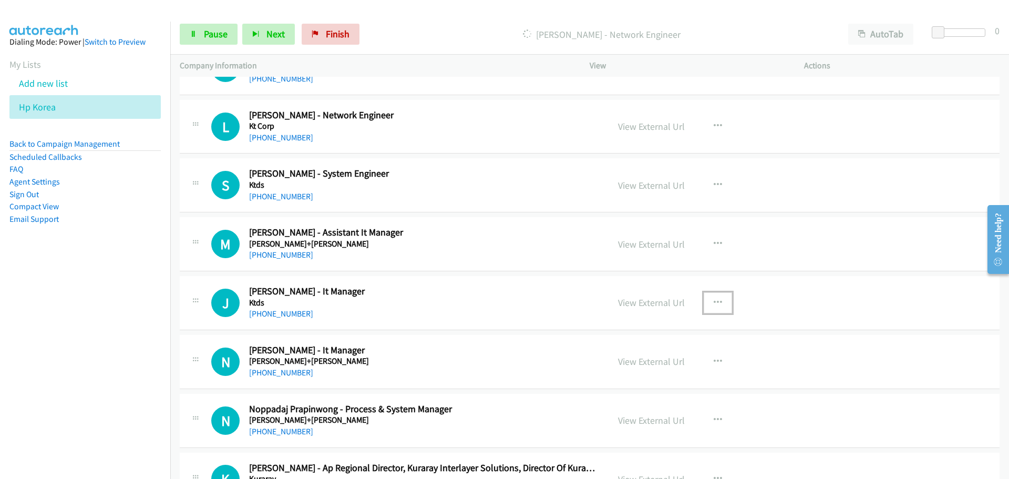
click at [719, 304] on button "button" at bounding box center [718, 302] width 28 height 21
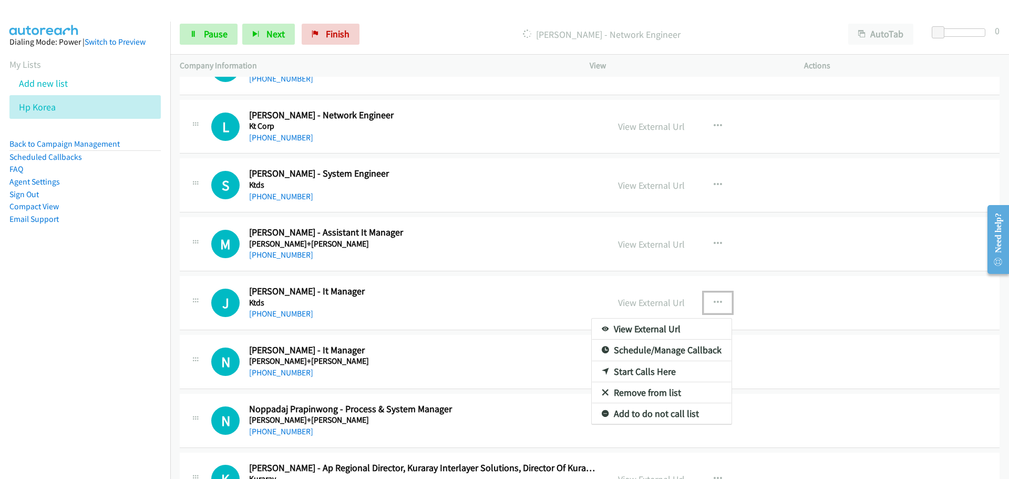
click at [650, 373] on link "Start Calls Here" at bounding box center [662, 371] width 140 height 21
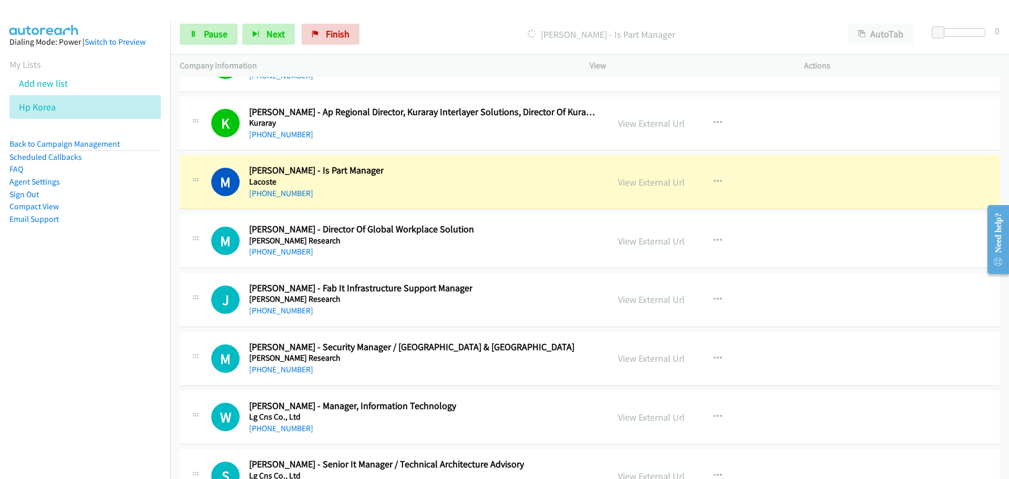
scroll to position [13196, 0]
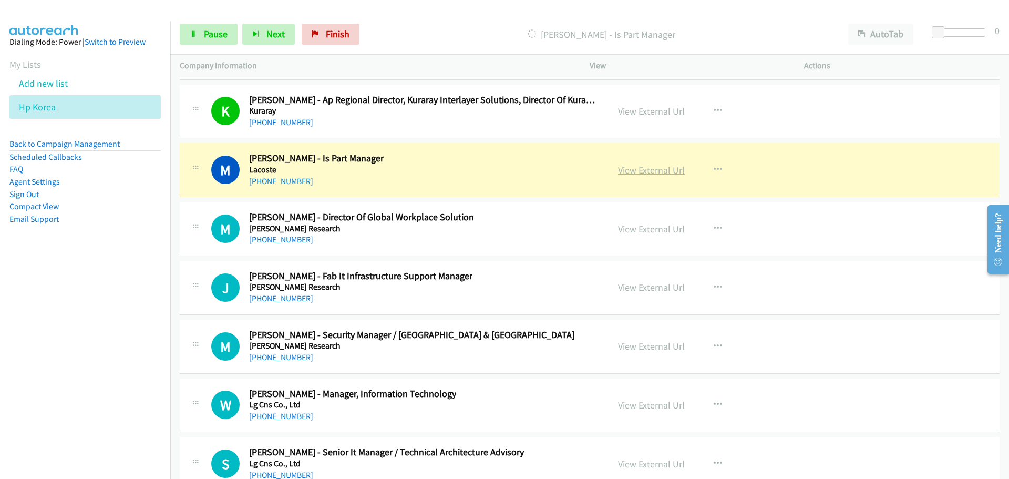
click at [648, 172] on link "View External Url" at bounding box center [651, 170] width 67 height 12
click at [200, 35] on link "Pause" at bounding box center [209, 34] width 58 height 21
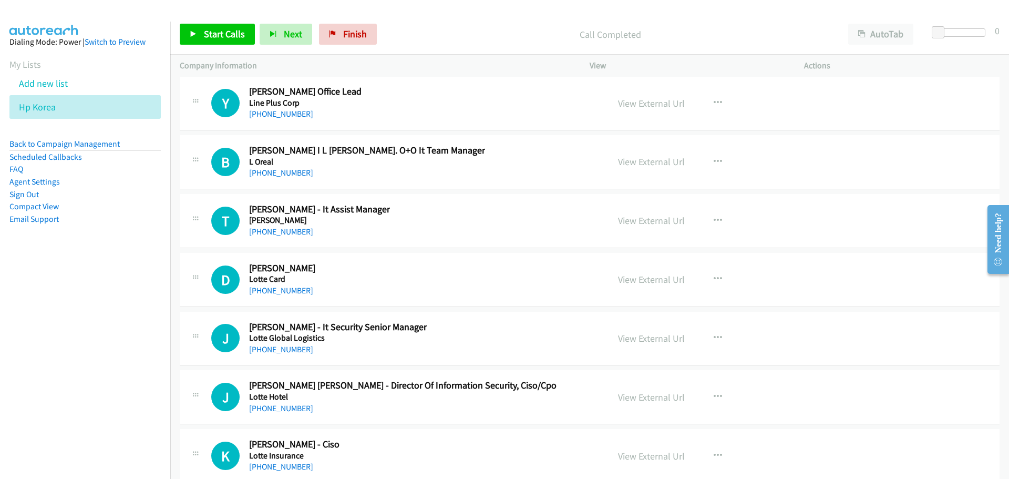
scroll to position [15772, 0]
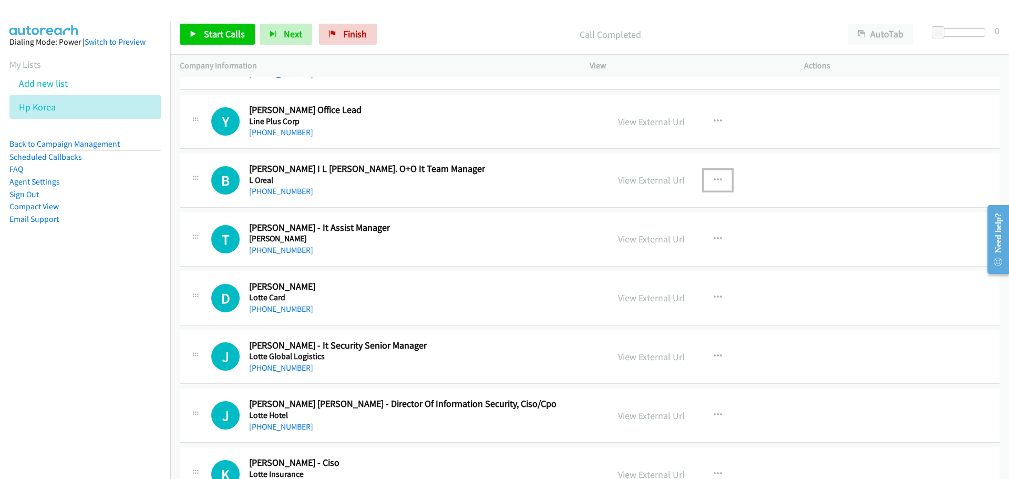
click at [716, 182] on icon "button" at bounding box center [718, 180] width 8 height 8
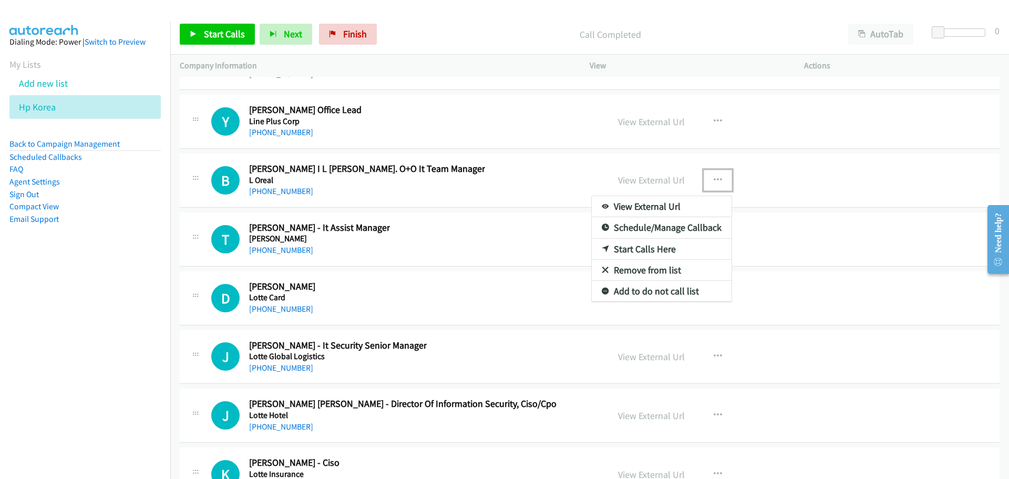
click at [348, 164] on div at bounding box center [504, 239] width 1009 height 479
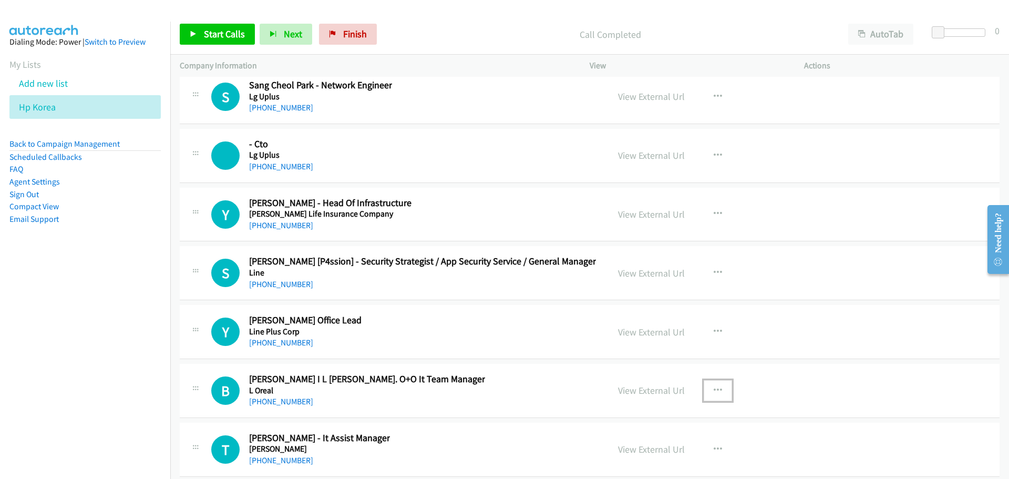
scroll to position [15614, 0]
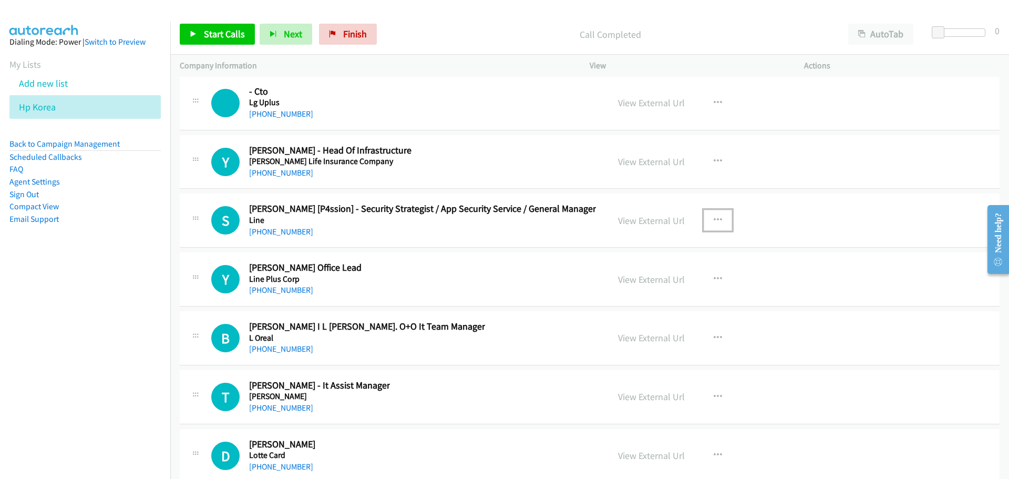
click at [714, 223] on icon "button" at bounding box center [718, 220] width 8 height 8
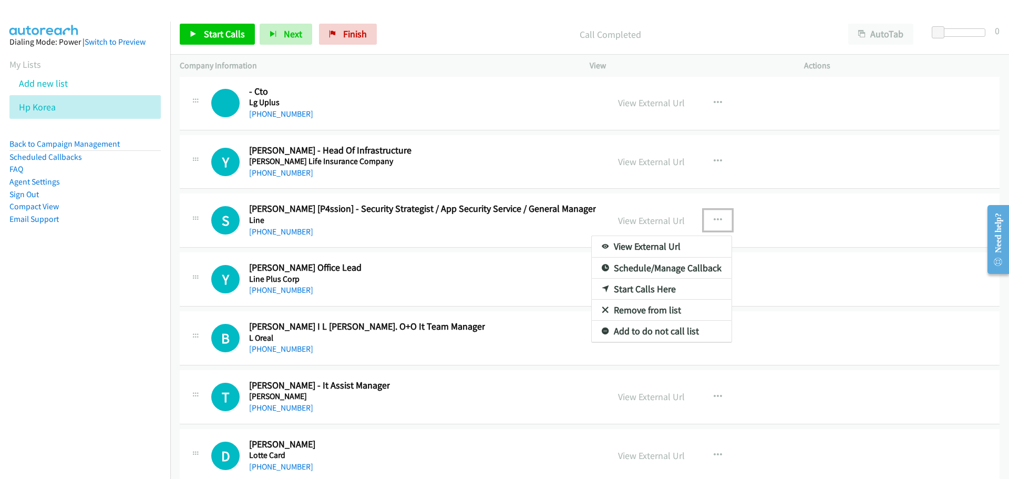
click at [636, 288] on link "Start Calls Here" at bounding box center [662, 289] width 140 height 21
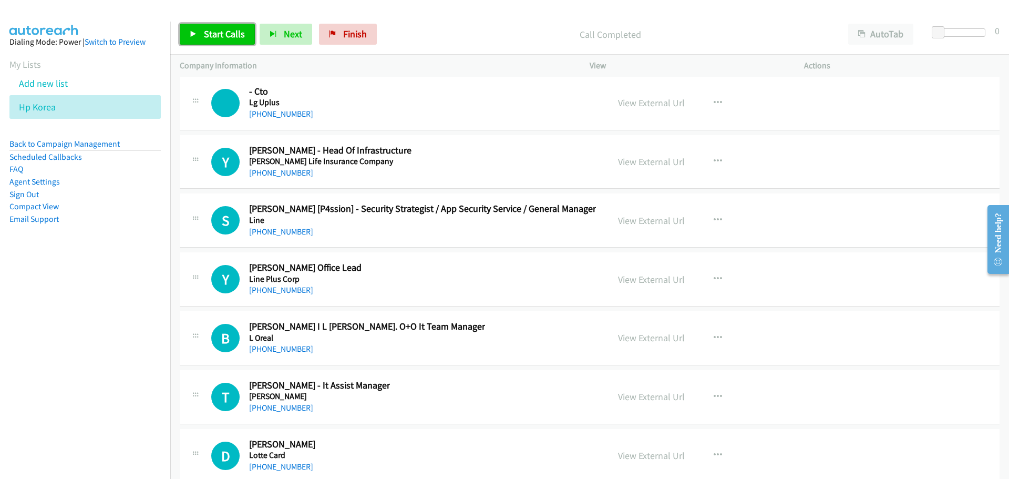
click at [224, 44] on link "Start Calls" at bounding box center [217, 34] width 75 height 21
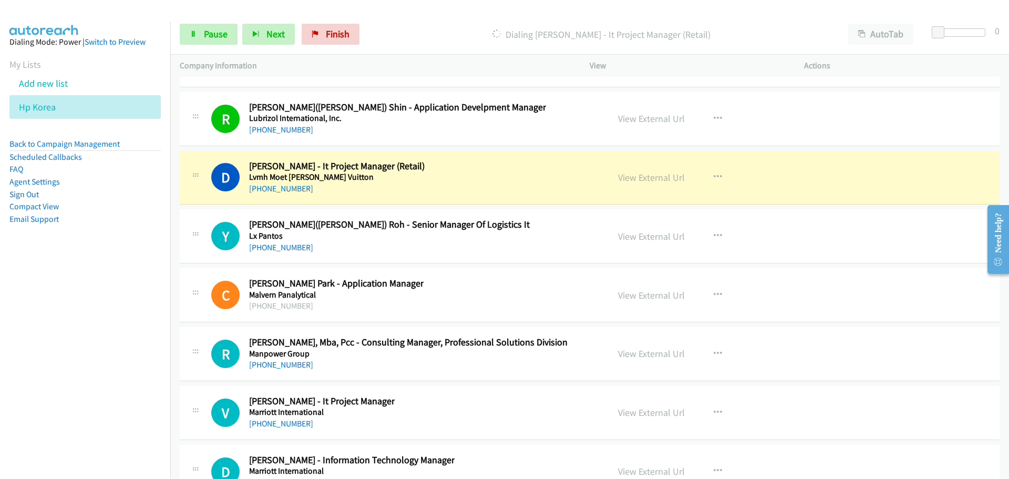
scroll to position [16298, 0]
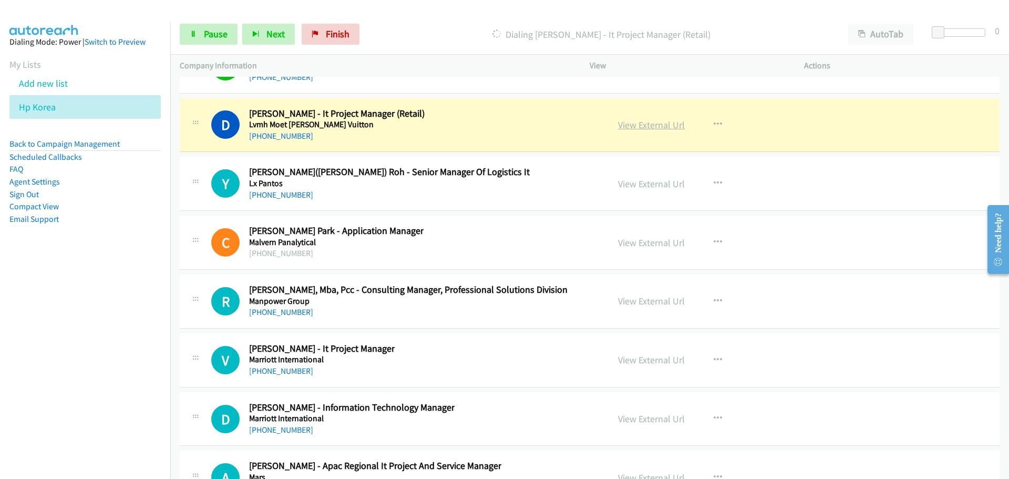
click at [650, 122] on link "View External Url" at bounding box center [651, 125] width 67 height 12
click at [211, 32] on span "Pause" at bounding box center [216, 34] width 24 height 12
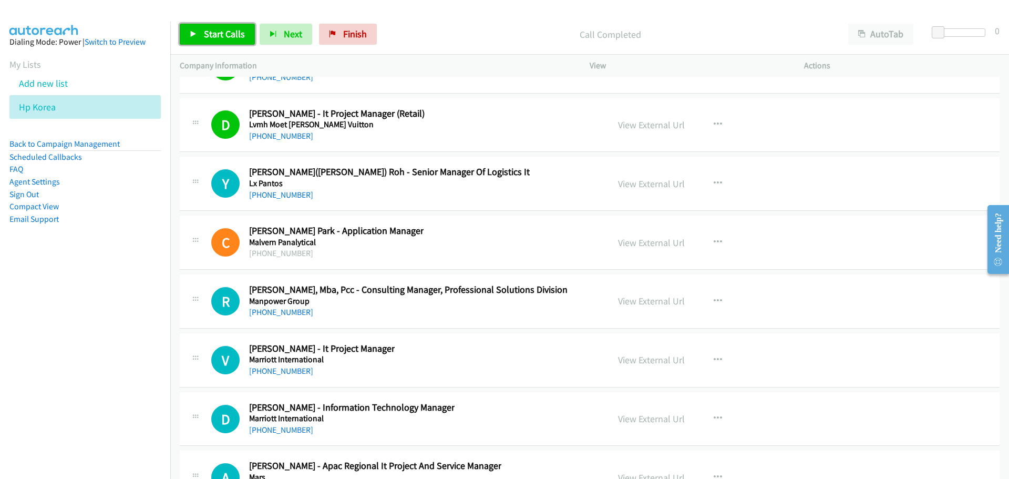
click at [212, 36] on span "Start Calls" at bounding box center [224, 34] width 41 height 12
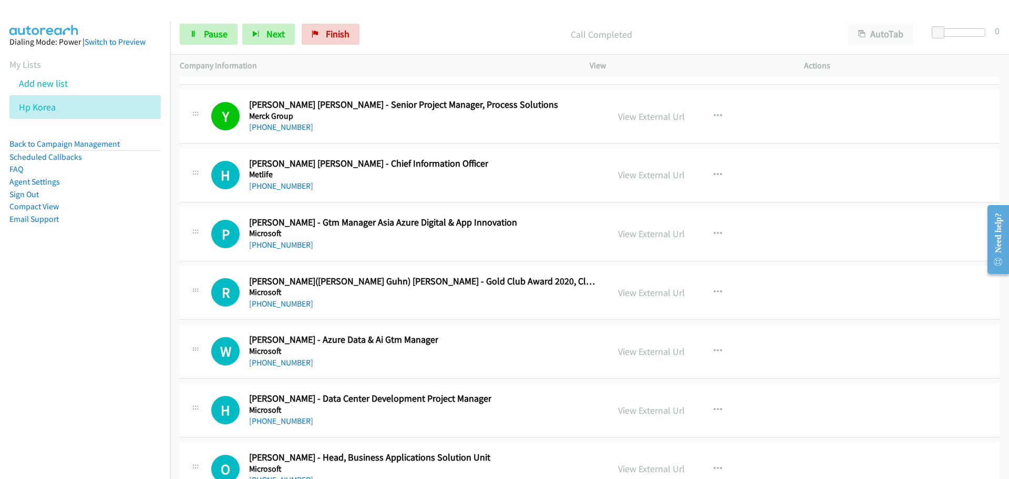
scroll to position [17086, 0]
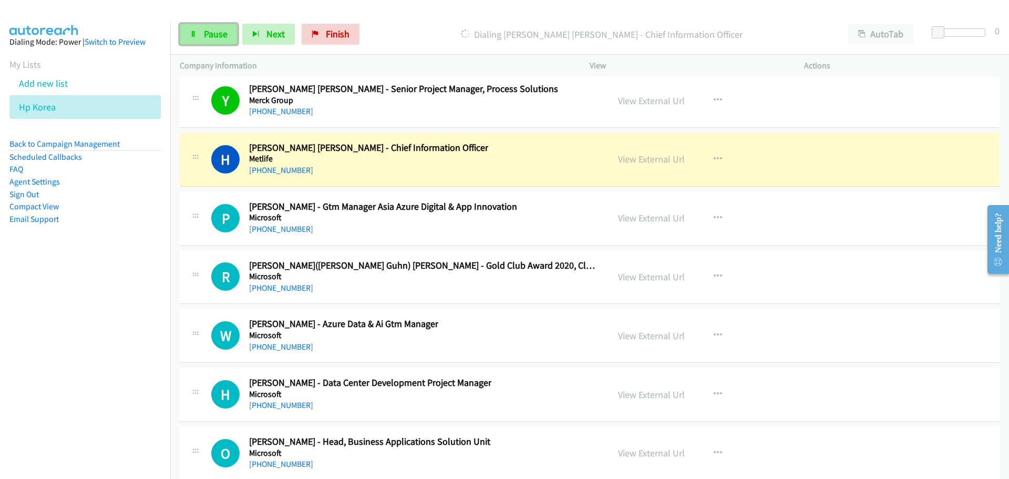
click at [203, 44] on link "Pause" at bounding box center [209, 34] width 58 height 21
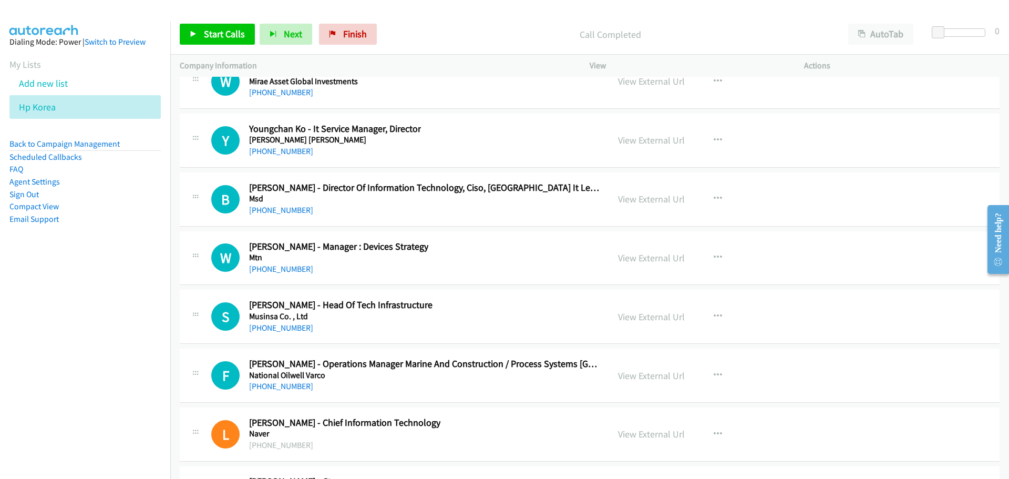
scroll to position [17770, 0]
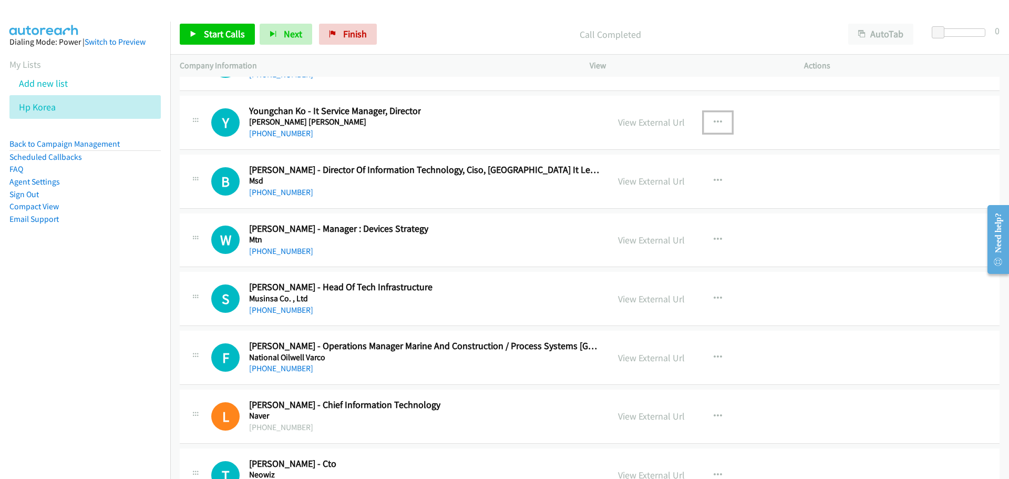
click at [709, 123] on button "button" at bounding box center [718, 122] width 28 height 21
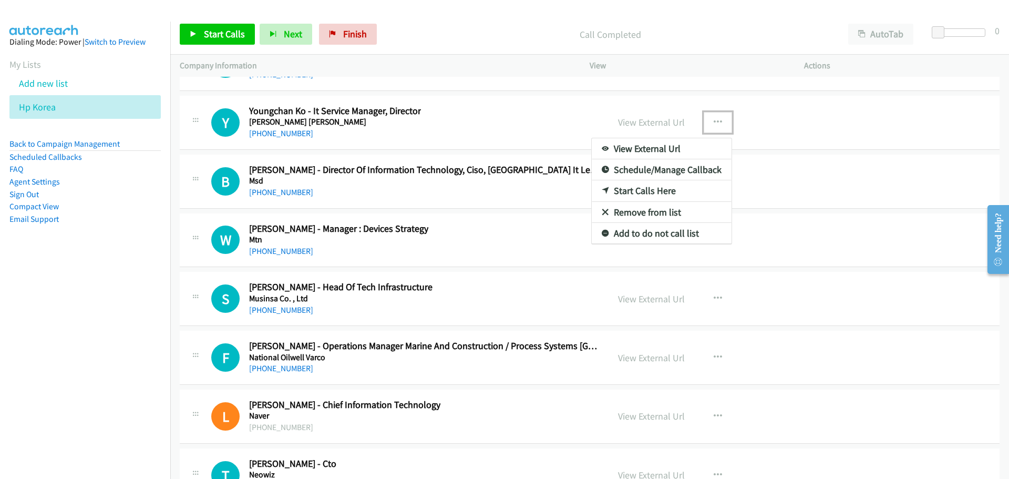
click at [646, 191] on link "Start Calls Here" at bounding box center [662, 190] width 140 height 21
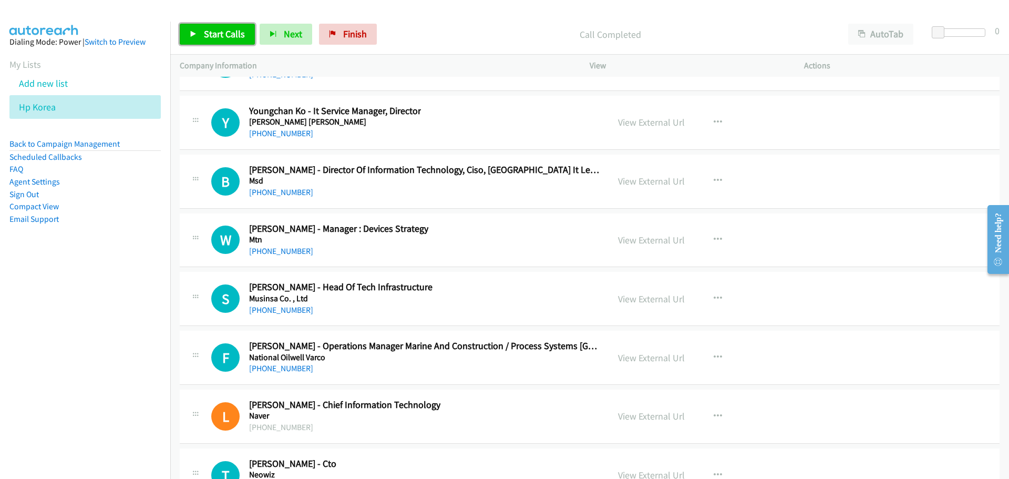
click at [196, 42] on link "Start Calls" at bounding box center [217, 34] width 75 height 21
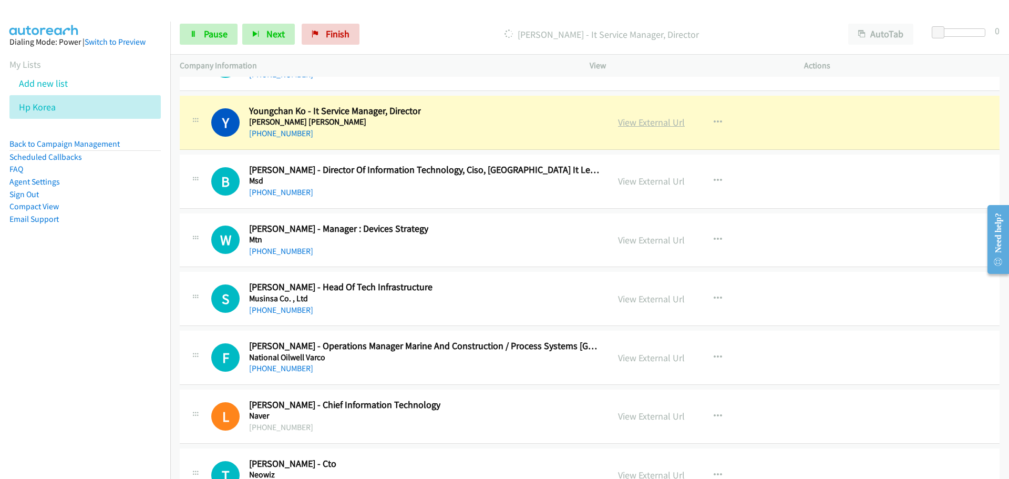
click at [624, 124] on link "View External Url" at bounding box center [651, 122] width 67 height 12
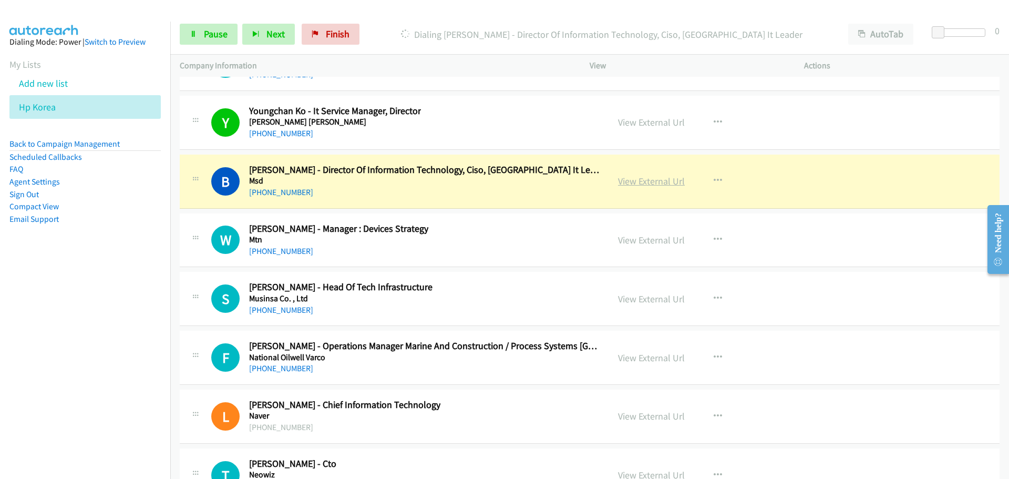
click at [644, 181] on link "View External Url" at bounding box center [651, 181] width 67 height 12
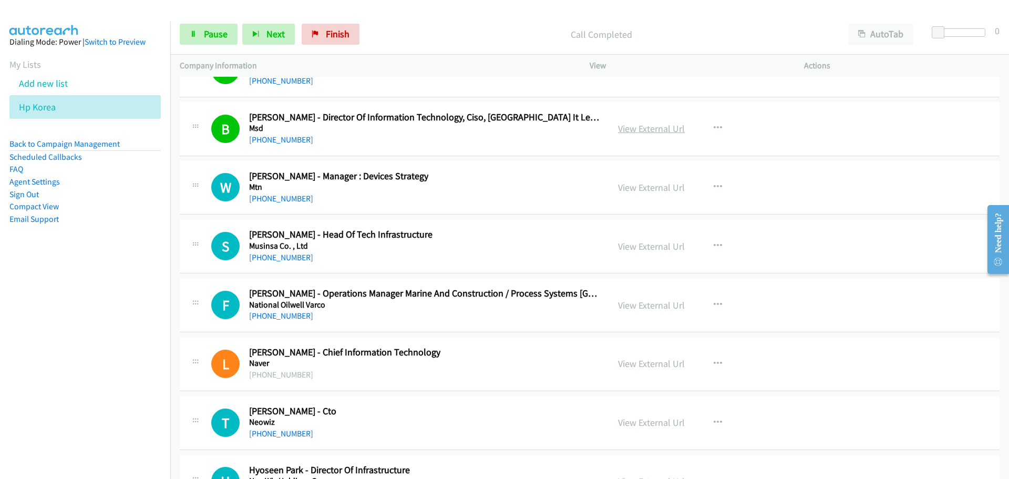
click at [621, 128] on link "View External Url" at bounding box center [651, 128] width 67 height 12
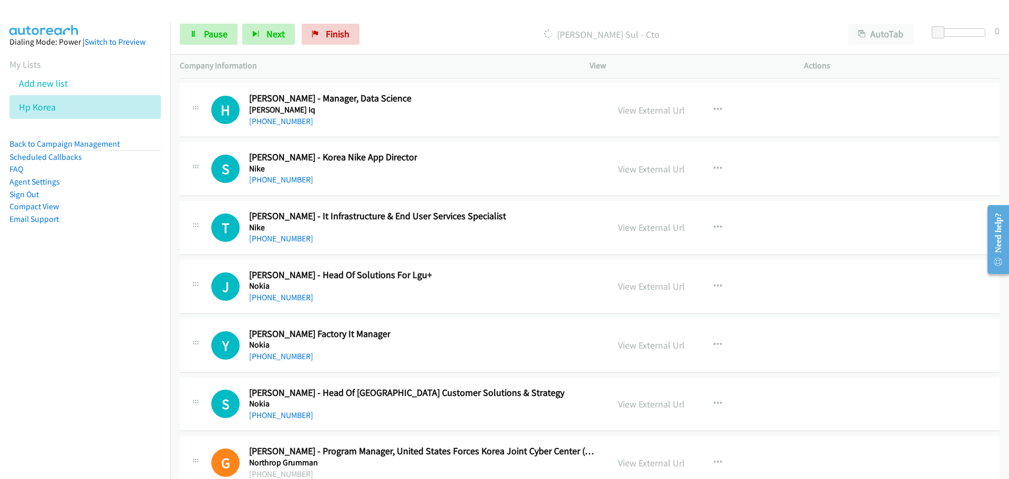
scroll to position [18558, 0]
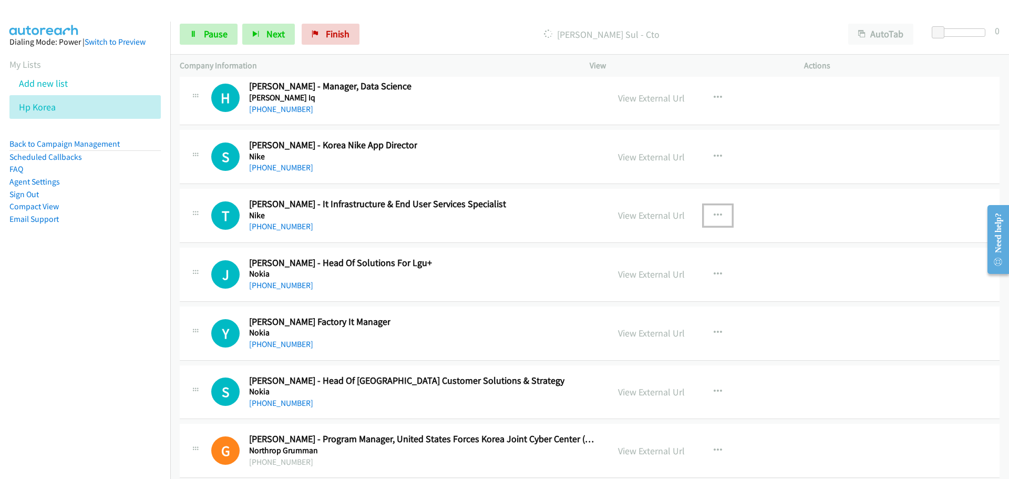
drag, startPoint x: 716, startPoint y: 215, endPoint x: 703, endPoint y: 227, distance: 17.1
click at [716, 215] on icon "button" at bounding box center [718, 215] width 8 height 8
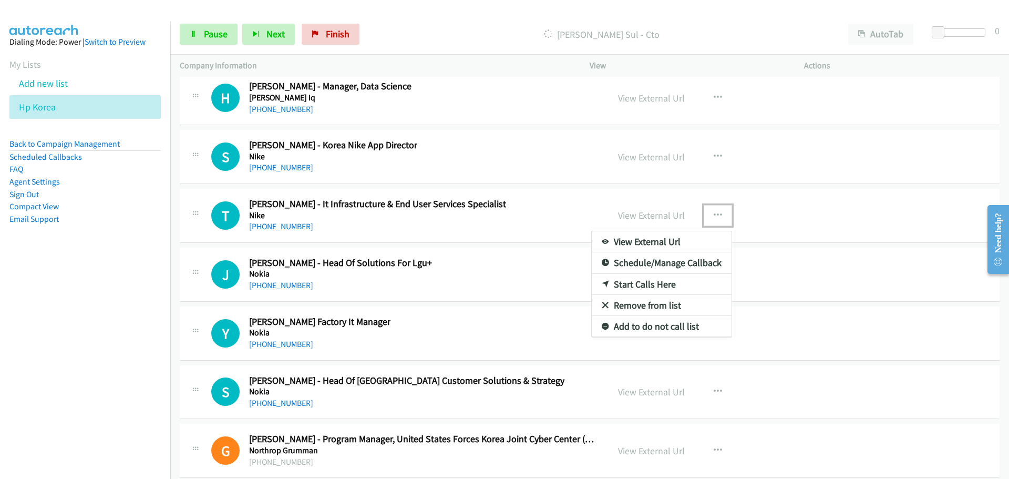
click at [644, 285] on link "Start Calls Here" at bounding box center [662, 284] width 140 height 21
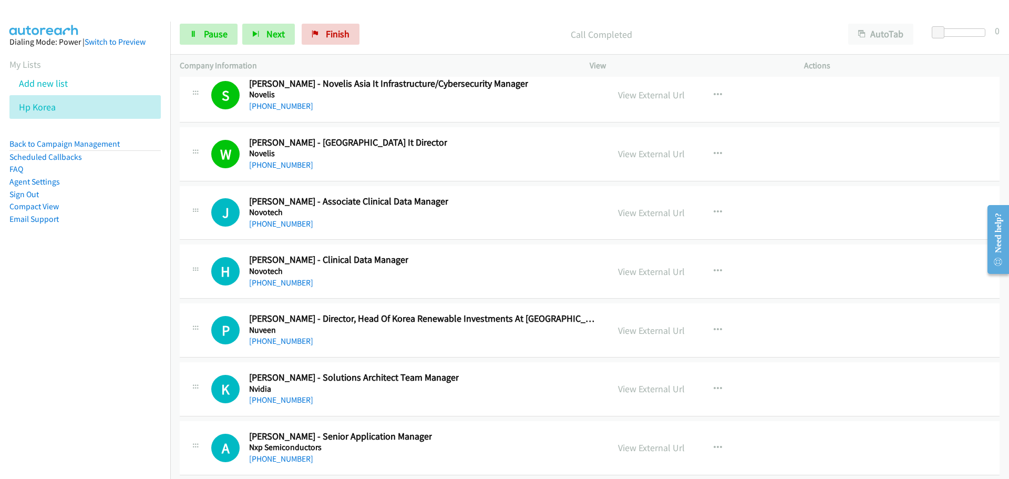
scroll to position [19084, 0]
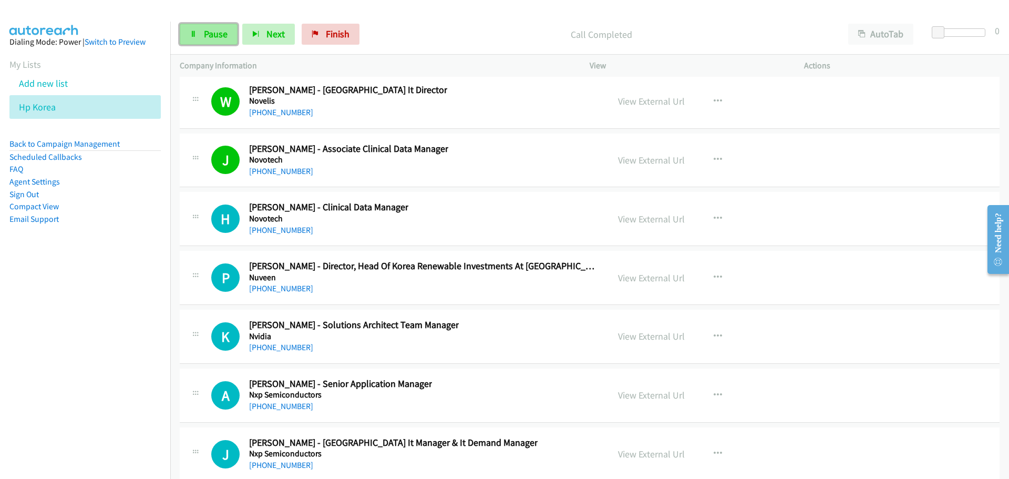
click at [204, 32] on span "Pause" at bounding box center [216, 34] width 24 height 12
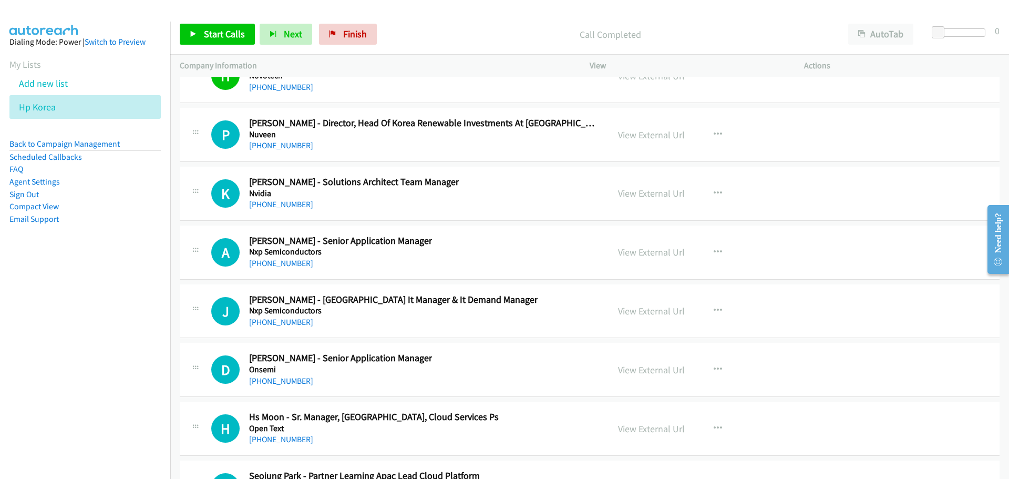
scroll to position [19137, 0]
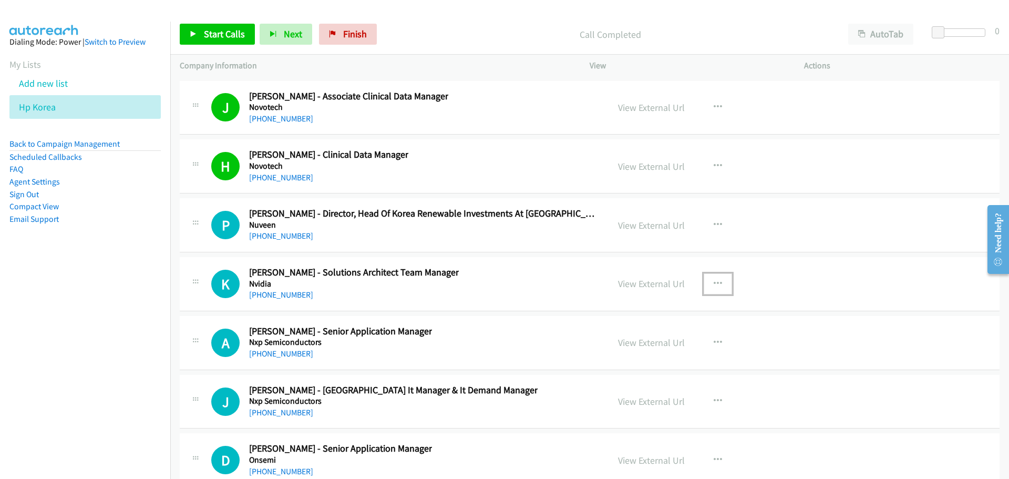
click at [714, 285] on icon "button" at bounding box center [718, 284] width 8 height 8
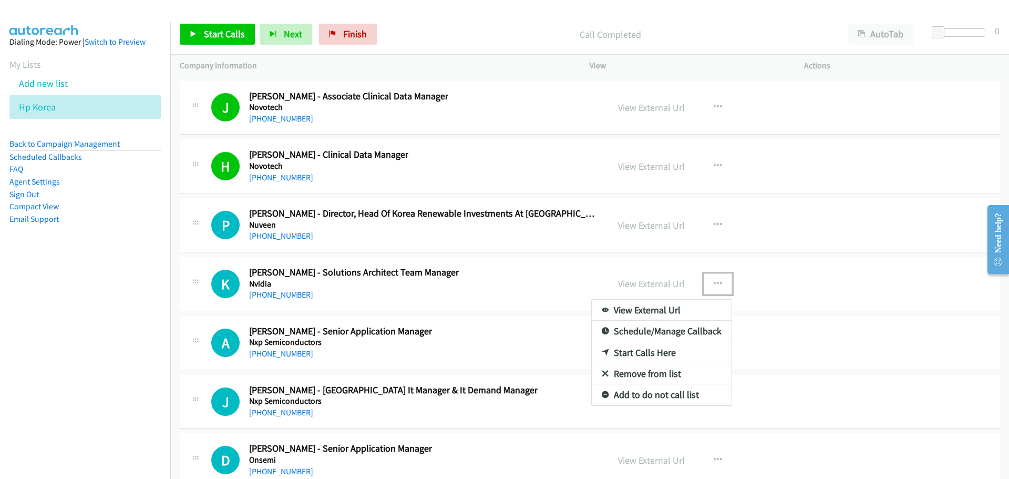
click at [497, 310] on div at bounding box center [504, 239] width 1009 height 479
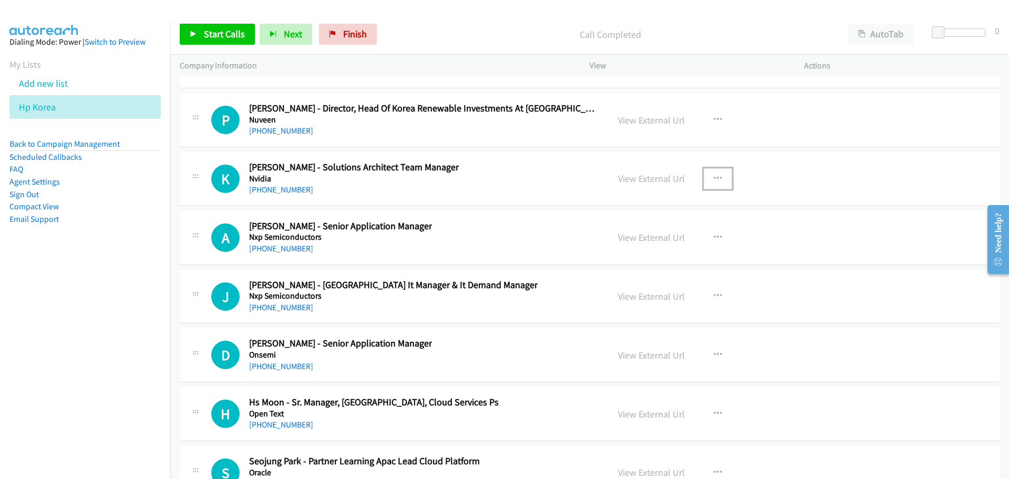
scroll to position [19294, 0]
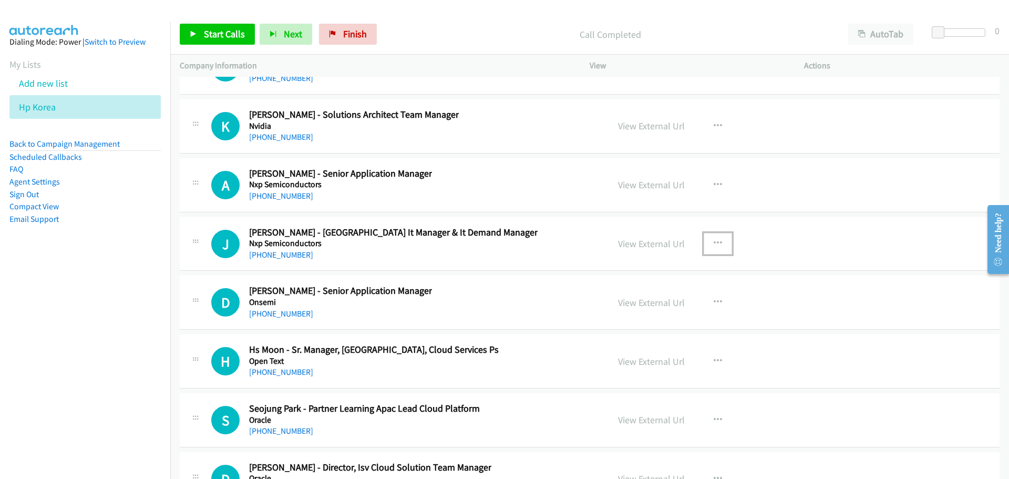
click at [718, 241] on button "button" at bounding box center [718, 243] width 28 height 21
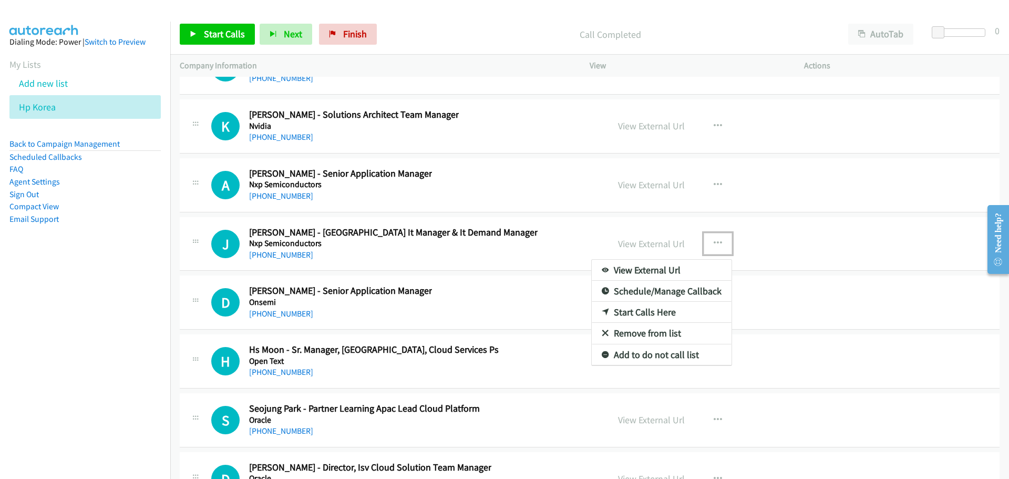
click at [640, 319] on link "Start Calls Here" at bounding box center [662, 312] width 140 height 21
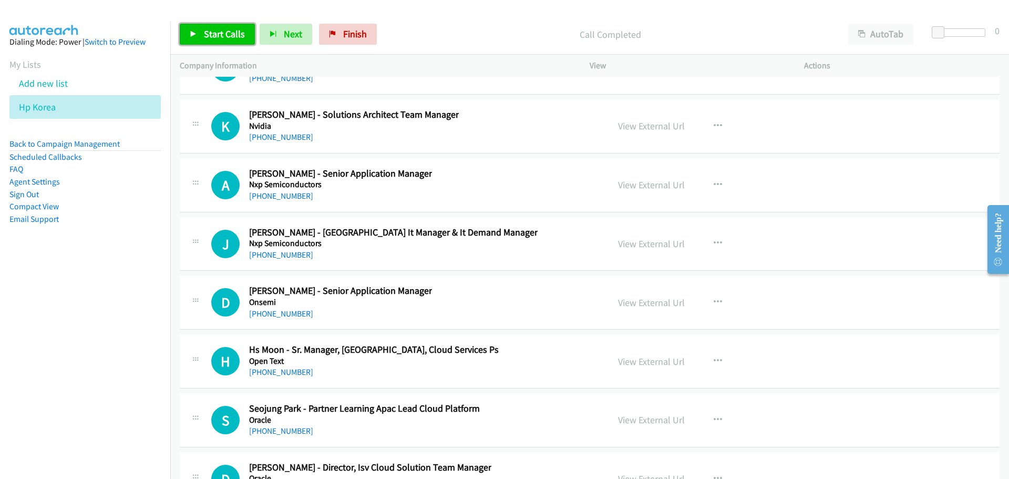
click at [233, 33] on span "Start Calls" at bounding box center [224, 34] width 41 height 12
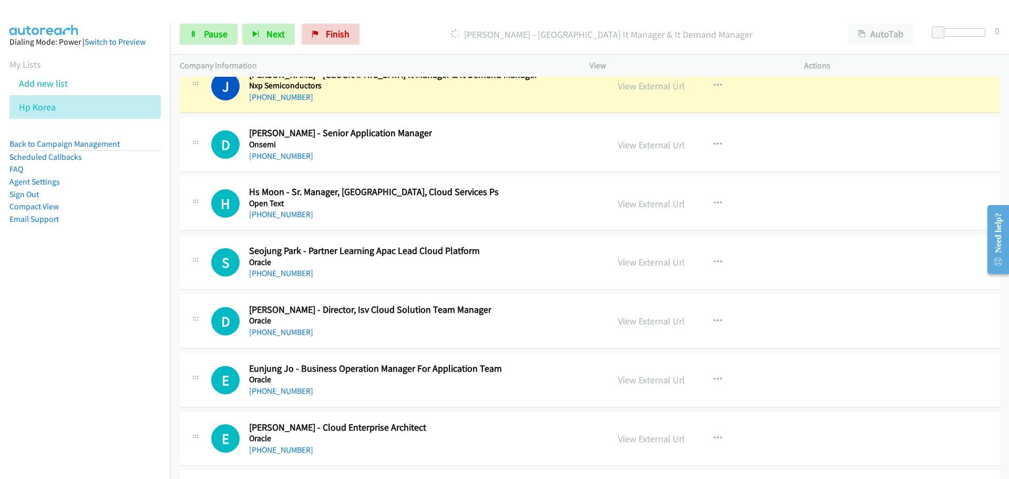
scroll to position [19399, 0]
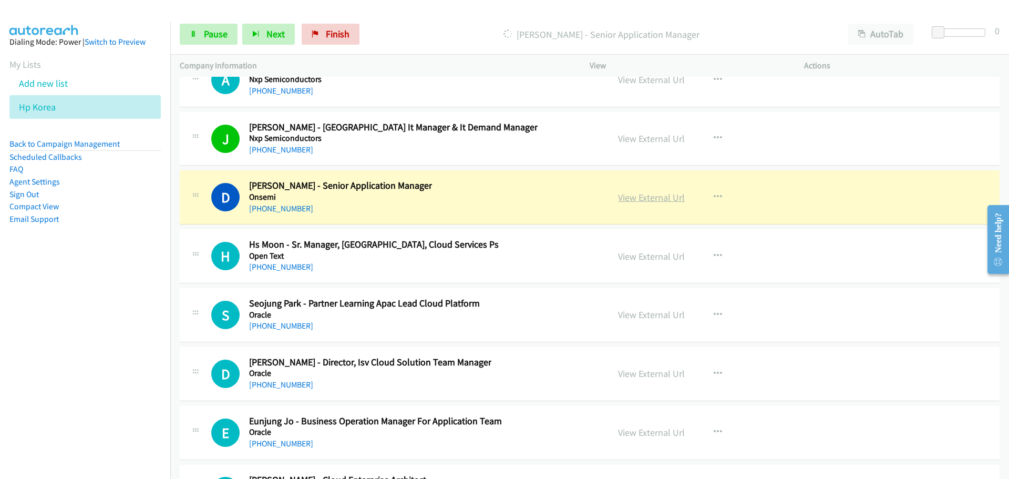
click at [659, 197] on link "View External Url" at bounding box center [651, 197] width 67 height 12
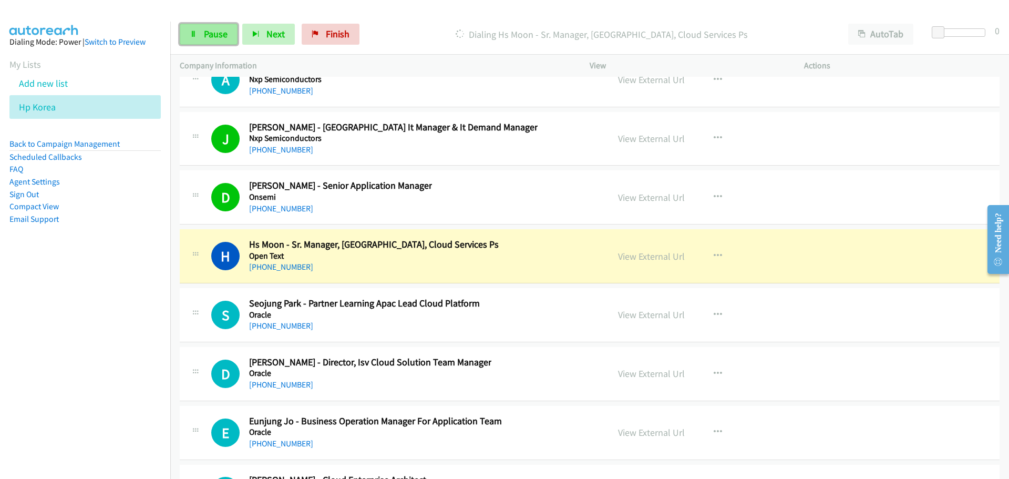
click at [209, 35] on span "Pause" at bounding box center [216, 34] width 24 height 12
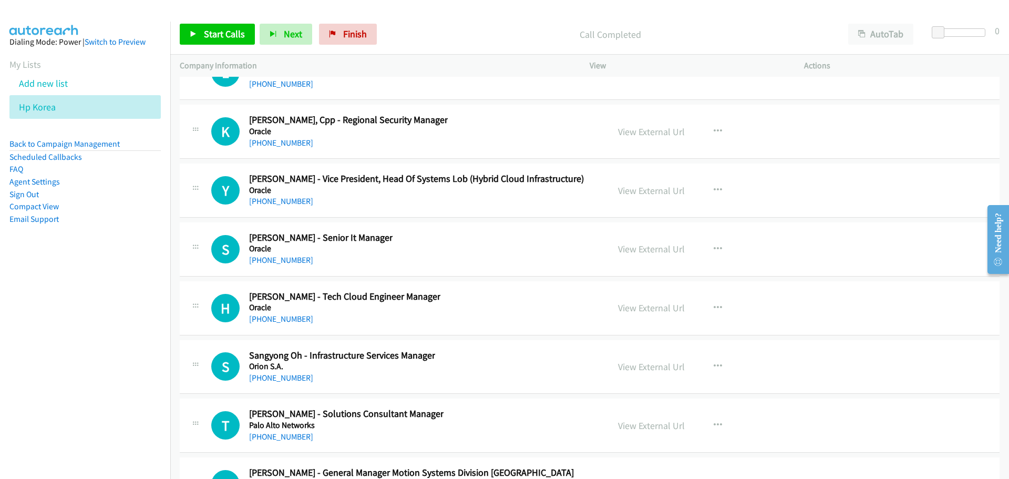
scroll to position [19820, 0]
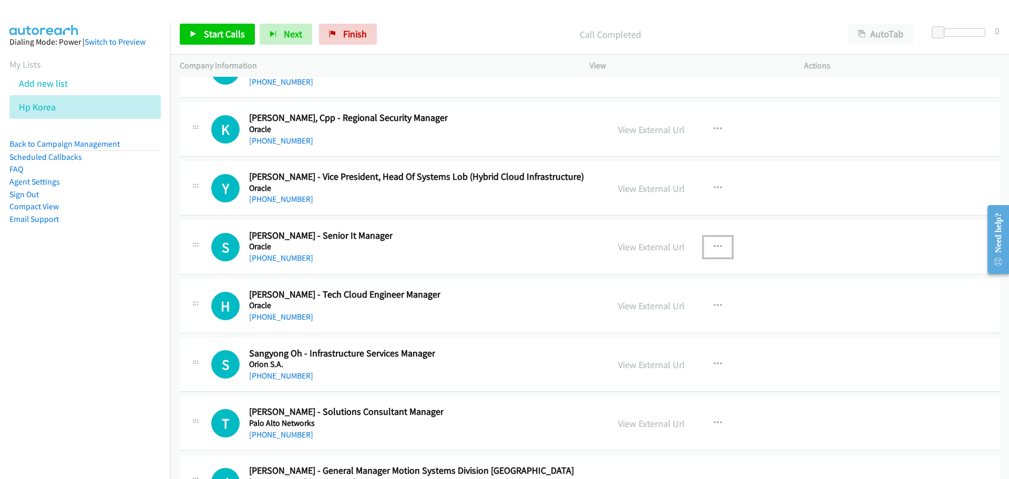
click at [718, 249] on icon "button" at bounding box center [718, 247] width 8 height 8
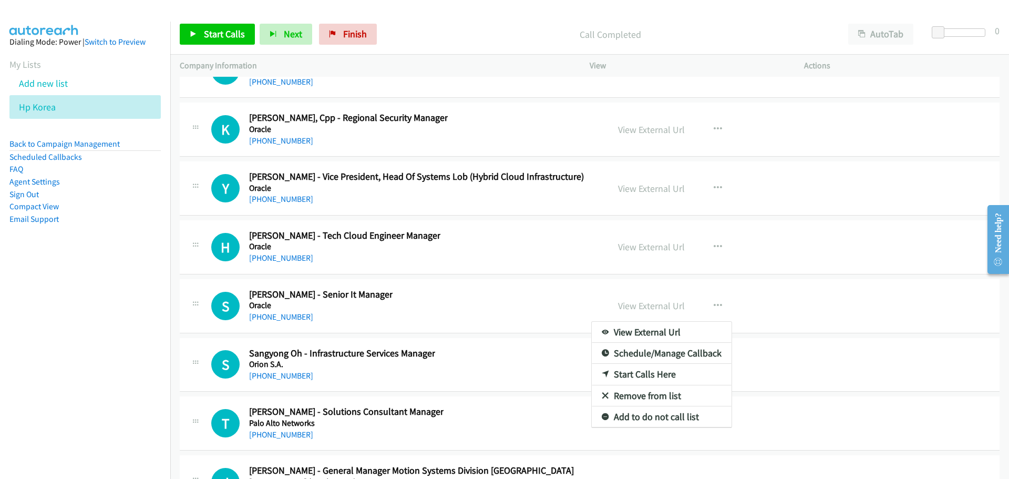
click at [639, 377] on link "Start Calls Here" at bounding box center [662, 374] width 140 height 21
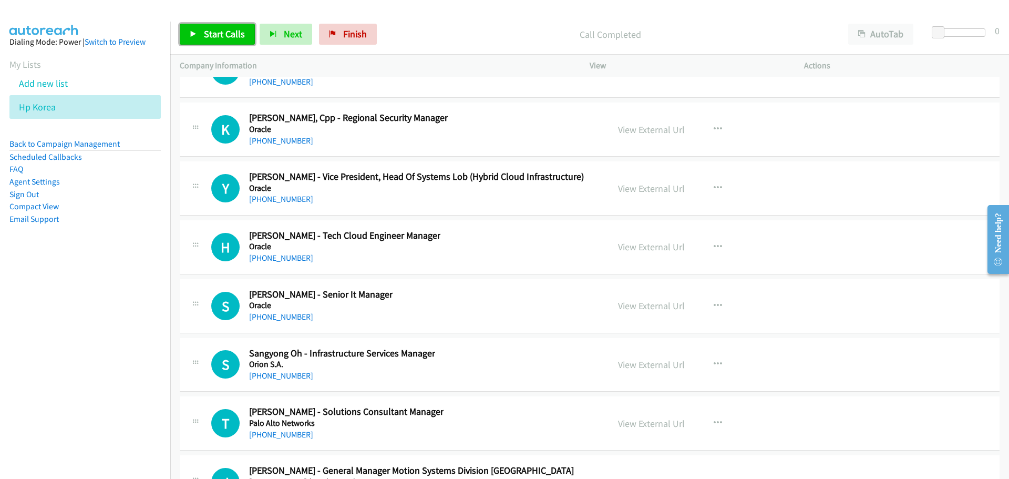
click at [232, 32] on span "Start Calls" at bounding box center [224, 34] width 41 height 12
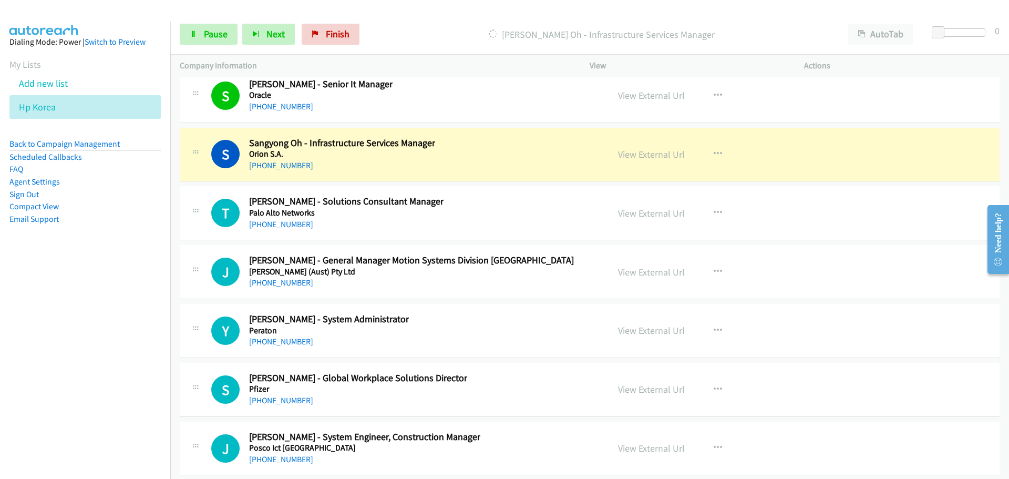
scroll to position [20083, 0]
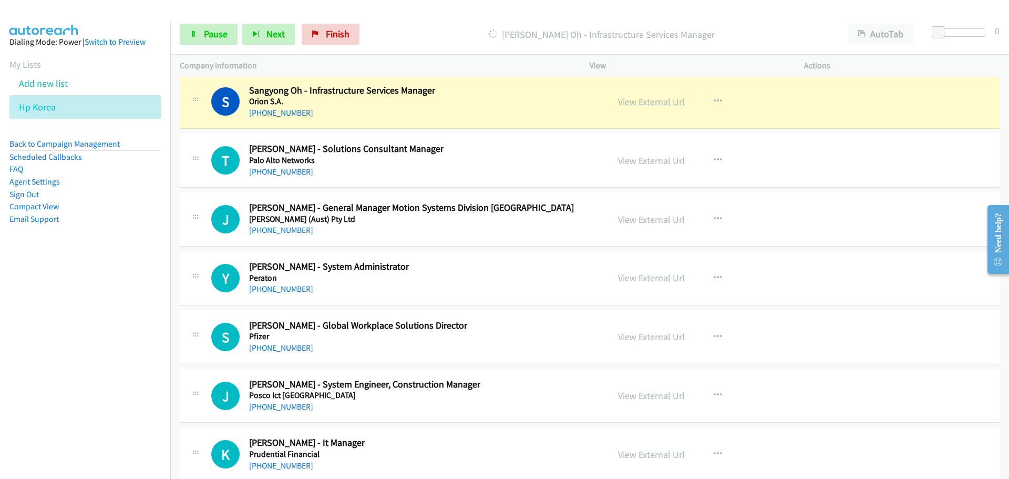
click at [642, 107] on link "View External Url" at bounding box center [651, 102] width 67 height 12
click at [210, 33] on span "Pause" at bounding box center [216, 34] width 24 height 12
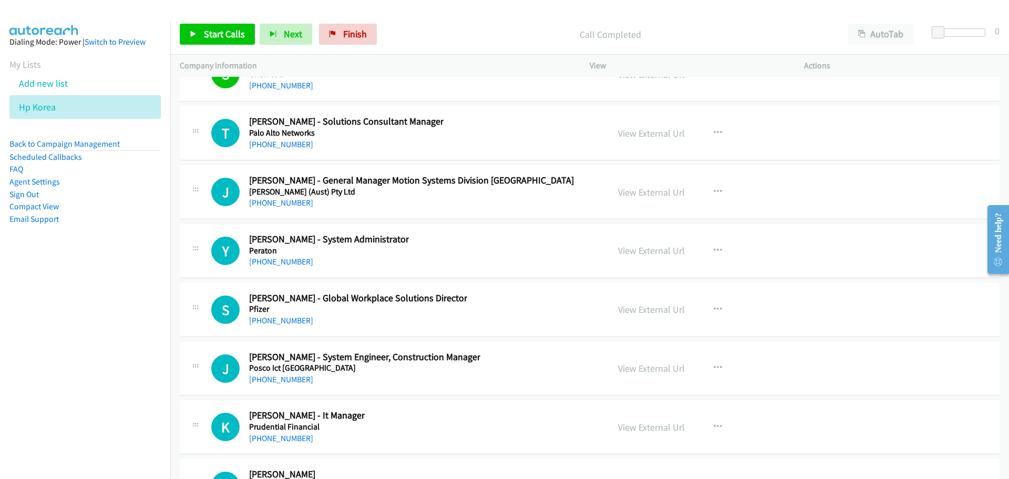
scroll to position [20135, 0]
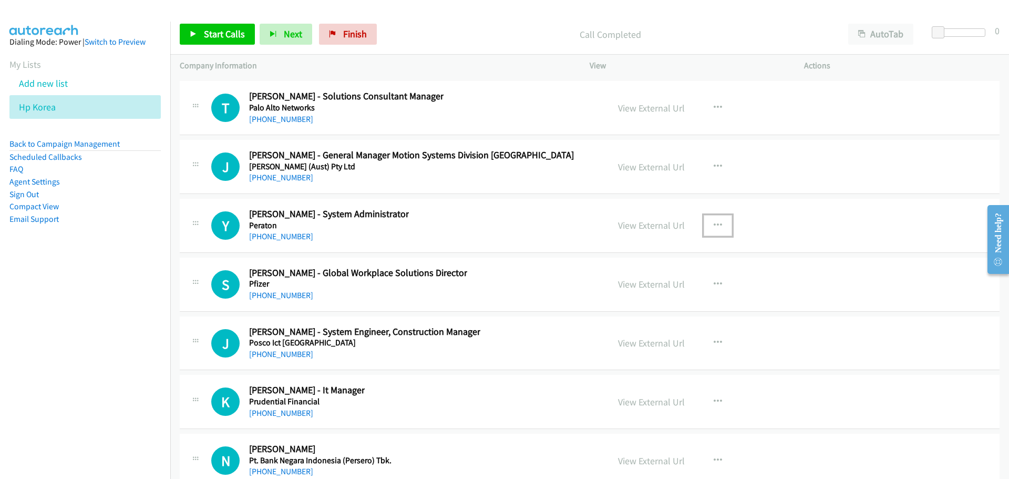
click at [716, 222] on icon "button" at bounding box center [718, 225] width 8 height 8
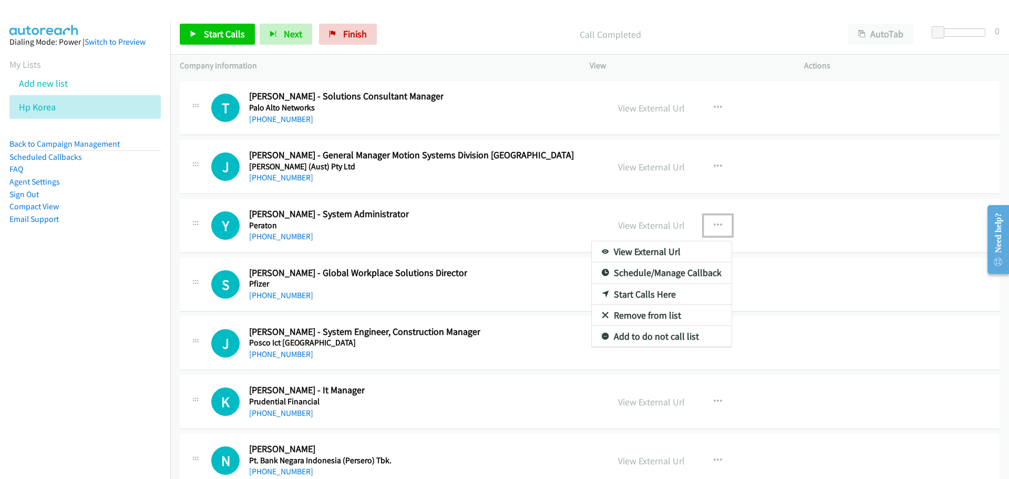
click at [627, 292] on link "Start Calls Here" at bounding box center [662, 294] width 140 height 21
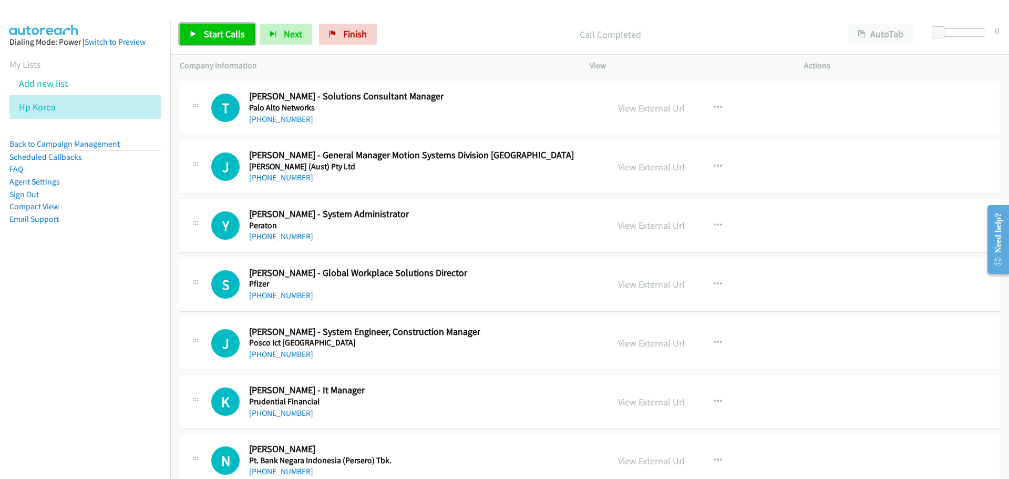
click at [240, 29] on span "Start Calls" at bounding box center [224, 34] width 41 height 12
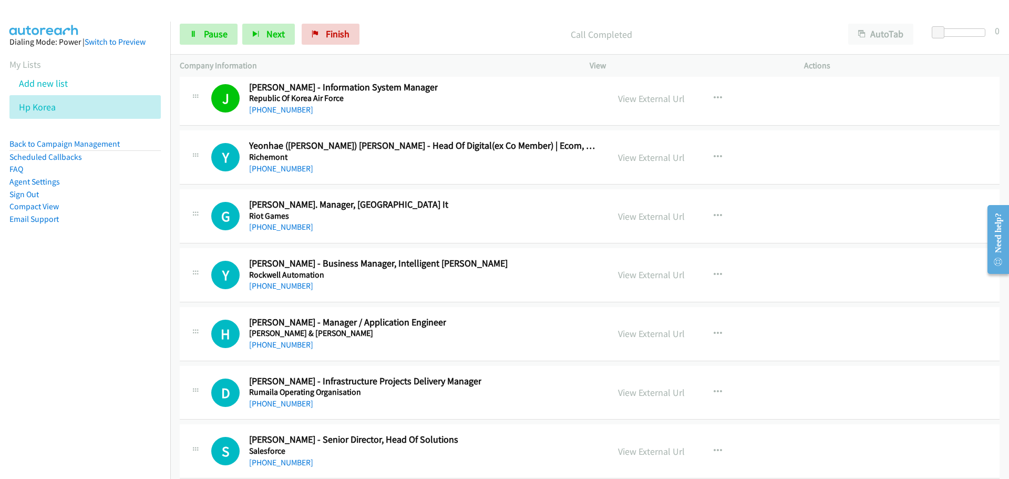
scroll to position [21029, 0]
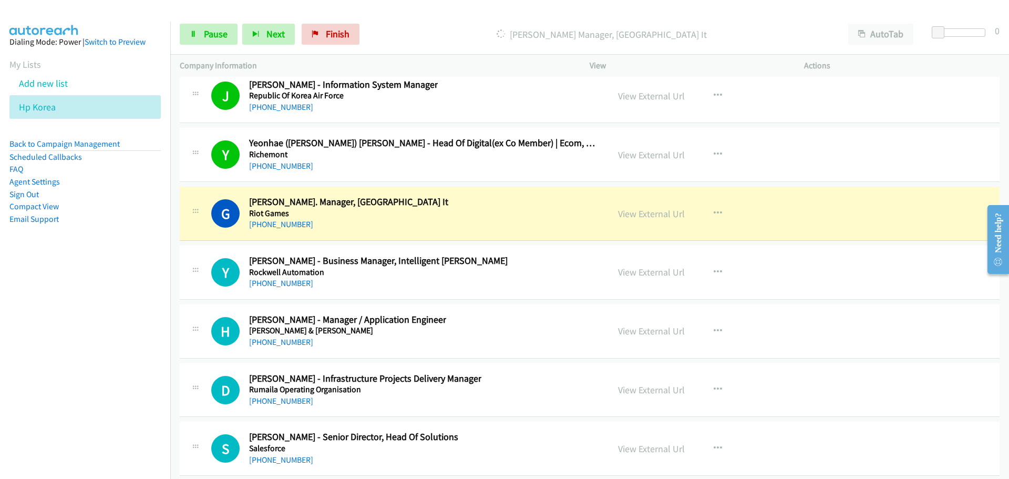
click at [652, 220] on div "View External Url" at bounding box center [651, 214] width 67 height 14
click at [647, 214] on link "View External Url" at bounding box center [651, 214] width 67 height 12
click at [216, 35] on span "Pause" at bounding box center [216, 34] width 24 height 12
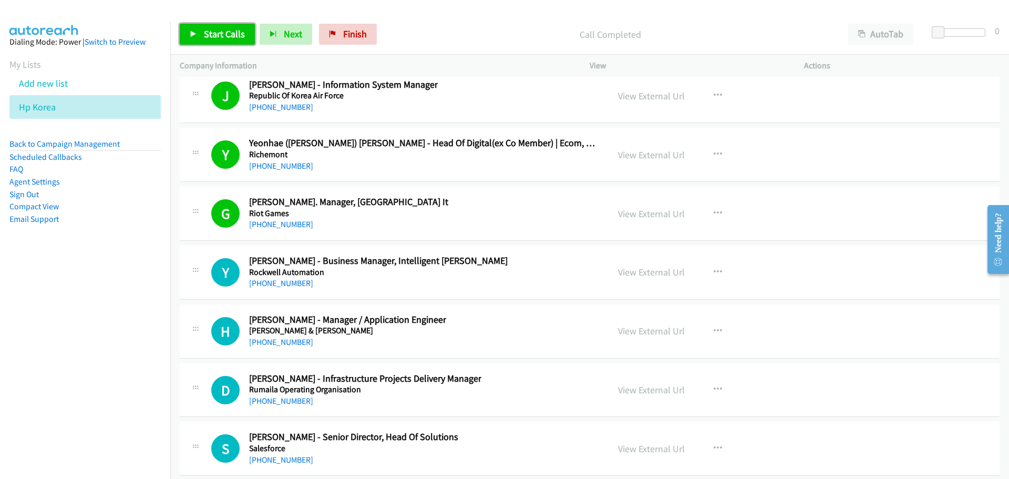
click at [202, 37] on link "Start Calls" at bounding box center [217, 34] width 75 height 21
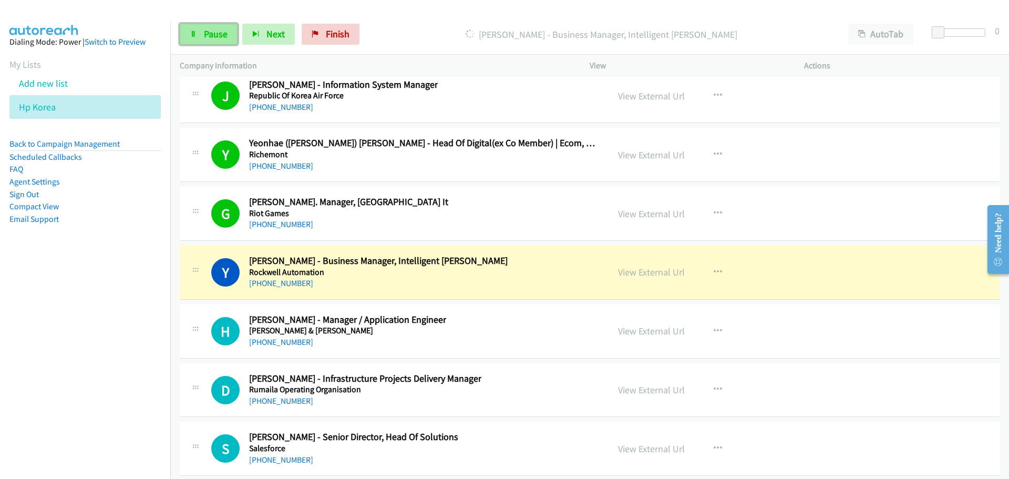
click at [213, 29] on span "Pause" at bounding box center [216, 34] width 24 height 12
